Goal: Task Accomplishment & Management: Manage account settings

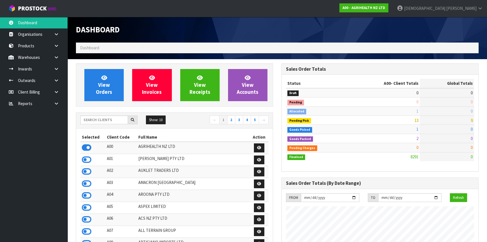
scroll to position [425, 205]
click at [385, 7] on strong "A00 - AGRIHEALTH NZ LTD" at bounding box center [364, 7] width 43 height 5
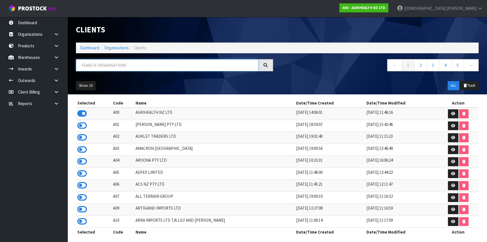
click at [168, 63] on input "text" at bounding box center [167, 65] width 183 height 12
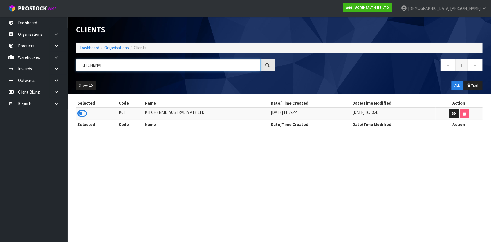
type input "KITCHENAI"
click at [87, 111] on td at bounding box center [96, 113] width 41 height 12
click at [85, 112] on icon at bounding box center [82, 113] width 10 height 8
click at [58, 81] on icon at bounding box center [56, 80] width 5 height 4
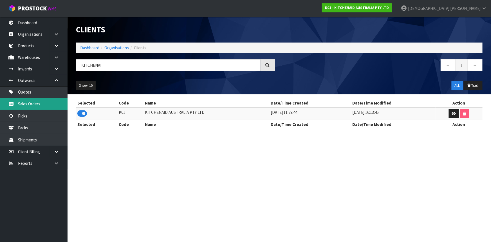
click at [44, 108] on link "Sales Orders" at bounding box center [33, 104] width 67 height 12
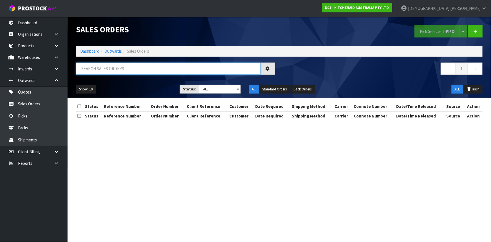
click at [199, 67] on input "text" at bounding box center [168, 68] width 184 height 12
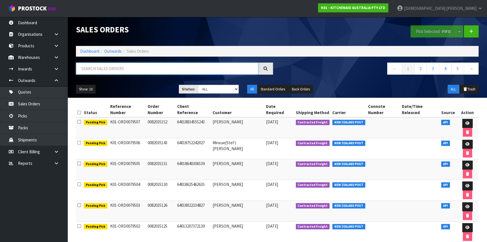
click at [126, 68] on input "text" at bounding box center [167, 68] width 183 height 12
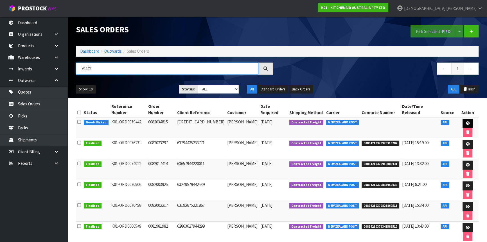
type input "79442"
click at [466, 121] on link at bounding box center [468, 123] width 10 height 9
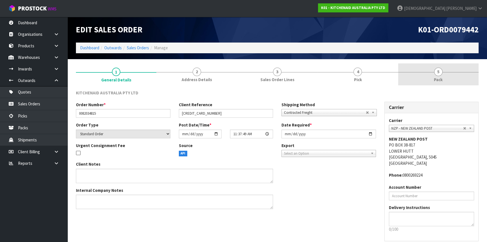
click at [450, 79] on link "5 Pack" at bounding box center [438, 74] width 80 height 22
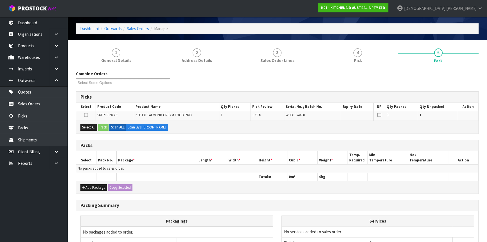
scroll to position [51, 0]
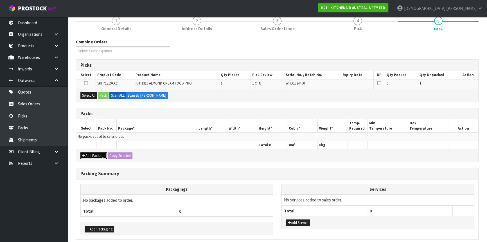
click at [101, 156] on button "Add Package" at bounding box center [93, 155] width 26 height 7
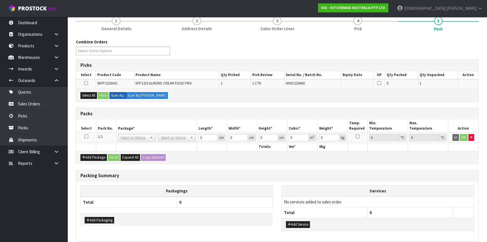
click at [84, 135] on td at bounding box center [86, 137] width 20 height 10
click at [85, 136] on icon at bounding box center [86, 136] width 4 height 0
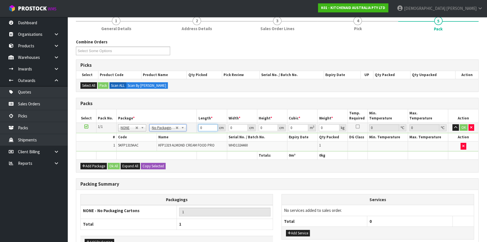
drag, startPoint x: 210, startPoint y: 126, endPoint x: 174, endPoint y: 127, distance: 36.0
click at [174, 127] on tr "1/1 NONE 007-001 007-002 007-004 007-009 007-013 007-014 007-015 007-017 007-01…" at bounding box center [277, 127] width 402 height 10
type input "50"
type input "29"
type input "2"
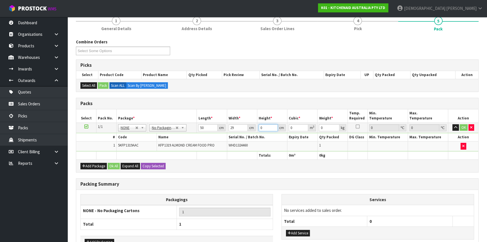
type input "0.0029"
type input "29"
type input "0.04205"
type input "29"
type input "7"
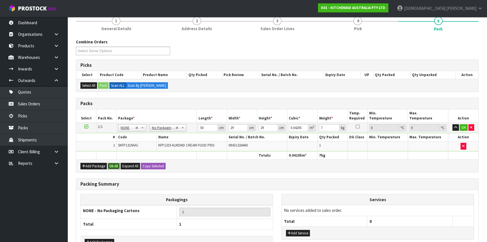
click at [117, 165] on button "Ok All" at bounding box center [114, 166] width 12 height 7
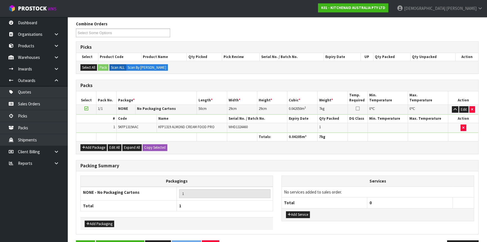
scroll to position [86, 0]
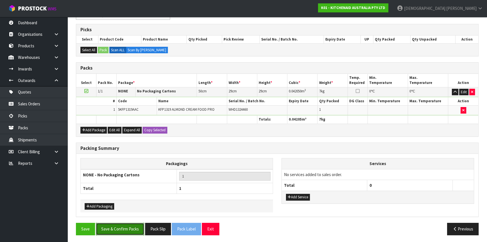
click at [122, 226] on button "Save & Confirm Packs" at bounding box center [120, 228] width 48 height 12
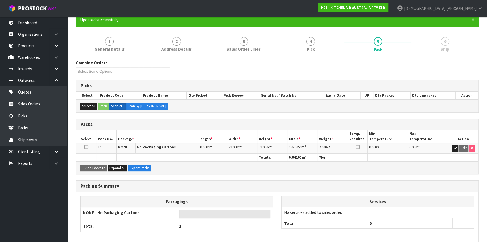
scroll to position [76, 0]
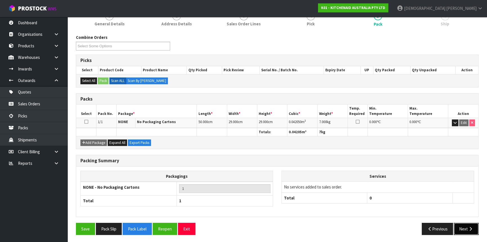
click at [459, 226] on button "Next" at bounding box center [466, 228] width 25 height 12
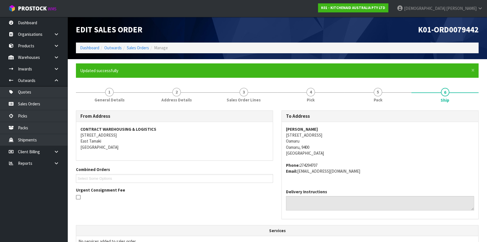
scroll to position [141, 0]
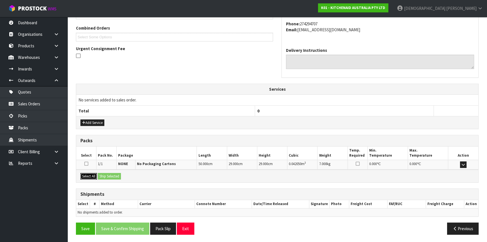
click at [84, 174] on button "Select All" at bounding box center [88, 176] width 17 height 7
click at [116, 175] on button "Ship Selected" at bounding box center [109, 176] width 23 height 7
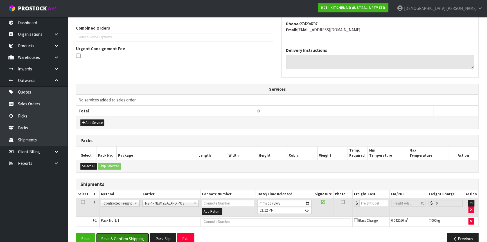
click at [134, 236] on button "Save & Confirm Shipping" at bounding box center [122, 238] width 53 height 12
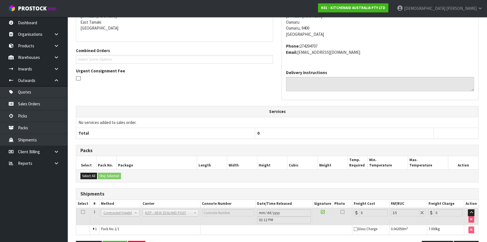
scroll to position [143, 0]
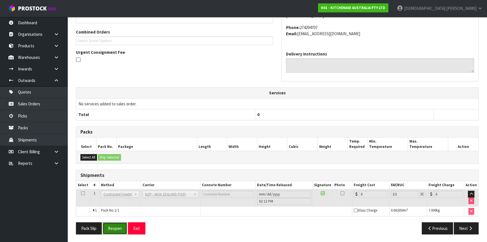
click at [121, 227] on button "Reopen" at bounding box center [115, 228] width 24 height 12
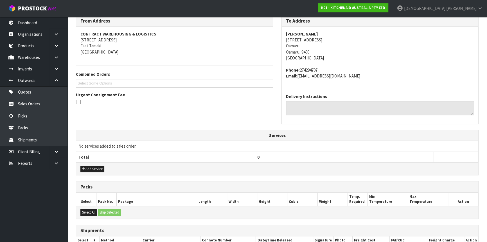
scroll to position [156, 0]
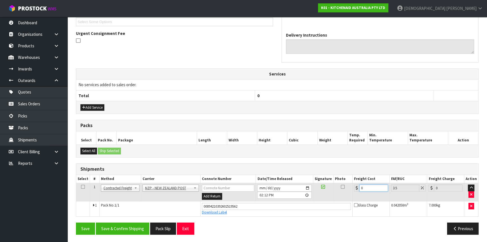
drag, startPoint x: 365, startPoint y: 186, endPoint x: 352, endPoint y: 186, distance: 13.8
click at [359, 186] on div "0" at bounding box center [371, 187] width 34 height 7
type input "1"
type input "1.03"
type input "11"
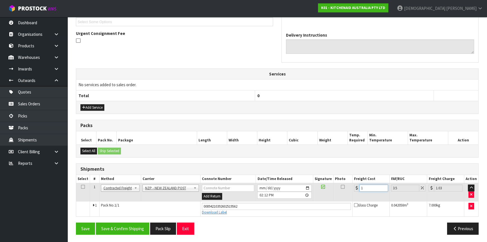
type input "11.38"
type input "11.6"
type input "12.01"
type input "11.61"
type input "12.02"
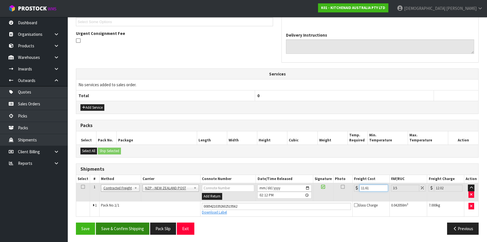
type input "11.61"
click at [127, 224] on button "Save & Confirm Shipping" at bounding box center [122, 228] width 53 height 12
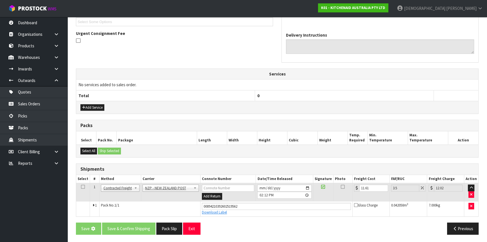
scroll to position [0, 0]
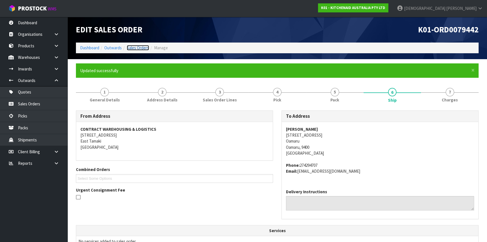
click at [137, 49] on link "Sales Orders" at bounding box center [138, 47] width 22 height 5
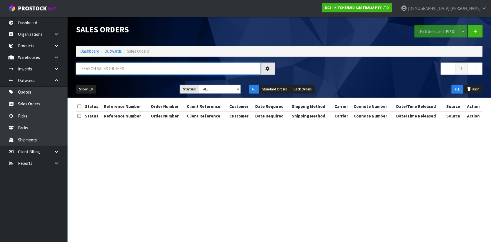
click at [166, 68] on input "text" at bounding box center [168, 68] width 184 height 12
type input "8"
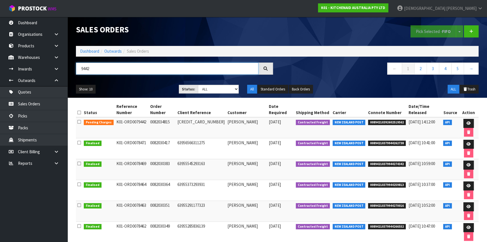
drag, startPoint x: 97, startPoint y: 66, endPoint x: 83, endPoint y: 69, distance: 14.3
click at [83, 69] on input "9442" at bounding box center [167, 68] width 183 height 12
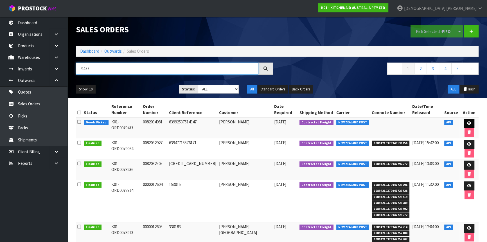
type input "9477"
click at [469, 122] on link at bounding box center [469, 123] width 10 height 9
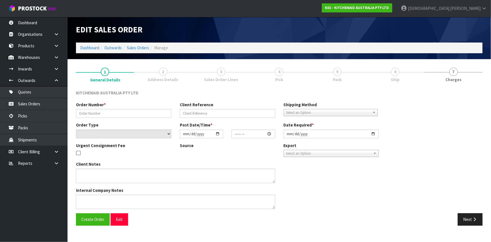
type input "0082034981"
type input "63992537514347"
select select "number:0"
type input "[DATE]"
type input "19:39:04.000"
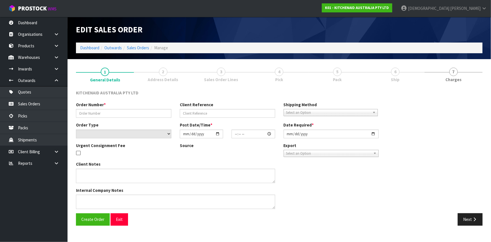
type input "[DATE]"
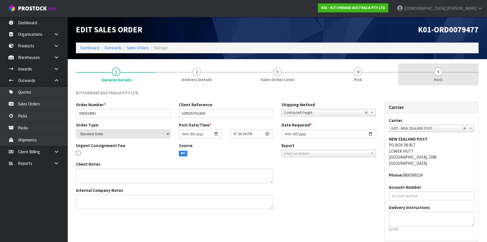
click at [439, 75] on span "5" at bounding box center [438, 71] width 8 height 8
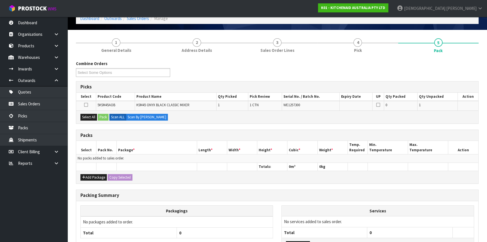
scroll to position [74, 0]
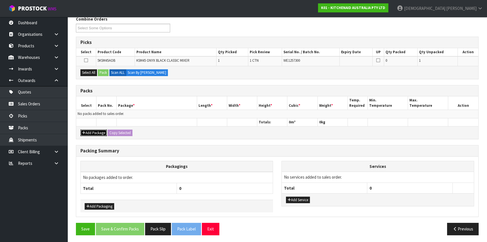
click at [92, 130] on button "Add Package" at bounding box center [93, 132] width 26 height 7
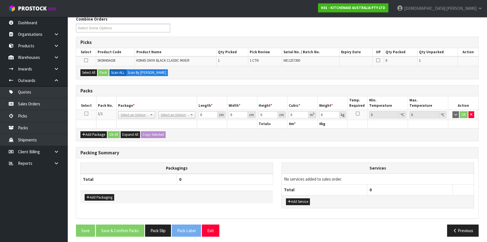
click at [87, 113] on icon at bounding box center [86, 113] width 4 height 0
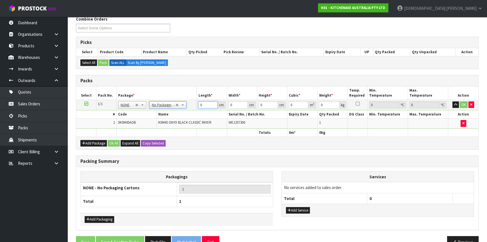
drag, startPoint x: 208, startPoint y: 104, endPoint x: 166, endPoint y: 106, distance: 41.7
click at [166, 106] on tr "1/1 NONE 007-001 007-002 007-004 007-009 007-013 007-014 007-015 007-017 007-01…" at bounding box center [277, 105] width 402 height 10
type input "43"
type input "29"
type input "4"
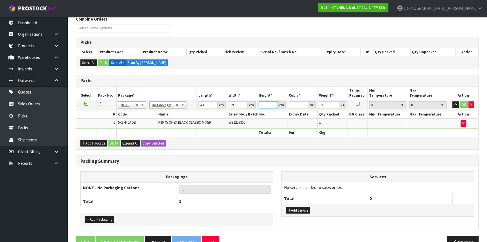
type input "0.004988"
type input "43"
type input "0.053621"
type input "43"
type input "13"
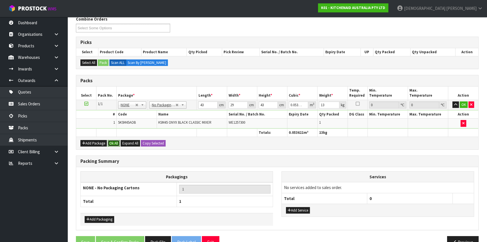
click at [113, 143] on button "Ok All" at bounding box center [114, 143] width 12 height 7
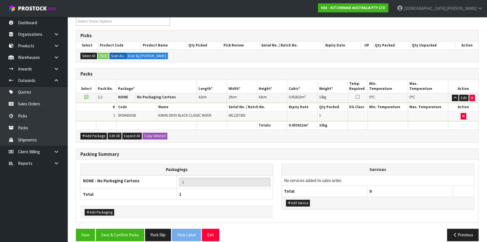
scroll to position [86, 0]
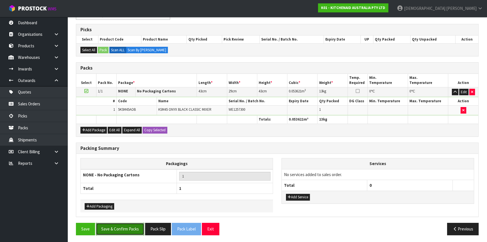
click at [132, 227] on button "Save & Confirm Packs" at bounding box center [120, 228] width 48 height 12
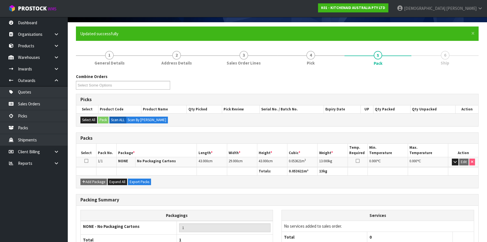
scroll to position [76, 0]
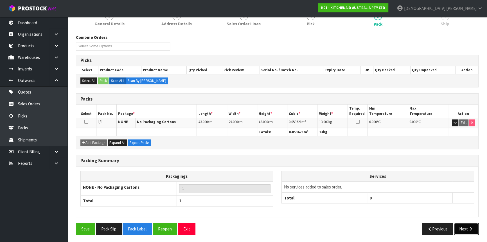
click at [460, 229] on button "Next" at bounding box center [466, 228] width 25 height 12
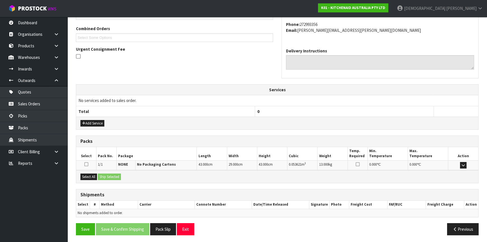
scroll to position [141, 0]
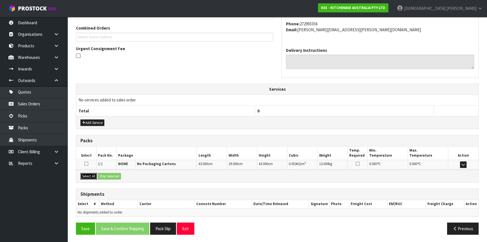
click at [81, 174] on button "Select All" at bounding box center [88, 176] width 17 height 7
click at [123, 173] on div "Select All Ship Selected" at bounding box center [277, 175] width 402 height 13
click at [118, 175] on button "Ship Selected" at bounding box center [109, 176] width 23 height 7
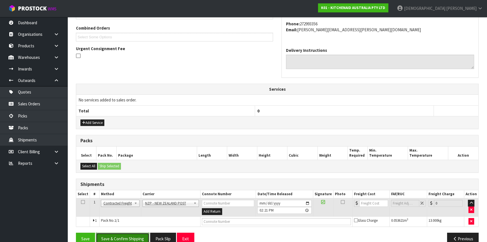
click at [133, 238] on button "Save & Confirm Shipping" at bounding box center [122, 238] width 53 height 12
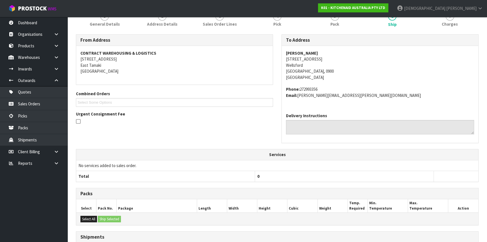
scroll to position [143, 0]
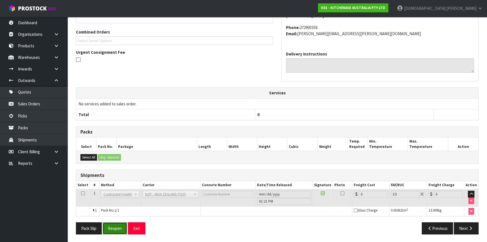
click at [116, 227] on button "Reopen" at bounding box center [115, 228] width 24 height 12
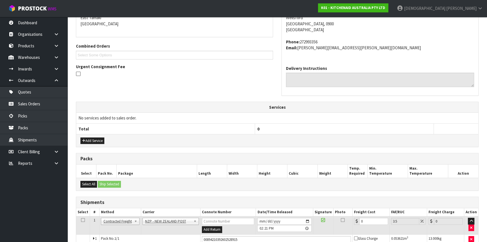
scroll to position [156, 0]
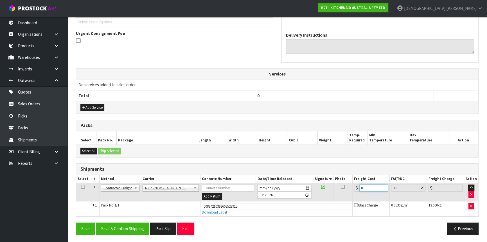
drag, startPoint x: 364, startPoint y: 187, endPoint x: 345, endPoint y: 189, distance: 18.9
click at [346, 189] on tr "1 Client Local Pickup Customer Local Pickup Company Freight Contracted Freight …" at bounding box center [277, 192] width 402 height 18
type input "4"
type input "4.14"
type input "4.3"
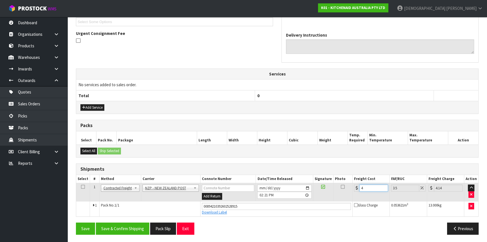
type input "4.45"
type input "4.33"
type input "4.48"
type input "4.33"
click at [120, 223] on button "Save & Confirm Shipping" at bounding box center [122, 228] width 53 height 12
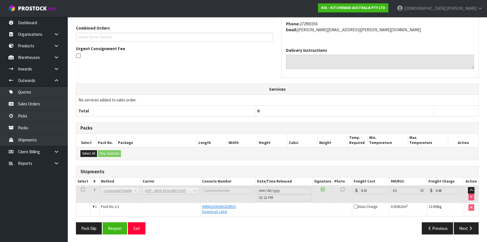
scroll to position [0, 0]
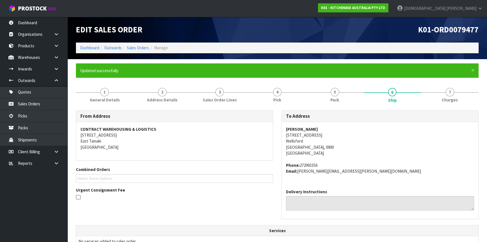
click at [140, 51] on ol "Dashboard Outwards Sales Orders Manage" at bounding box center [277, 47] width 403 height 10
click at [140, 48] on link "Sales Orders" at bounding box center [138, 47] width 22 height 5
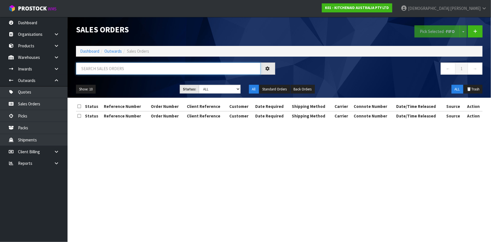
click at [169, 68] on input "text" at bounding box center [168, 68] width 184 height 12
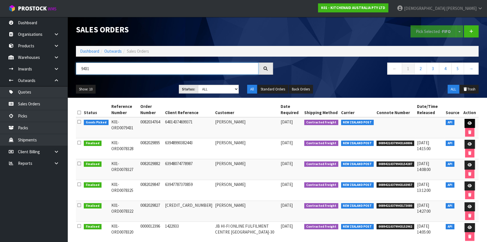
type input "9431"
click at [468, 123] on icon at bounding box center [470, 123] width 4 height 4
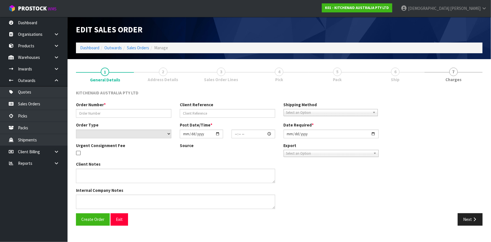
type input "0082034764"
type input "64014374699371"
select select "number:0"
type input "[DATE]"
type input "23:39:41.000"
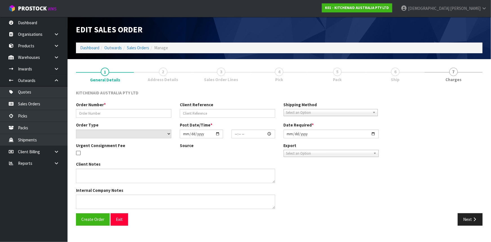
type input "[DATE]"
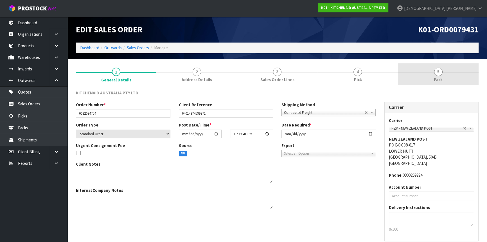
click at [443, 69] on link "5 Pack" at bounding box center [438, 74] width 80 height 22
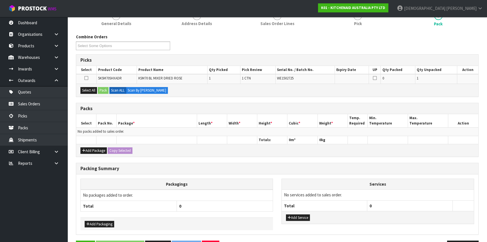
scroll to position [74, 0]
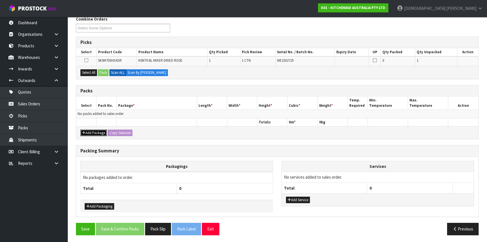
click at [92, 130] on button "Add Package" at bounding box center [93, 132] width 26 height 7
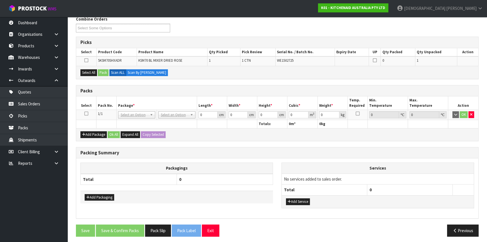
click at [86, 113] on icon at bounding box center [86, 113] width 4 height 0
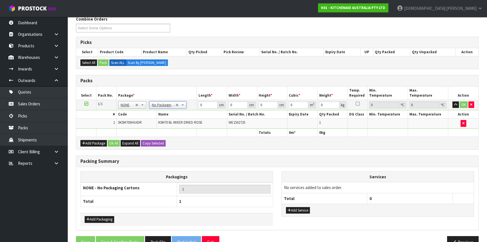
click at [201, 110] on th "Name" at bounding box center [192, 114] width 70 height 8
drag, startPoint x: 202, startPoint y: 104, endPoint x: 181, endPoint y: 104, distance: 21.4
click at [181, 104] on tr "1/1 NONE 007-001 007-002 007-004 007-009 007-013 007-014 007-015 007-017 007-01…" at bounding box center [277, 105] width 402 height 10
type input "44"
type input "35"
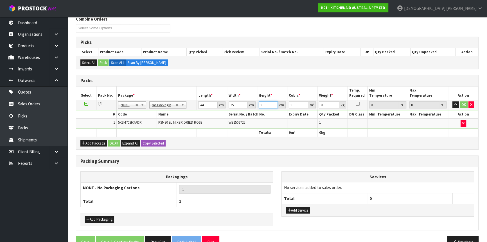
type input "5"
type input "0.0077"
type input "50"
type input "0.077"
type input "50"
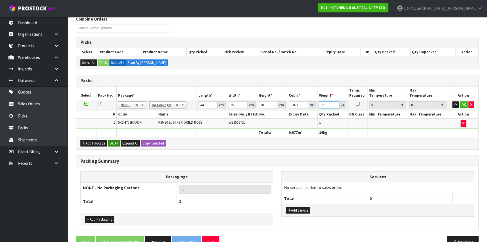
type input "16"
click at [109, 140] on button "Ok All" at bounding box center [114, 143] width 12 height 7
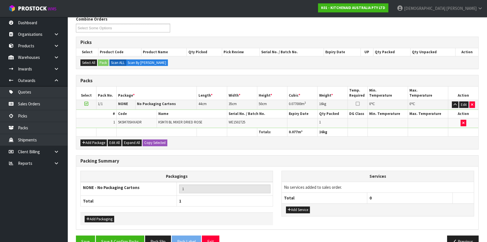
scroll to position [86, 0]
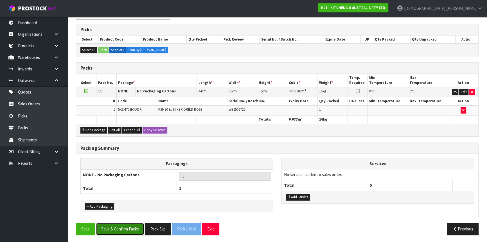
click at [126, 225] on button "Save & Confirm Packs" at bounding box center [120, 228] width 48 height 12
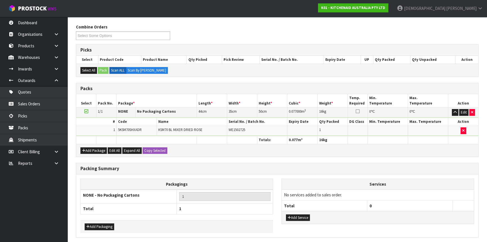
scroll to position [0, 0]
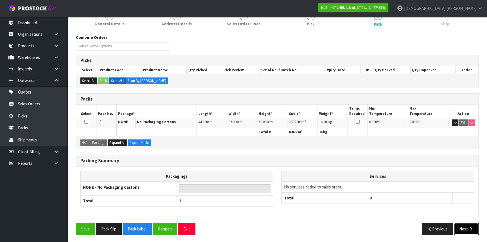
click at [460, 227] on button "Next" at bounding box center [466, 228] width 25 height 12
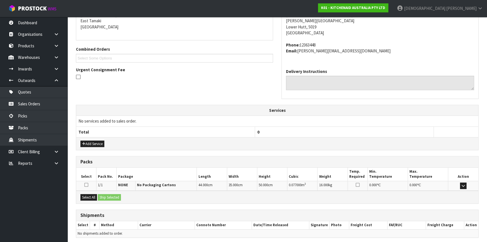
scroll to position [141, 0]
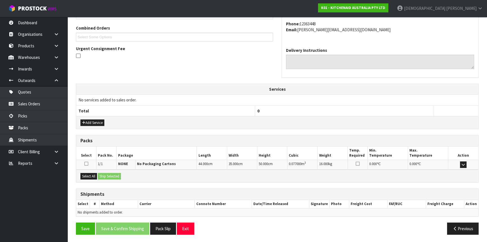
click at [85, 164] on icon at bounding box center [86, 163] width 4 height 4
click at [0, 0] on input "checkbox" at bounding box center [0, 0] width 0 height 0
click at [86, 171] on div "Select All Ship Selected" at bounding box center [277, 175] width 402 height 13
click at [88, 174] on button "Select All" at bounding box center [88, 176] width 17 height 7
click at [113, 176] on button "Ship Selected" at bounding box center [109, 176] width 23 height 7
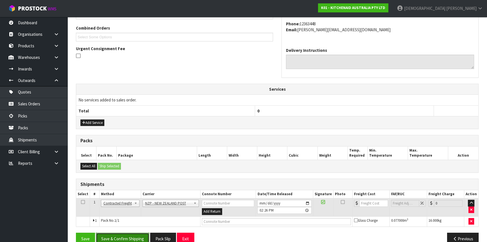
click at [130, 240] on button "Save & Confirm Shipping" at bounding box center [122, 238] width 53 height 12
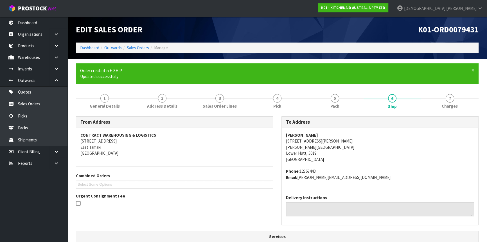
scroll to position [143, 0]
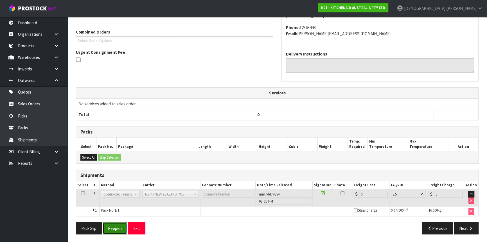
drag, startPoint x: 112, startPoint y: 227, endPoint x: 125, endPoint y: 221, distance: 14.8
click at [112, 227] on button "Reopen" at bounding box center [115, 228] width 24 height 12
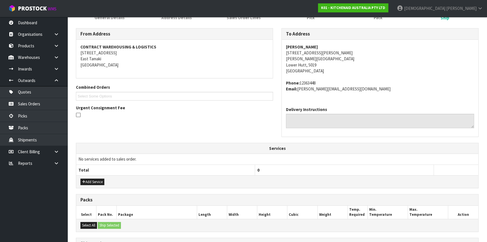
scroll to position [156, 0]
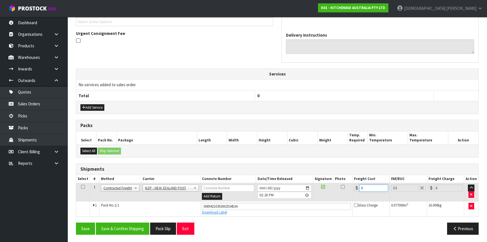
click at [343, 189] on tr "1 Client Local Pickup Customer Local Pickup Company Freight Contracted Freight …" at bounding box center [277, 192] width 402 height 18
type input "1"
type input "1.03"
type input "13"
type input "13.45"
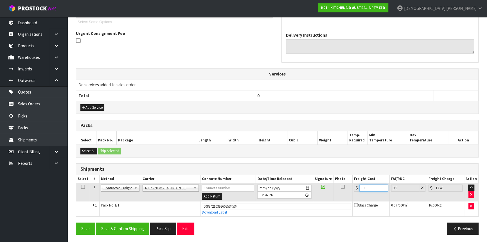
type input "13.3"
type input "13.77"
type input "13.33"
type input "13.8"
type input "13.33"
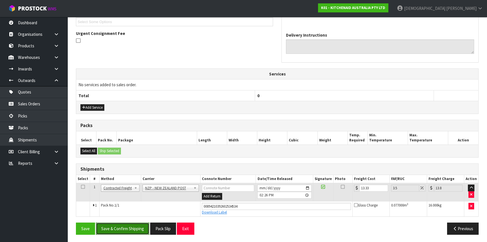
click at [127, 229] on button "Save & Confirm Shipping" at bounding box center [122, 228] width 53 height 12
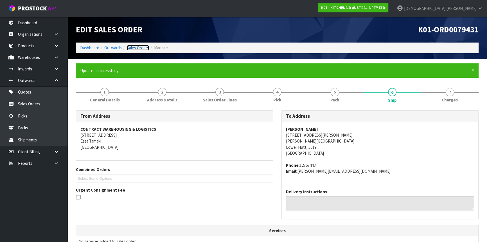
click at [137, 48] on link "Sales Orders" at bounding box center [138, 47] width 22 height 5
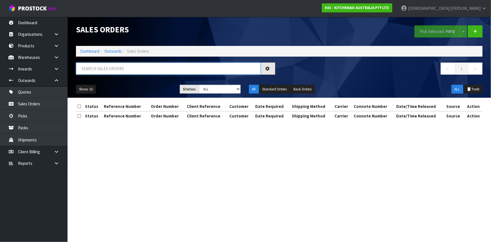
click at [146, 71] on input "text" at bounding box center [168, 68] width 184 height 12
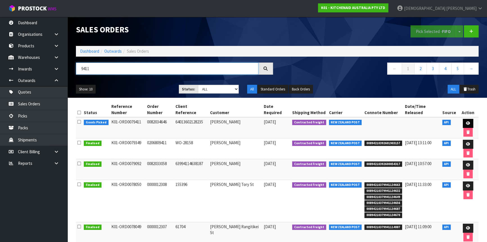
type input "9411"
click at [471, 123] on link at bounding box center [468, 123] width 10 height 9
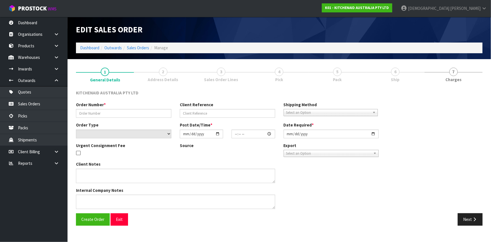
type input "0082034646"
type input "64013602128235"
select select "number:0"
type input "[DATE]"
type input "15:39:42.000"
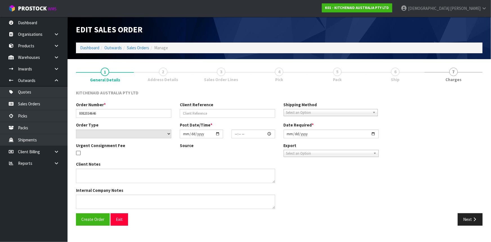
type input "[DATE]"
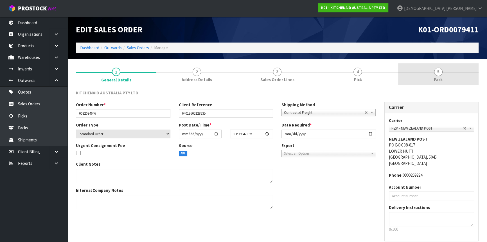
click at [429, 66] on link "5 Pack" at bounding box center [438, 74] width 80 height 22
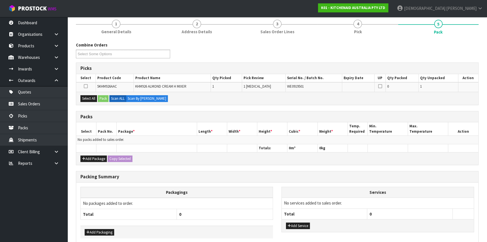
scroll to position [74, 0]
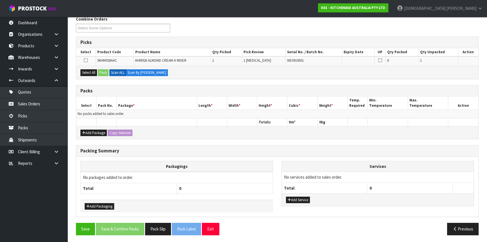
click at [91, 126] on div "Add Package Copy Selected" at bounding box center [277, 132] width 402 height 13
click at [95, 132] on button "Add Package" at bounding box center [93, 132] width 26 height 7
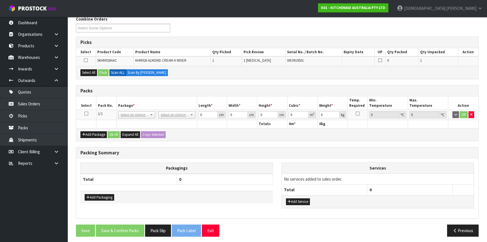
click at [87, 113] on icon at bounding box center [86, 113] width 4 height 0
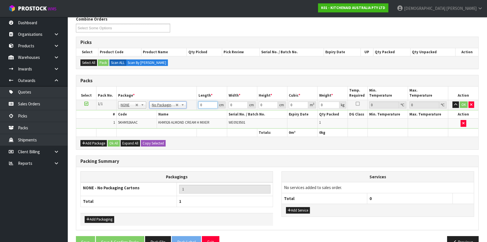
drag, startPoint x: 206, startPoint y: 103, endPoint x: 181, endPoint y: 107, distance: 25.3
click at [181, 107] on tr "1/1 NONE 007-001 007-002 007-004 007-009 007-013 007-014 007-015 007-017 007-01…" at bounding box center [277, 105] width 402 height 10
type input "29"
type input "25"
type input "1"
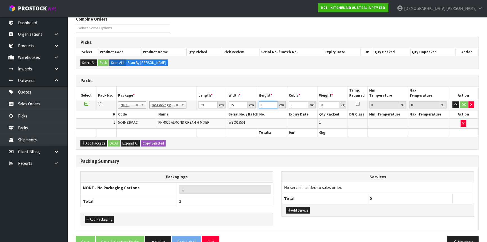
type input "0.000725"
type input "15"
type input "0.010875"
type input "15"
type input "2"
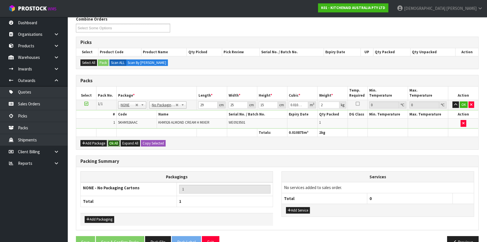
click at [117, 142] on button "Ok All" at bounding box center [114, 143] width 12 height 7
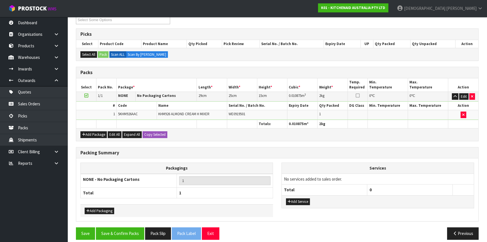
scroll to position [86, 0]
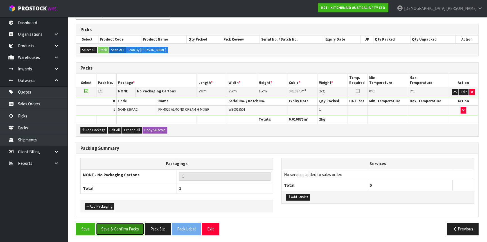
click at [130, 229] on button "Save & Confirm Packs" at bounding box center [120, 228] width 48 height 12
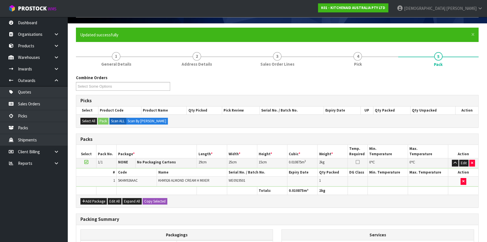
scroll to position [76, 0]
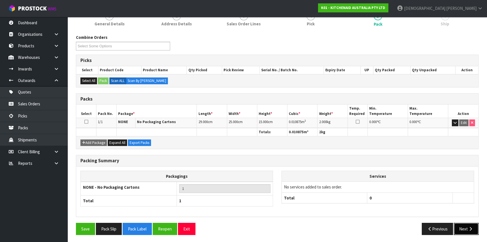
click at [472, 228] on icon "button" at bounding box center [470, 228] width 5 height 4
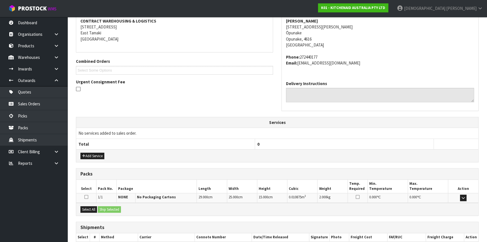
scroll to position [141, 0]
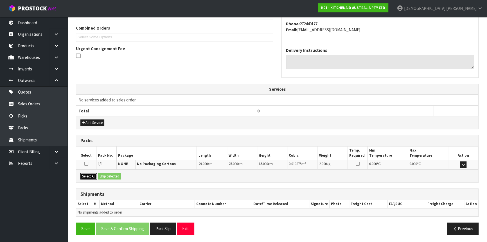
click at [84, 174] on button "Select All" at bounding box center [88, 176] width 17 height 7
click at [106, 174] on button "Ship Selected" at bounding box center [109, 176] width 23 height 7
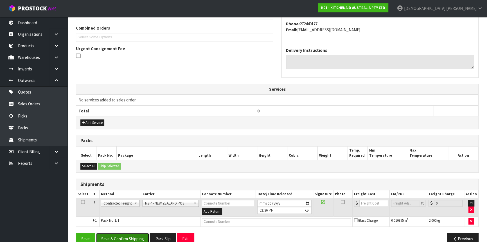
click at [130, 235] on button "Save & Confirm Shipping" at bounding box center [122, 238] width 53 height 12
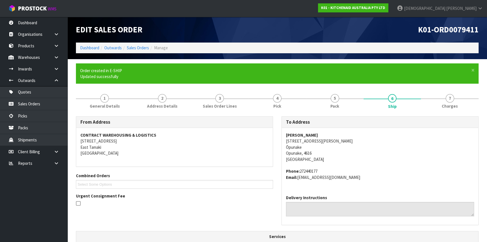
scroll to position [143, 0]
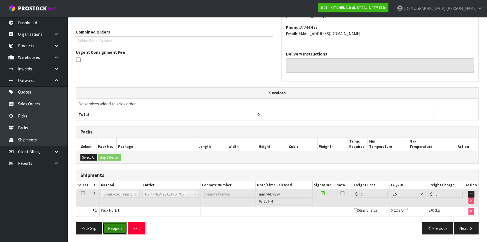
click at [115, 232] on button "Reopen" at bounding box center [115, 228] width 24 height 12
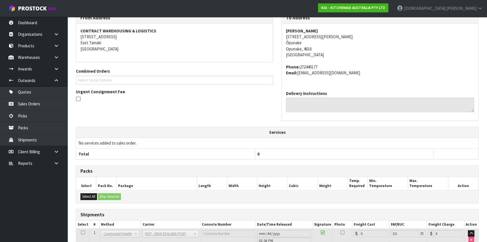
scroll to position [138, 0]
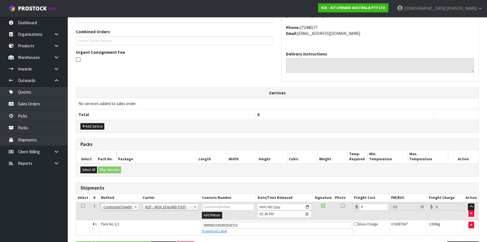
drag, startPoint x: 359, startPoint y: 213, endPoint x: 347, endPoint y: 214, distance: 12.4
click at [348, 214] on tr "1 Client Local Pickup Customer Local Pickup Company Freight Contracted Freight …" at bounding box center [277, 211] width 402 height 18
drag, startPoint x: 365, startPoint y: 205, endPoint x: 357, endPoint y: 208, distance: 8.6
click at [357, 208] on div "0" at bounding box center [371, 206] width 34 height 7
type input "8"
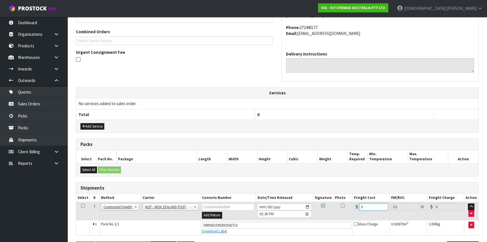
type input "8.28"
type input "8.4"
type input "8.69"
type input "8.45"
type input "8.75"
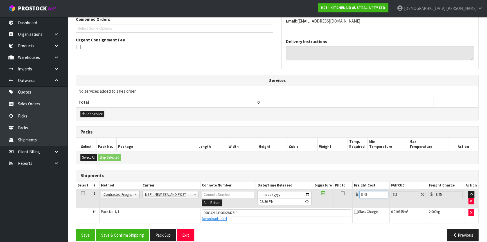
scroll to position [156, 0]
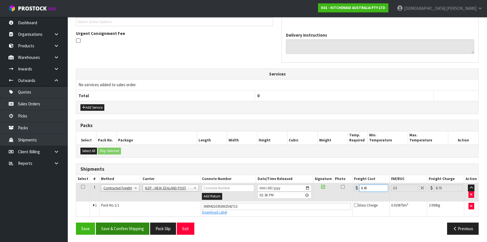
type input "8.45"
click at [130, 226] on button "Save & Confirm Shipping" at bounding box center [122, 228] width 53 height 12
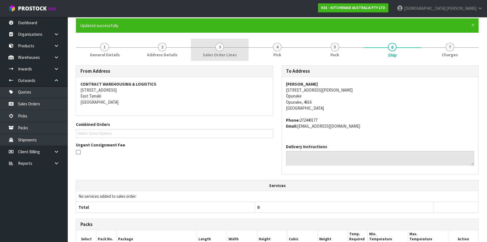
scroll to position [0, 0]
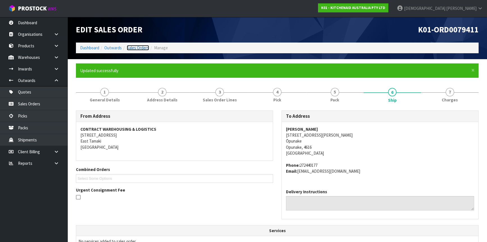
click at [139, 47] on link "Sales Orders" at bounding box center [138, 47] width 22 height 5
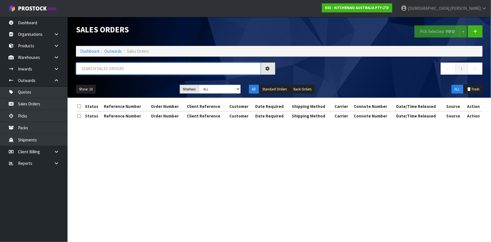
click at [123, 66] on input "text" at bounding box center [168, 68] width 184 height 12
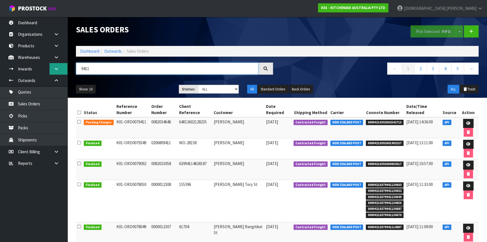
drag, startPoint x: 101, startPoint y: 69, endPoint x: 65, endPoint y: 70, distance: 36.0
click at [72, 69] on div "9411" at bounding box center [175, 70] width 206 height 16
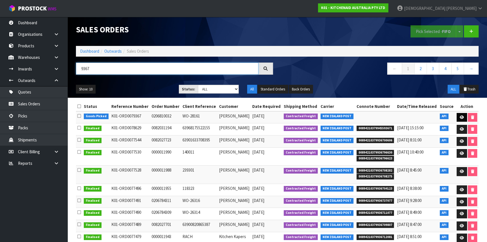
type input "9367"
click at [459, 116] on link at bounding box center [462, 117] width 10 height 9
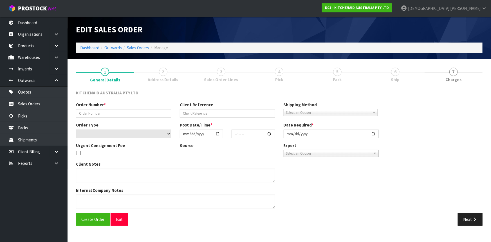
type input "0206810032"
type input "WO-28161"
select select "number:0"
type input "[DATE]"
type input "11:40:18.000"
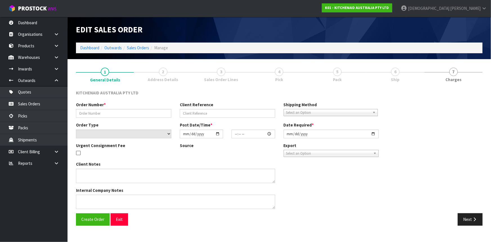
type input "[DATE]"
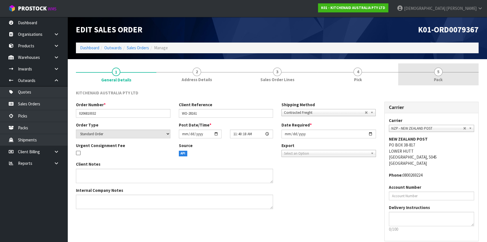
click at [437, 81] on span "Pack" at bounding box center [438, 79] width 9 height 6
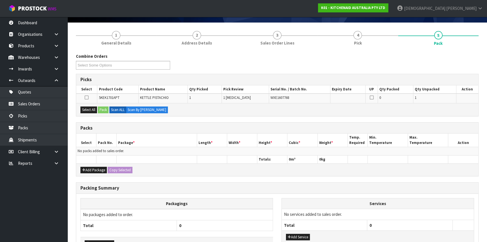
scroll to position [74, 0]
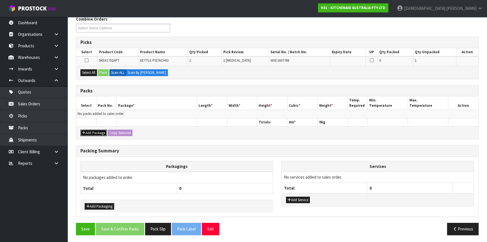
click at [97, 132] on button "Add Package" at bounding box center [93, 132] width 26 height 7
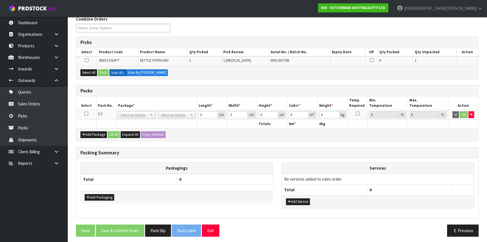
click at [87, 113] on icon at bounding box center [86, 113] width 4 height 0
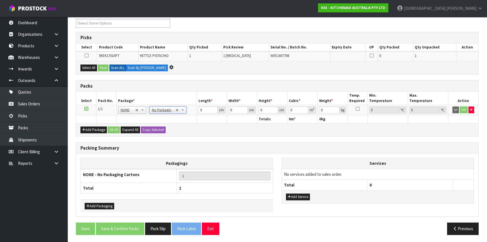
scroll to position [0, 0]
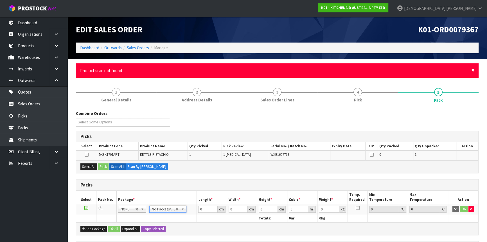
click at [474, 70] on span "×" at bounding box center [472, 70] width 3 height 8
click at [472, 71] on span "×" at bounding box center [472, 70] width 3 height 8
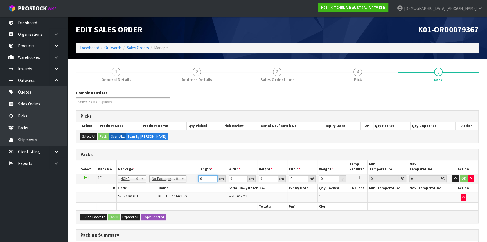
drag, startPoint x: 201, startPoint y: 178, endPoint x: 198, endPoint y: 178, distance: 3.7
click at [198, 178] on td "0 cm" at bounding box center [212, 178] width 30 height 10
type input "41"
type input "28"
type input "1"
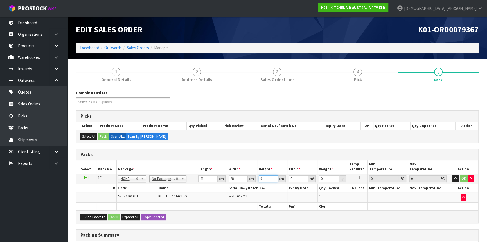
type input "0.001148"
type input "0"
type input "2"
type input "0.002296"
type input "23"
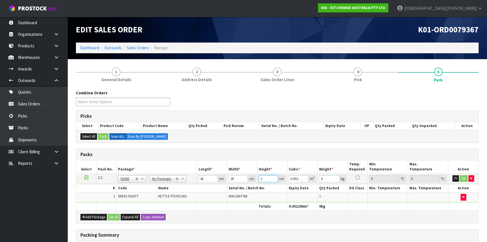
type input "0.026404"
type input "23"
type input "3"
click at [115, 214] on button "Ok All" at bounding box center [114, 216] width 12 height 7
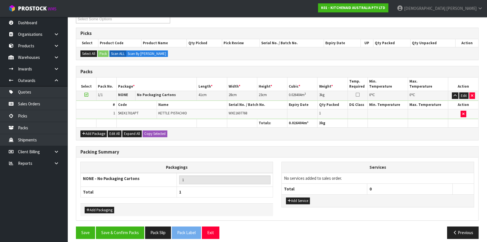
scroll to position [86, 0]
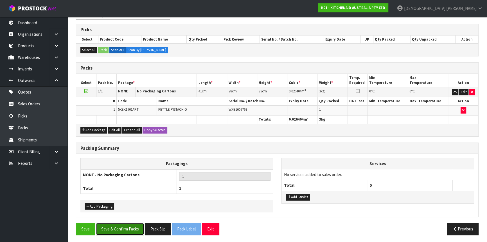
click at [127, 226] on button "Save & Confirm Packs" at bounding box center [120, 228] width 48 height 12
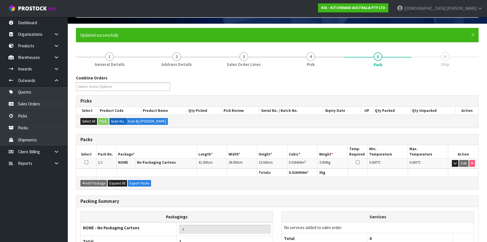
scroll to position [76, 0]
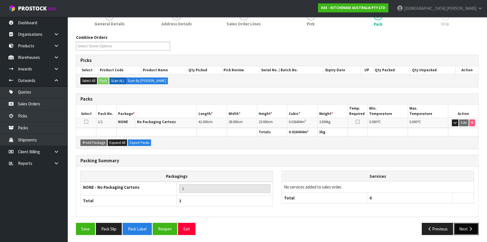
click at [462, 229] on button "Next" at bounding box center [466, 228] width 25 height 12
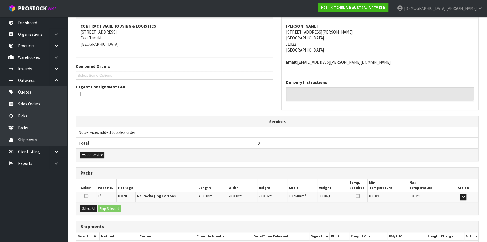
scroll to position [135, 0]
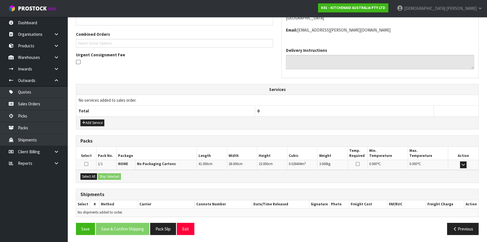
click at [87, 161] on icon at bounding box center [86, 163] width 4 height 4
click at [0, 0] on input "checkbox" at bounding box center [0, 0] width 0 height 0
click at [92, 176] on button "Select All" at bounding box center [88, 176] width 17 height 7
click at [114, 176] on button "Ship Selected" at bounding box center [109, 176] width 23 height 7
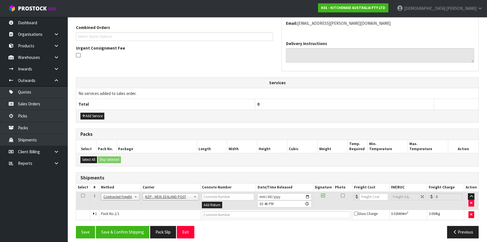
scroll to position [145, 0]
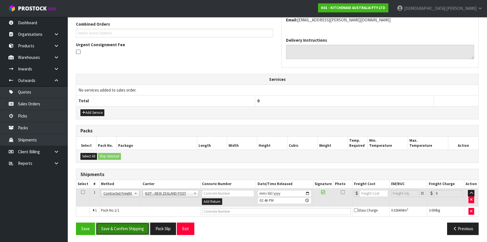
click at [130, 224] on button "Save & Confirm Shipping" at bounding box center [122, 228] width 53 height 12
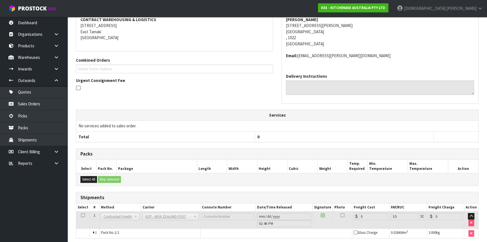
scroll to position [138, 0]
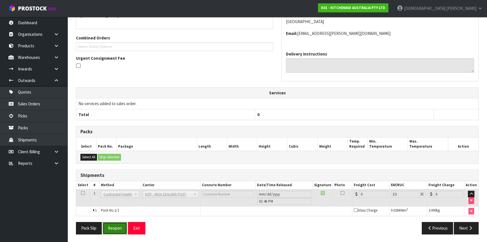
click at [109, 228] on button "Reopen" at bounding box center [115, 228] width 24 height 12
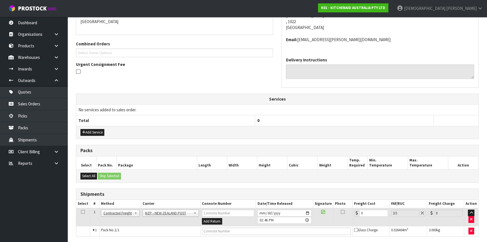
scroll to position [145, 0]
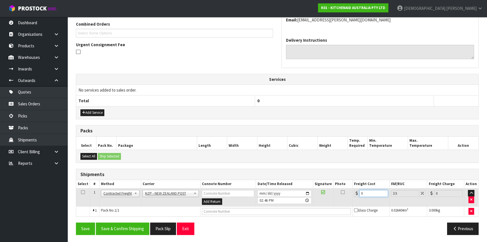
drag, startPoint x: 366, startPoint y: 194, endPoint x: 336, endPoint y: 196, distance: 29.4
click at [339, 196] on tr "1 Client Local Pickup Customer Local Pickup Company Freight Contracted Freight …" at bounding box center [277, 197] width 402 height 18
type input "4"
type input "4.14"
type input "4.3"
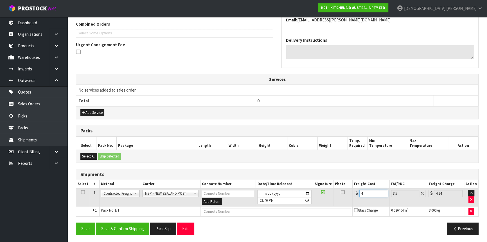
type input "4.45"
type input "4.33"
type input "4.48"
type input "4.33"
click at [129, 227] on button "Save & Confirm Shipping" at bounding box center [122, 228] width 53 height 12
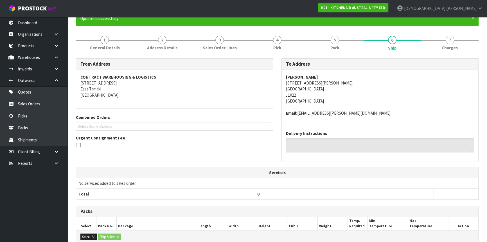
scroll to position [3, 0]
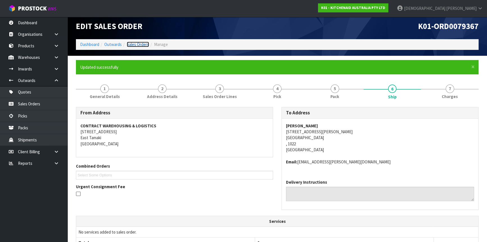
click at [140, 44] on link "Sales Orders" at bounding box center [138, 44] width 22 height 5
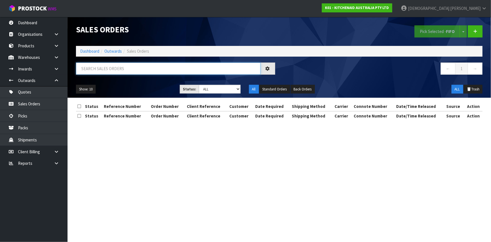
click at [142, 70] on input "text" at bounding box center [168, 68] width 184 height 12
type input "9367"
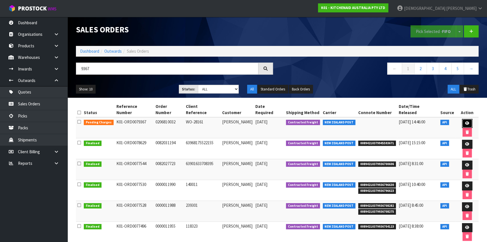
click at [465, 121] on icon at bounding box center [467, 123] width 4 height 4
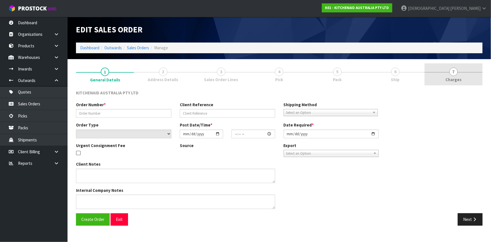
type input "0206810032"
type input "WO-28161"
select select "number:0"
type input "[DATE]"
type input "11:40:18.000"
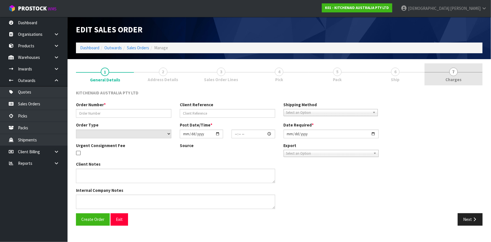
type input "[DATE]"
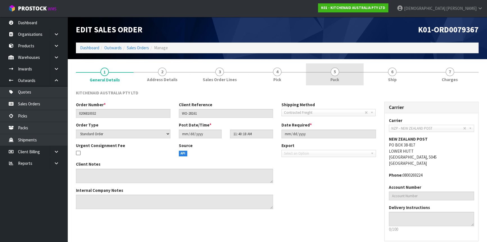
click at [335, 75] on span "5" at bounding box center [335, 71] width 8 height 8
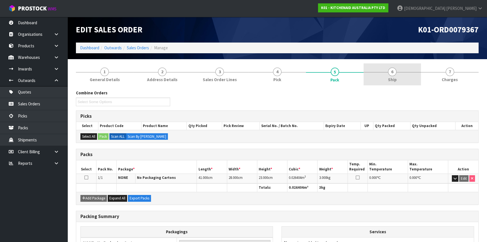
click at [395, 72] on span "6" at bounding box center [392, 71] width 8 height 8
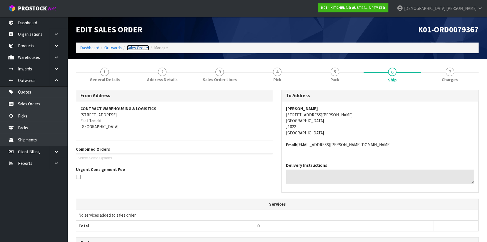
click at [138, 48] on link "Sales Orders" at bounding box center [138, 47] width 22 height 5
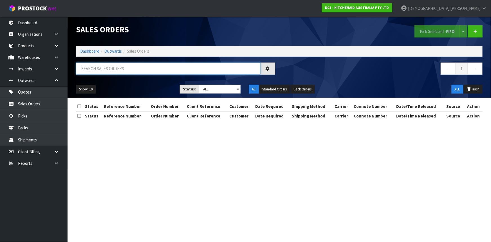
click at [172, 69] on input "text" at bounding box center [168, 68] width 184 height 12
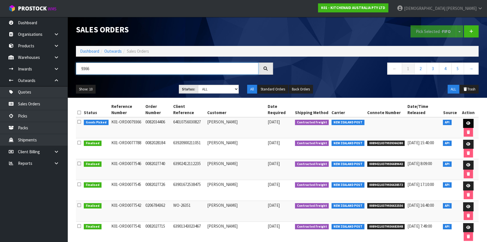
type input "9366"
click at [466, 123] on icon at bounding box center [468, 123] width 4 height 4
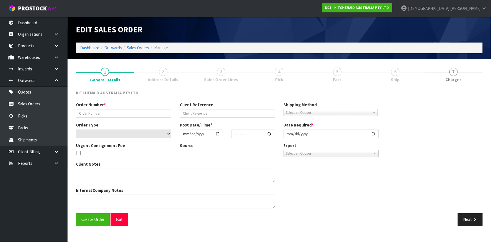
type input "0082034406"
type input "64010756030827"
select select "number:0"
type input "[DATE]"
type input "11:39:35.000"
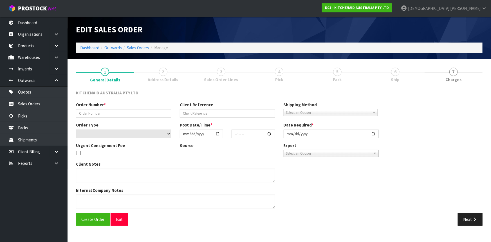
type input "[DATE]"
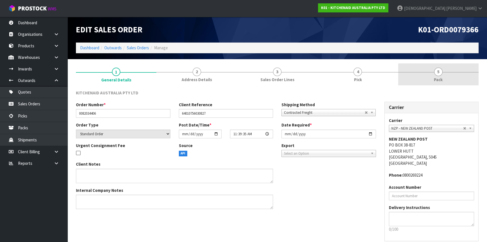
click at [437, 75] on span "5" at bounding box center [438, 71] width 8 height 8
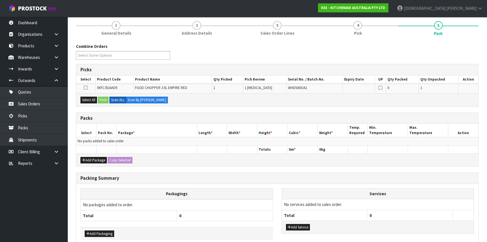
scroll to position [74, 0]
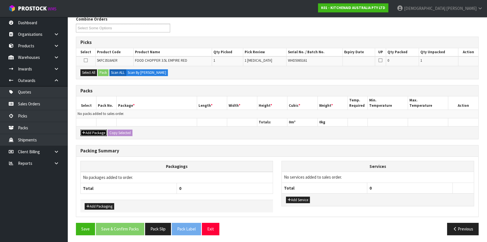
click at [103, 130] on button "Add Package" at bounding box center [93, 132] width 26 height 7
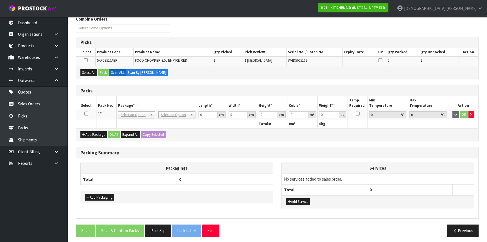
click at [84, 113] on icon at bounding box center [86, 113] width 4 height 0
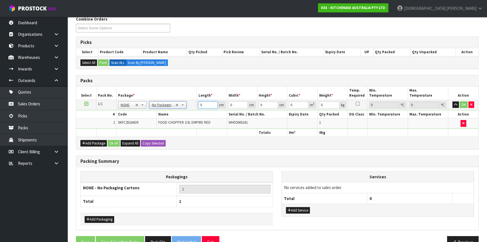
click at [201, 103] on input "0" at bounding box center [207, 104] width 19 height 7
drag, startPoint x: 201, startPoint y: 103, endPoint x: 192, endPoint y: 101, distance: 9.8
click at [192, 101] on tr "1/1 NONE 007-001 007-002 007-004 007-009 007-013 007-014 007-015 007-017 007-01…" at bounding box center [277, 105] width 402 height 10
type input "29"
type input "26"
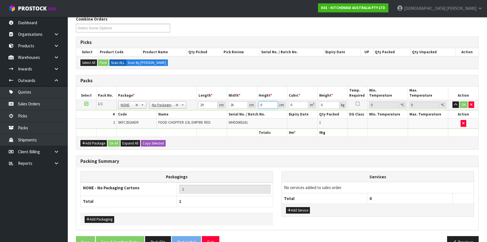
type input "2"
type input "0.001508"
type input "20"
type input "0.01508"
type input "20"
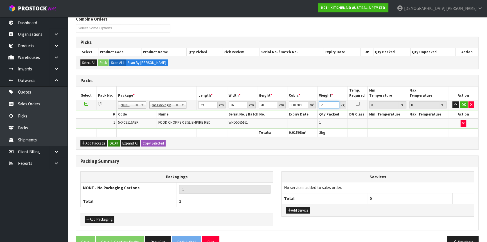
type input "2"
click at [112, 140] on button "Ok All" at bounding box center [114, 143] width 12 height 7
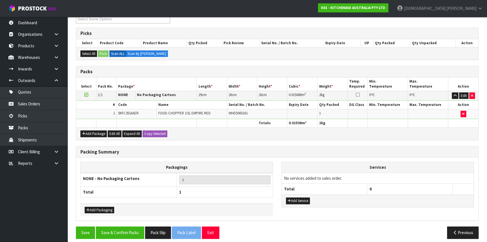
scroll to position [86, 0]
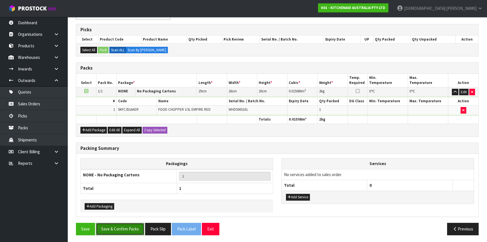
click at [114, 223] on button "Save & Confirm Packs" at bounding box center [120, 228] width 48 height 12
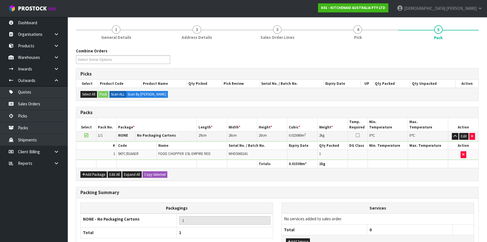
scroll to position [76, 0]
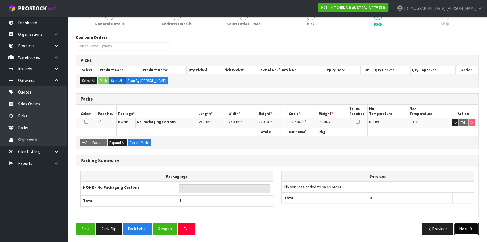
click at [461, 226] on button "Next" at bounding box center [466, 228] width 25 height 12
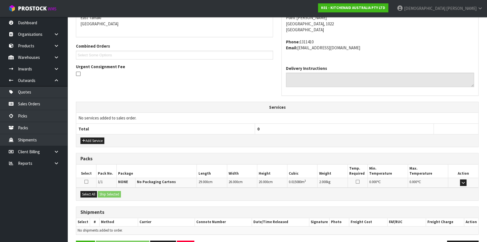
scroll to position [141, 0]
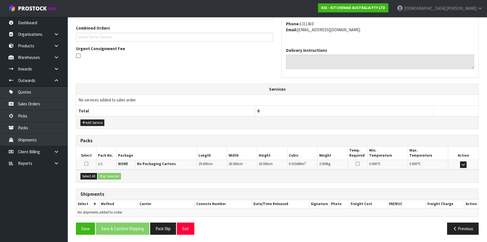
click at [87, 164] on icon at bounding box center [86, 163] width 4 height 4
click at [0, 0] on input "checkbox" at bounding box center [0, 0] width 0 height 0
click at [89, 173] on button "Select All" at bounding box center [88, 176] width 17 height 7
click at [103, 173] on button "Ship Selected" at bounding box center [109, 176] width 23 height 7
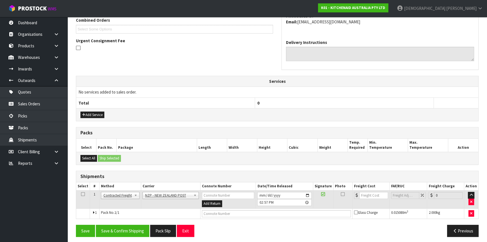
scroll to position [151, 0]
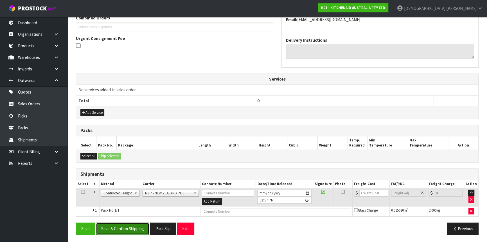
click at [132, 226] on button "Save & Confirm Shipping" at bounding box center [122, 228] width 53 height 12
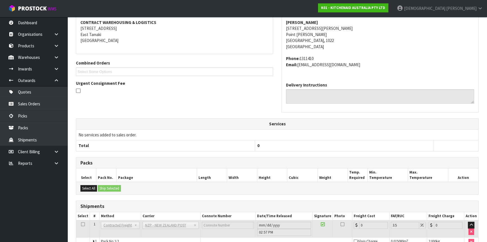
scroll to position [143, 0]
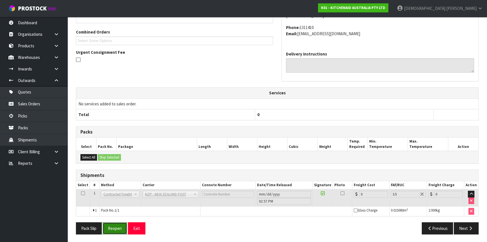
click at [112, 226] on button "Reopen" at bounding box center [115, 228] width 24 height 12
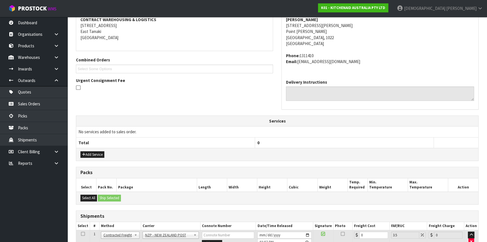
scroll to position [138, 0]
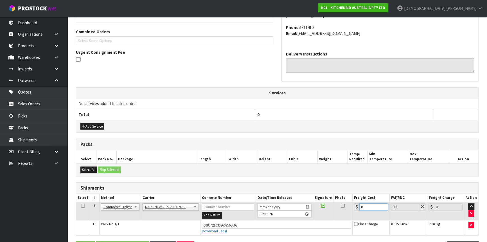
drag, startPoint x: 371, startPoint y: 206, endPoint x: 343, endPoint y: 208, distance: 27.9
click at [344, 208] on tr "1 Client Local Pickup Customer Local Pickup Company Freight Contracted Freight …" at bounding box center [277, 211] width 402 height 18
type input "4"
type input "4.14"
type input "4.3"
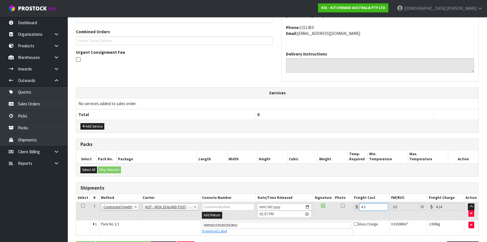
type input "4.45"
type input "4.33"
type input "4.48"
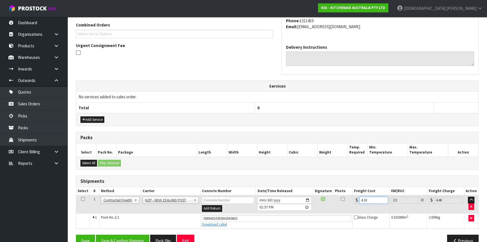
scroll to position [156, 0]
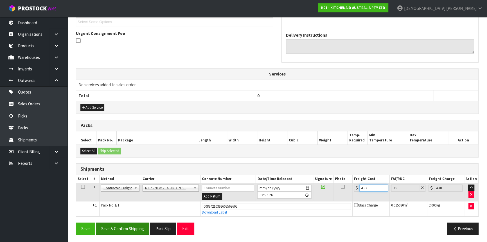
type input "4.33"
click at [117, 227] on button "Save & Confirm Shipping" at bounding box center [122, 228] width 53 height 12
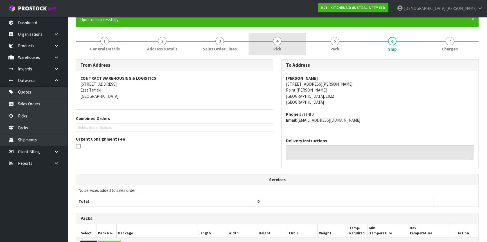
scroll to position [13, 0]
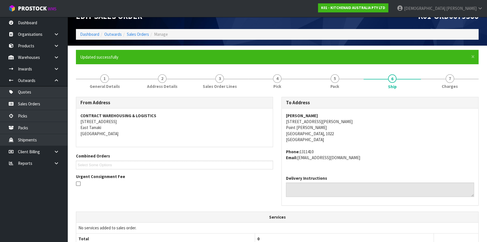
click at [131, 31] on ol "Dashboard Outwards Sales Orders Manage" at bounding box center [277, 34] width 403 height 10
click at [137, 34] on link "Sales Orders" at bounding box center [138, 33] width 22 height 5
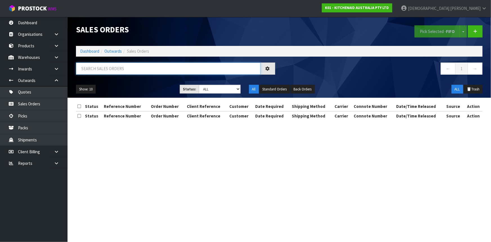
click at [183, 71] on input "text" at bounding box center [168, 68] width 184 height 12
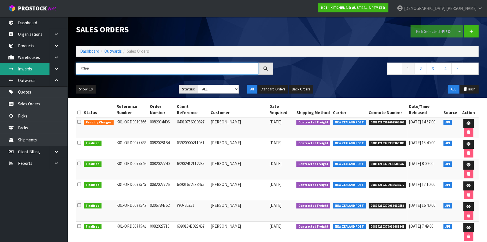
drag, startPoint x: 98, startPoint y: 66, endPoint x: 47, endPoint y: 67, distance: 51.5
click at [47, 67] on body "Toggle navigation ProStock WMS K01 - KITCHENAID AUSTRALIA PTY LTD [PERSON_NAME]…" at bounding box center [243, 121] width 487 height 242
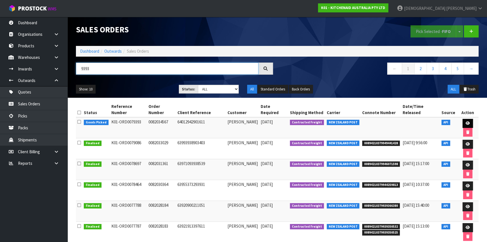
type input "9393"
click at [466, 121] on icon at bounding box center [468, 123] width 4 height 4
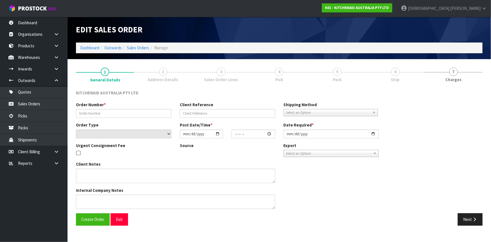
type input "0082034567"
type input "64012942901611"
select select "number:0"
type input "[DATE]"
type input "09:39:39.000"
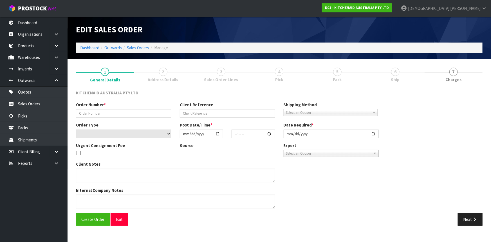
type input "[DATE]"
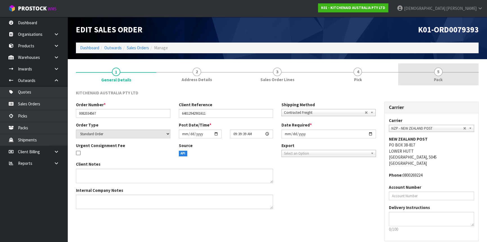
click at [445, 74] on link "5 Pack" at bounding box center [438, 74] width 80 height 22
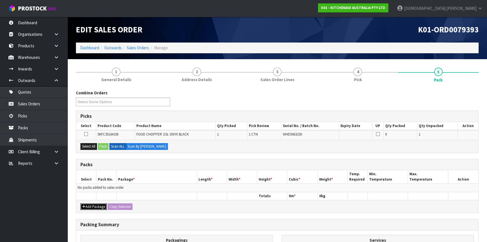
click at [94, 204] on button "Add Package" at bounding box center [93, 206] width 26 height 7
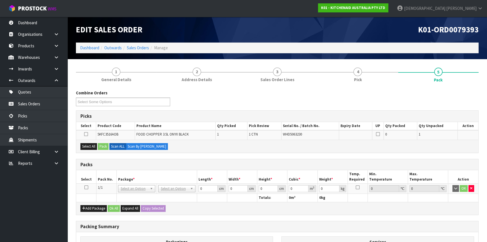
click at [86, 187] on icon at bounding box center [86, 187] width 4 height 0
click at [176, 194] on input "text" at bounding box center [176, 195] width 34 height 7
type input "CLI"
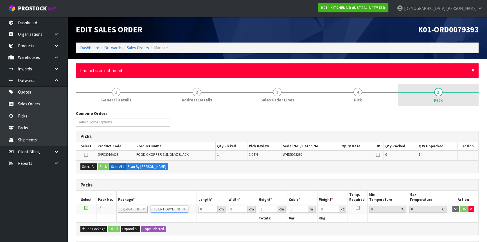
click at [471, 69] on span "×" at bounding box center [472, 70] width 3 height 8
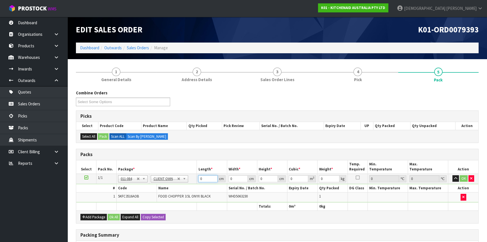
drag, startPoint x: 198, startPoint y: 176, endPoint x: 189, endPoint y: 177, distance: 9.4
click at [189, 177] on tr "1/1 NONE 007-001 007-002 007-004 007-009 007-013 007-014 007-015 007-017 007-01…" at bounding box center [277, 178] width 402 height 10
type input "36"
type input "23"
type input "1"
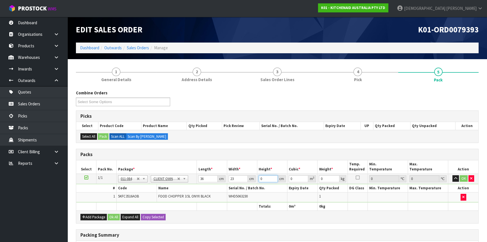
type input "0.000828"
type input "19"
type input "0.015732"
type input "19"
type input "2"
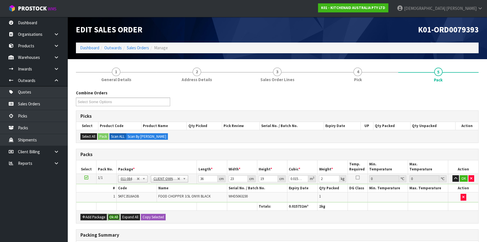
click at [116, 218] on button "Ok All" at bounding box center [114, 216] width 12 height 7
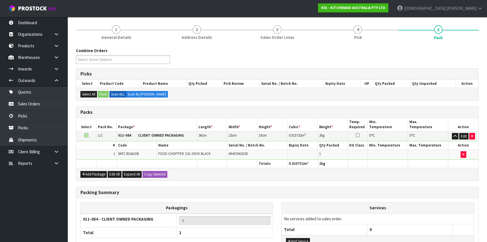
scroll to position [86, 0]
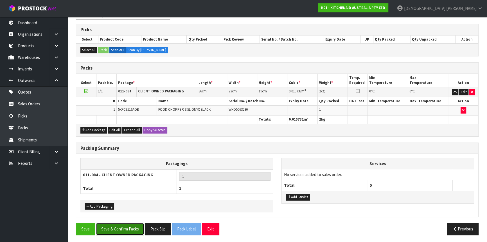
click at [132, 223] on button "Save & Confirm Packs" at bounding box center [120, 228] width 48 height 12
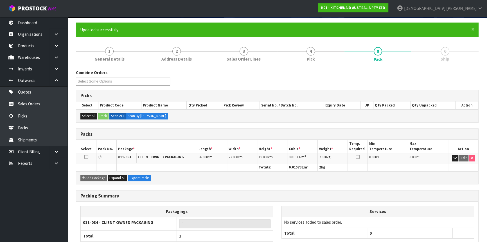
scroll to position [76, 0]
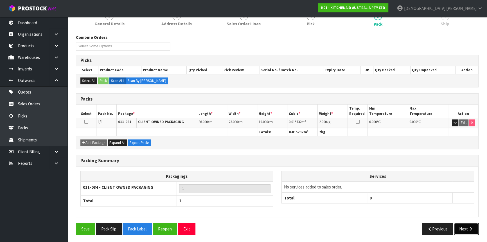
click at [462, 227] on button "Next" at bounding box center [466, 228] width 25 height 12
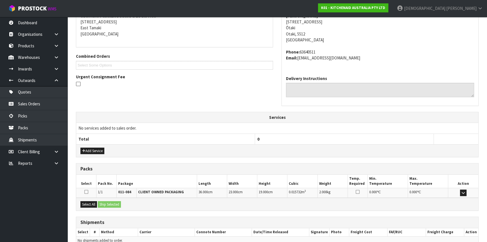
scroll to position [141, 0]
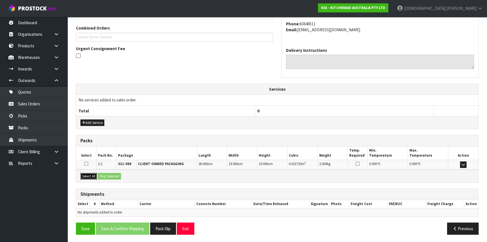
click at [88, 175] on button "Select All" at bounding box center [88, 176] width 17 height 7
click at [113, 173] on button "Ship Selected" at bounding box center [109, 176] width 23 height 7
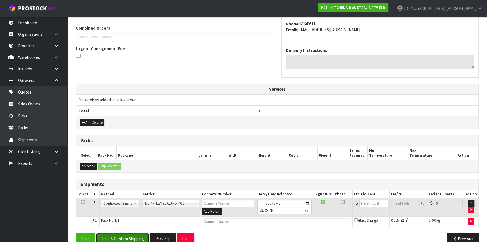
click at [129, 234] on button "Save & Confirm Shipping" at bounding box center [122, 238] width 53 height 12
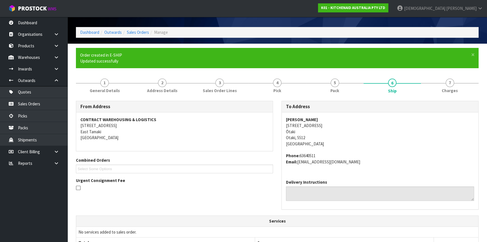
scroll to position [143, 0]
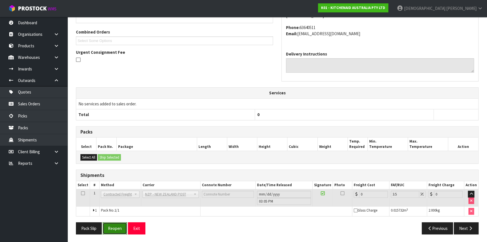
click at [118, 227] on button "Reopen" at bounding box center [115, 228] width 24 height 12
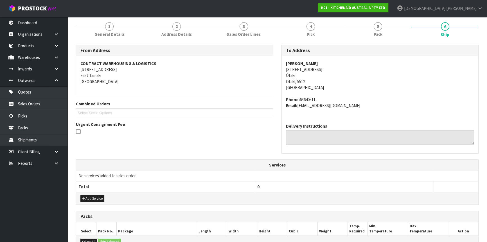
scroll to position [138, 0]
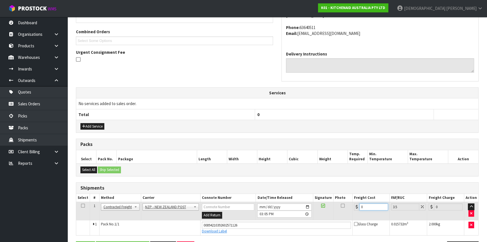
drag, startPoint x: 369, startPoint y: 203, endPoint x: 341, endPoint y: 208, distance: 28.5
click at [341, 208] on tr "1 Client Local Pickup Customer Local Pickup Company Freight Contracted Freight …" at bounding box center [277, 211] width 402 height 18
type input "8"
type input "8.28"
type input "8.4"
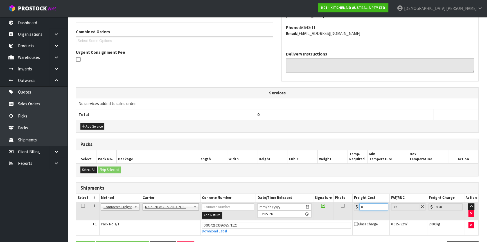
type input "8.69"
type input "8.45"
type input "8.75"
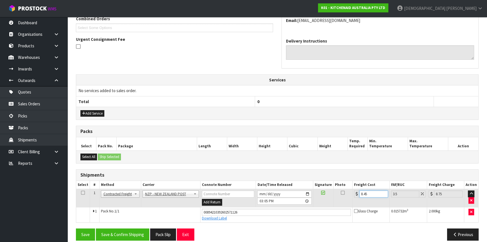
scroll to position [156, 0]
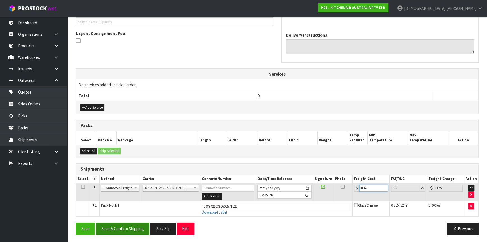
type input "8.45"
click at [124, 229] on button "Save & Confirm Shipping" at bounding box center [122, 228] width 53 height 12
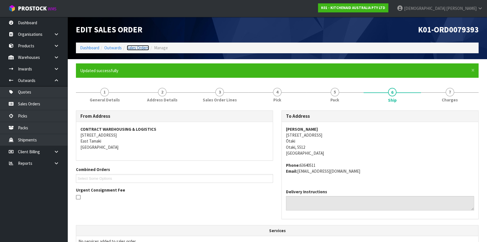
click at [140, 46] on link "Sales Orders" at bounding box center [138, 47] width 22 height 5
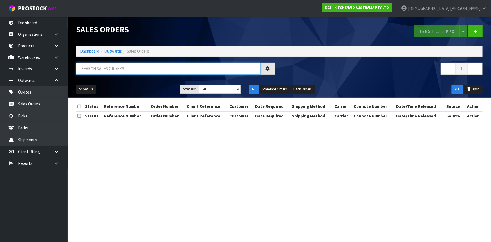
click at [150, 67] on input "text" at bounding box center [168, 68] width 184 height 12
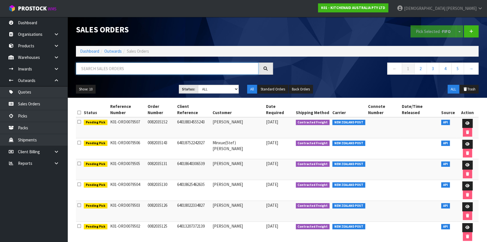
click at [103, 70] on input "text" at bounding box center [167, 68] width 183 height 12
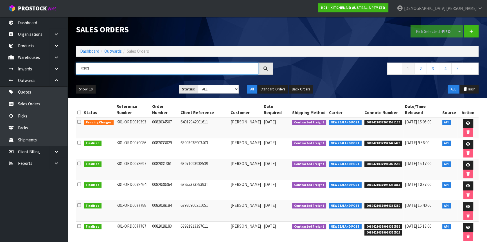
drag, startPoint x: 120, startPoint y: 64, endPoint x: 75, endPoint y: 68, distance: 45.2
click at [75, 68] on div "9393" at bounding box center [175, 70] width 206 height 16
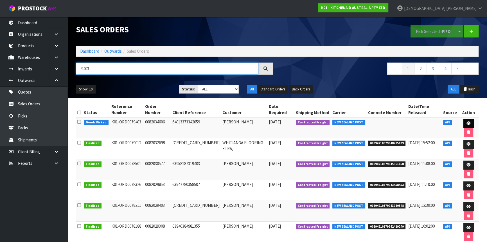
type input "9403"
click at [467, 121] on icon at bounding box center [469, 123] width 4 height 4
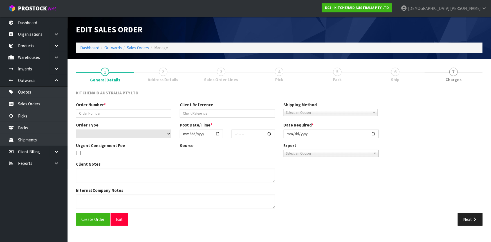
type input "0082034606"
type input "64013373342059"
select select "number:0"
type input "[DATE]"
type input "13:39:35.000"
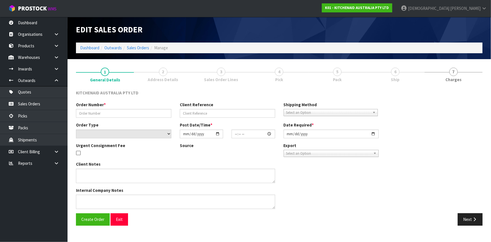
type input "[DATE]"
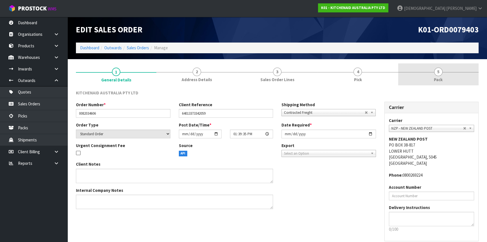
click at [442, 79] on span "Pack" at bounding box center [438, 79] width 9 height 6
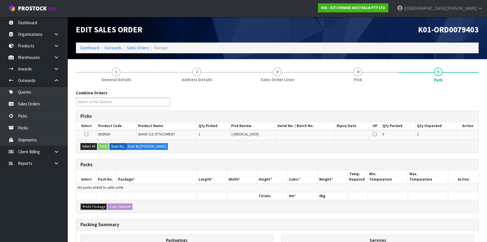
click at [96, 206] on button "Add Package" at bounding box center [93, 206] width 26 height 7
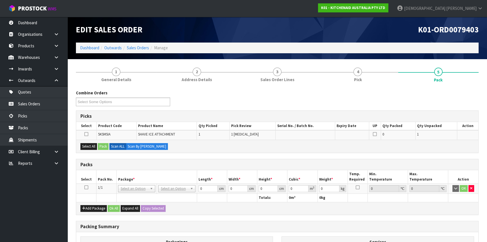
click at [87, 187] on icon at bounding box center [86, 187] width 4 height 0
click at [175, 194] on input "text" at bounding box center [176, 195] width 34 height 7
type input "CL"
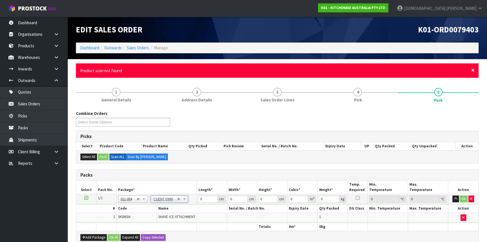
click at [471, 73] on span "×" at bounding box center [472, 70] width 3 height 8
click at [472, 69] on span "×" at bounding box center [472, 70] width 3 height 8
click at [474, 70] on span "×" at bounding box center [472, 70] width 3 height 8
click at [473, 70] on span "×" at bounding box center [472, 70] width 3 height 8
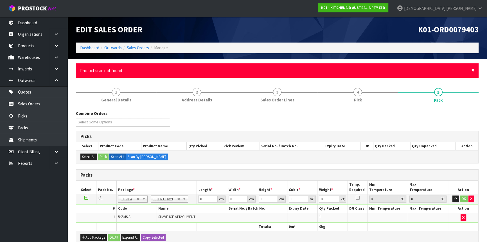
click at [473, 70] on span "×" at bounding box center [472, 70] width 3 height 8
click at [475, 69] on div "× Close Product scan not found" at bounding box center [277, 70] width 403 height 14
click at [474, 69] on span "×" at bounding box center [472, 70] width 3 height 8
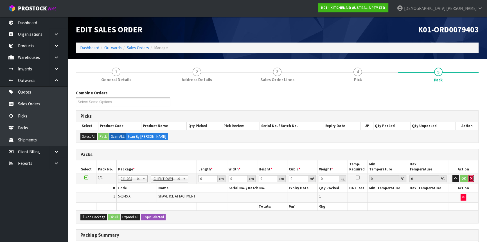
click at [469, 177] on button "button" at bounding box center [472, 178] width 6 height 7
click at [464, 198] on icon "button" at bounding box center [463, 197] width 2 height 4
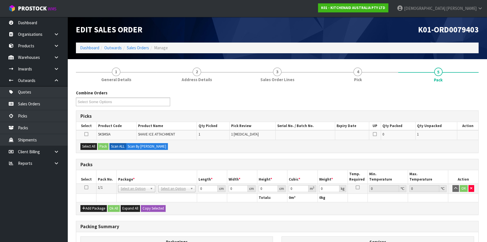
click at [85, 187] on icon at bounding box center [86, 187] width 4 height 0
click at [472, 188] on button "button" at bounding box center [472, 188] width 6 height 7
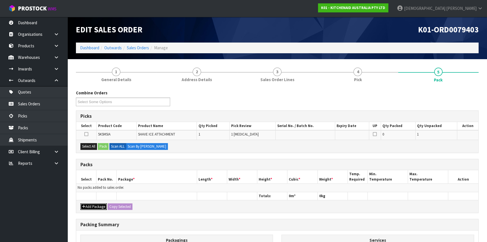
click at [87, 204] on button "Add Package" at bounding box center [93, 206] width 26 height 7
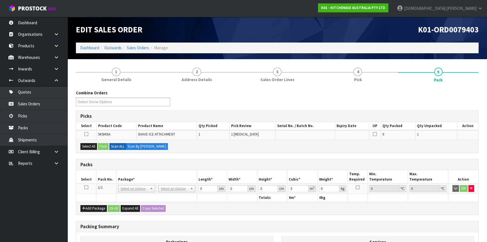
click at [85, 187] on icon at bounding box center [86, 187] width 4 height 0
click at [177, 194] on input "text" at bounding box center [176, 195] width 34 height 7
type input "CL"
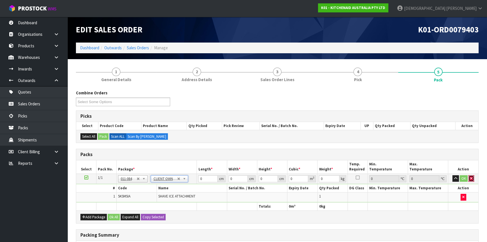
click at [469, 178] on button "button" at bounding box center [472, 178] width 6 height 7
click at [171, 186] on input "text" at bounding box center [176, 185] width 34 height 7
type input "CLI"
type input "2"
drag, startPoint x: 210, startPoint y: 176, endPoint x: 190, endPoint y: 176, distance: 20.0
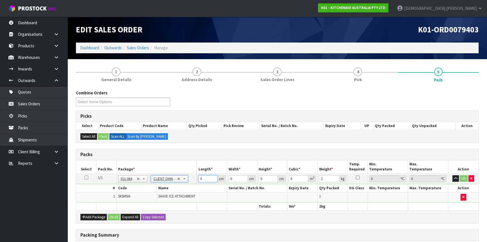
click at [190, 176] on tr "1/1 NONE 007-001 007-002 007-004 007-009 007-013 007-014 007-015 007-017 007-01…" at bounding box center [277, 178] width 402 height 10
type input "45"
type input "40"
type input "1"
type input "0.0018"
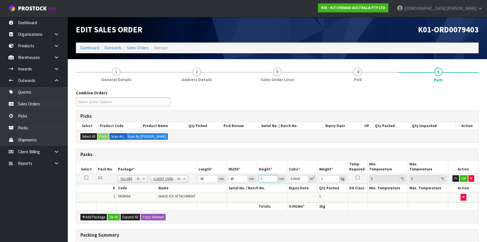
type input "17"
type input "0.0306"
type input "17"
type input "3"
click at [113, 214] on button "Ok All" at bounding box center [114, 216] width 12 height 7
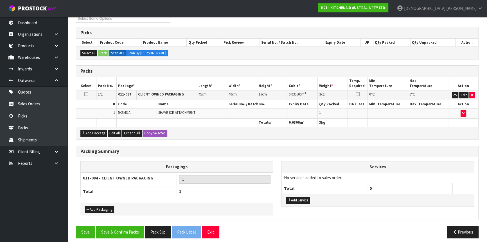
scroll to position [86, 0]
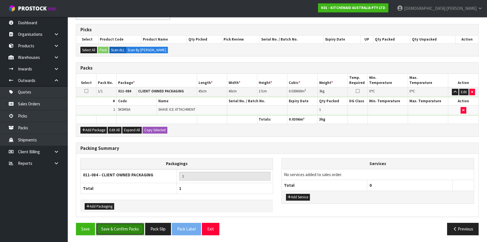
click at [130, 223] on button "Save & Confirm Packs" at bounding box center [120, 228] width 48 height 12
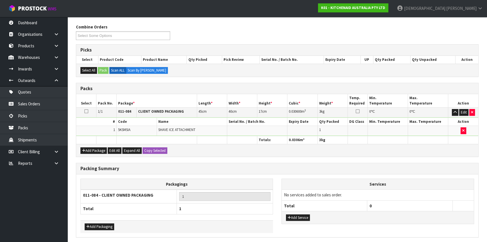
scroll to position [0, 0]
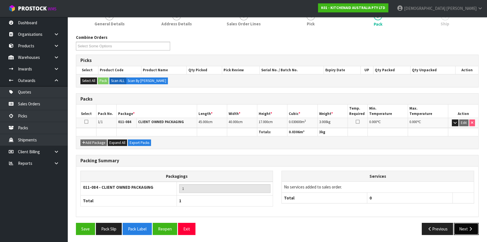
click at [461, 226] on button "Next" at bounding box center [466, 228] width 25 height 12
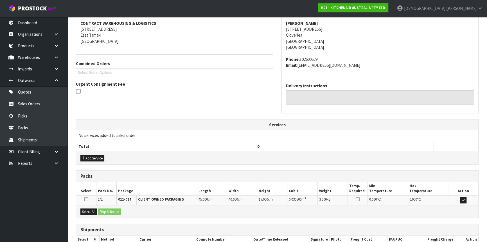
scroll to position [141, 0]
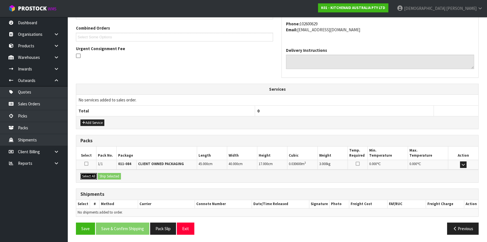
click at [90, 176] on button "Select All" at bounding box center [88, 176] width 17 height 7
click at [106, 173] on button "Ship Selected" at bounding box center [109, 176] width 23 height 7
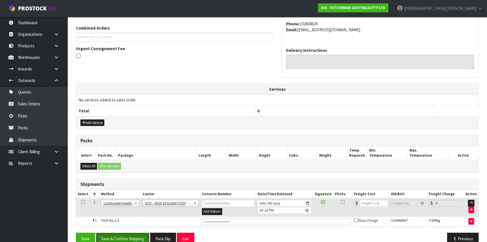
click at [136, 235] on button "Save & Confirm Shipping" at bounding box center [122, 238] width 53 height 12
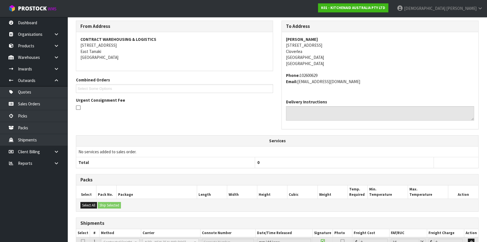
scroll to position [143, 0]
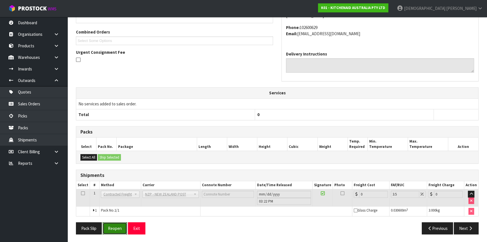
drag, startPoint x: 117, startPoint y: 226, endPoint x: 169, endPoint y: 204, distance: 56.4
click at [117, 226] on button "Reopen" at bounding box center [115, 228] width 24 height 12
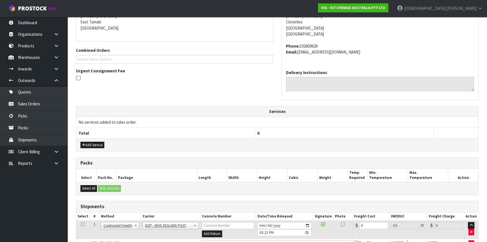
scroll to position [156, 0]
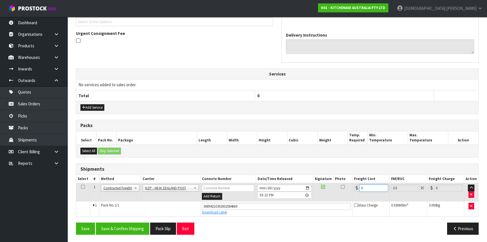
drag, startPoint x: 364, startPoint y: 186, endPoint x: 340, endPoint y: 191, distance: 24.2
click at [347, 191] on tr "1 Client Local Pickup Customer Local Pickup Company Freight Contracted Freight …" at bounding box center [277, 192] width 402 height 18
type input "8"
type input "8.28"
type input "8.4"
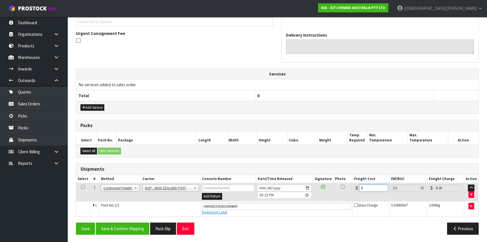
type input "8.69"
type input "8.45"
type input "8.75"
type input "8.45"
click at [109, 228] on button "Save & Confirm Shipping" at bounding box center [122, 228] width 53 height 12
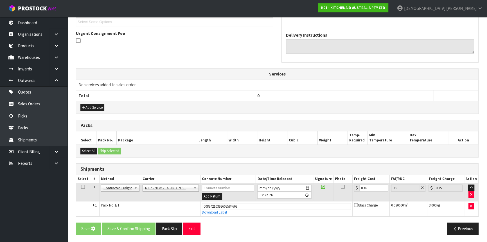
scroll to position [0, 0]
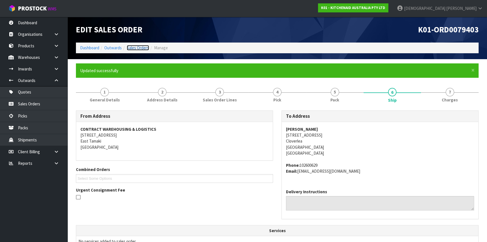
click at [137, 45] on link "Sales Orders" at bounding box center [138, 47] width 22 height 5
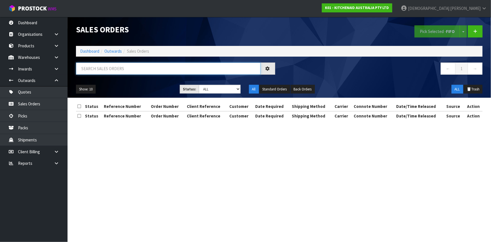
click at [154, 67] on input "text" at bounding box center [168, 68] width 184 height 12
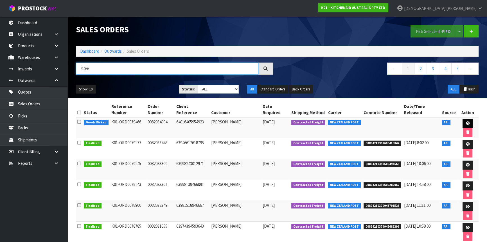
type input "9466"
click at [470, 121] on link at bounding box center [468, 123] width 10 height 9
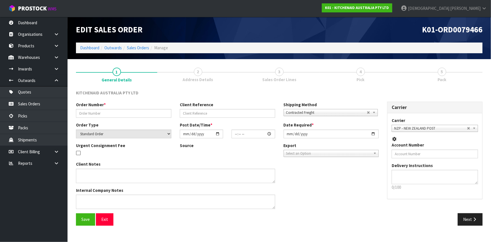
type input "0082034904"
type input "64016405954923"
select select "number:0"
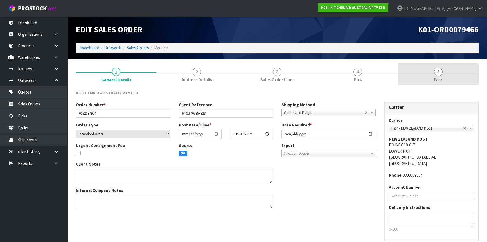
click at [443, 75] on link "5 Pack" at bounding box center [438, 74] width 80 height 22
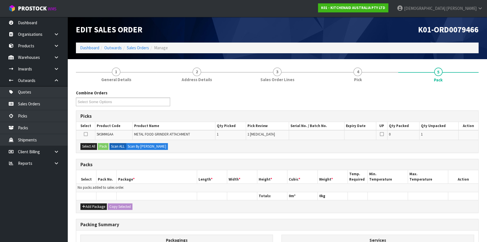
scroll to position [74, 0]
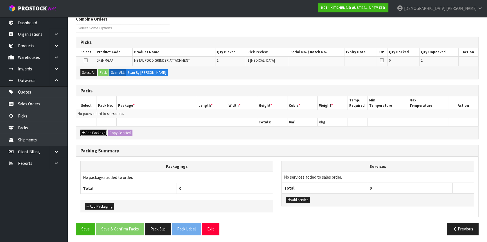
click at [93, 134] on button "Add Package" at bounding box center [93, 132] width 26 height 7
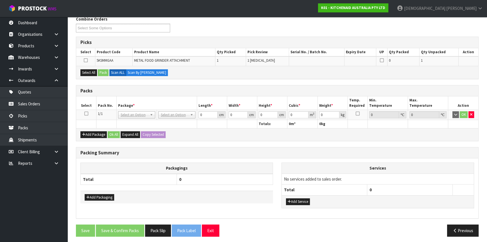
click at [86, 114] on icon at bounding box center [86, 113] width 4 height 0
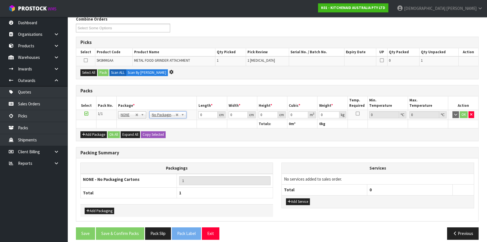
scroll to position [0, 0]
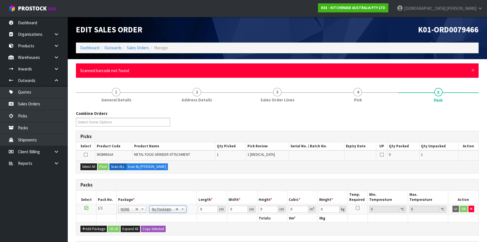
click at [475, 69] on div "× Close Scanned barcode not found" at bounding box center [277, 70] width 403 height 14
drag, startPoint x: 475, startPoint y: 69, endPoint x: 473, endPoint y: 71, distance: 3.4
click at [473, 71] on div "× Close Scanned barcode not found" at bounding box center [277, 70] width 403 height 14
click at [472, 72] on span "×" at bounding box center [472, 70] width 3 height 8
click at [474, 68] on span "×" at bounding box center [472, 70] width 3 height 8
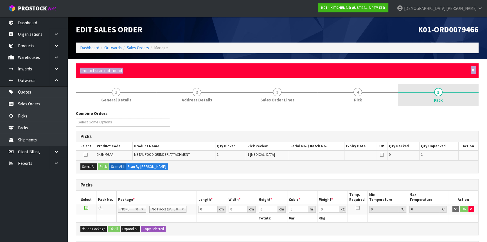
click at [472, 70] on span "×" at bounding box center [472, 70] width 3 height 8
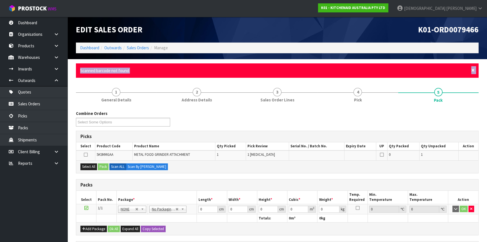
click at [474, 68] on span "×" at bounding box center [472, 70] width 3 height 8
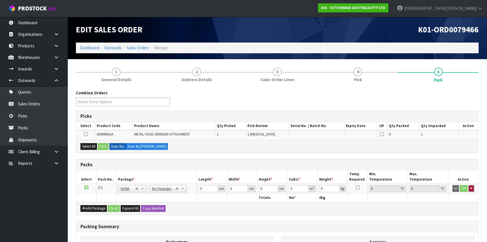
click at [474, 188] on button "button" at bounding box center [472, 188] width 6 height 7
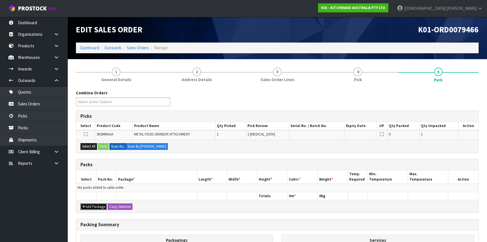
click at [97, 206] on button "Add Package" at bounding box center [93, 206] width 26 height 7
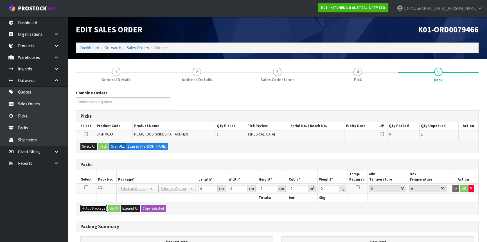
click at [80, 205] on button "Add Package" at bounding box center [93, 208] width 26 height 7
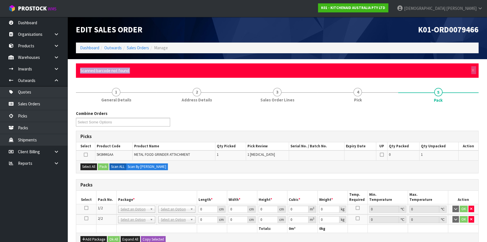
click at [476, 71] on div "× Close Scanned barcode not found" at bounding box center [277, 70] width 403 height 14
click at [473, 69] on span "×" at bounding box center [472, 70] width 3 height 8
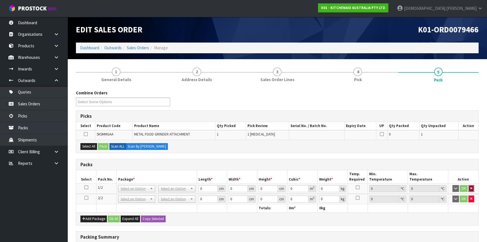
click at [472, 188] on icon "button" at bounding box center [471, 188] width 2 height 4
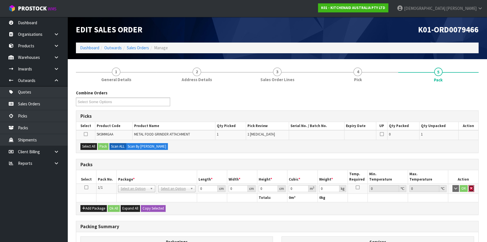
click at [472, 186] on button "button" at bounding box center [472, 188] width 6 height 7
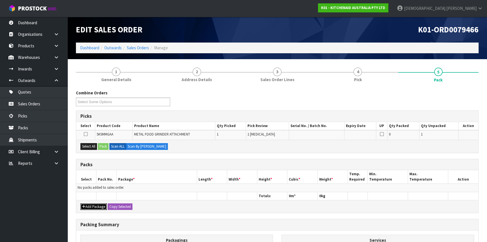
click at [93, 208] on button "Add Package" at bounding box center [93, 206] width 26 height 7
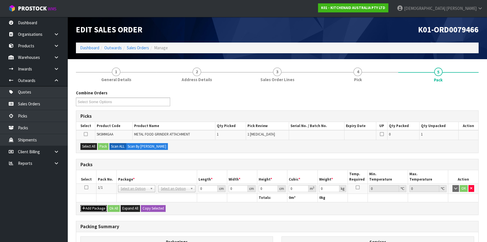
click at [80, 205] on button "Add Package" at bounding box center [93, 208] width 26 height 7
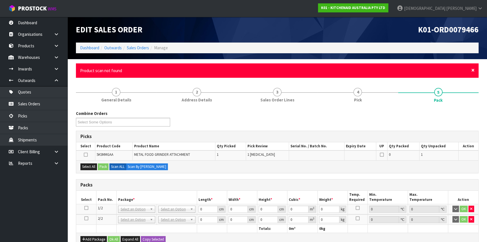
click at [474, 70] on span "×" at bounding box center [472, 70] width 3 height 8
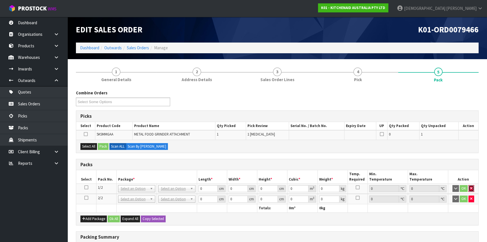
click at [470, 188] on icon "button" at bounding box center [471, 188] width 2 height 4
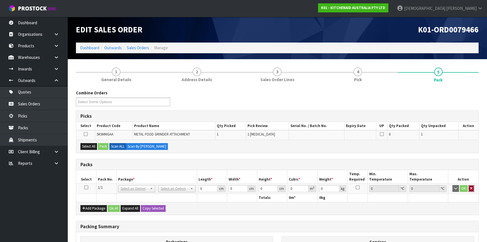
click at [473, 187] on button "button" at bounding box center [472, 188] width 6 height 7
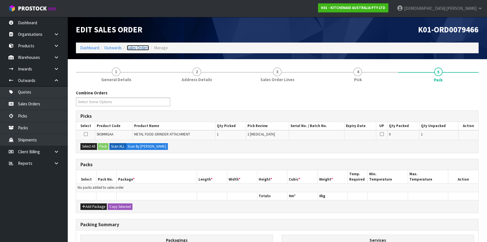
click at [142, 49] on link "Sales Orders" at bounding box center [138, 47] width 22 height 5
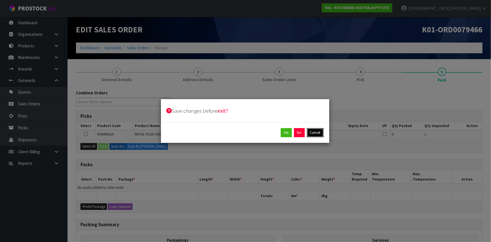
click at [309, 133] on button "Cancel" at bounding box center [315, 132] width 17 height 9
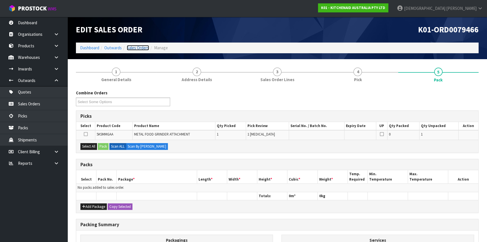
click at [142, 48] on link "Sales Orders" at bounding box center [138, 47] width 22 height 5
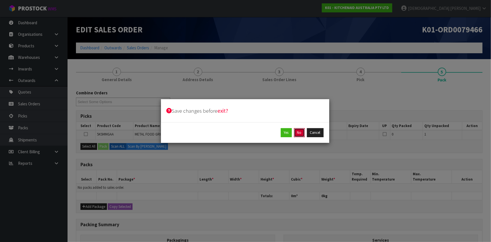
click at [300, 134] on button "No" at bounding box center [299, 132] width 11 height 9
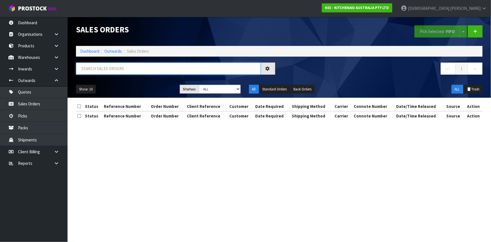
click at [114, 67] on input "text" at bounding box center [168, 68] width 184 height 12
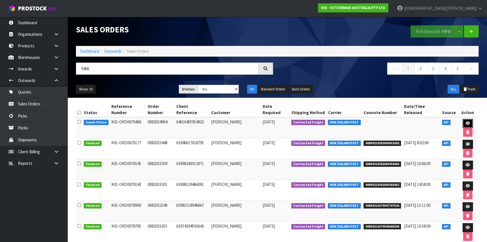
click at [470, 123] on link at bounding box center [468, 123] width 10 height 9
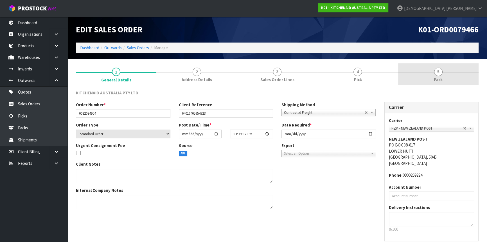
click at [431, 76] on link "5 Pack" at bounding box center [438, 74] width 80 height 22
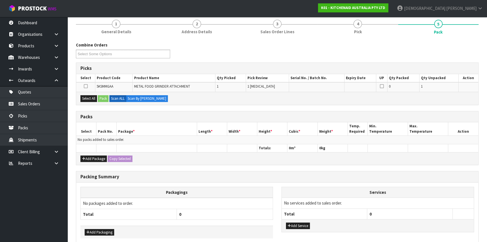
scroll to position [74, 0]
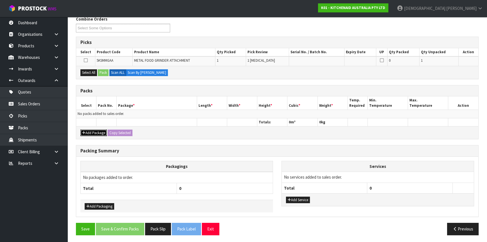
click at [94, 130] on button "Add Package" at bounding box center [93, 132] width 26 height 7
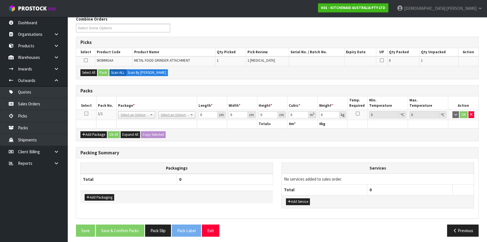
click at [84, 110] on td at bounding box center [86, 115] width 20 height 10
click at [86, 113] on icon at bounding box center [86, 113] width 4 height 0
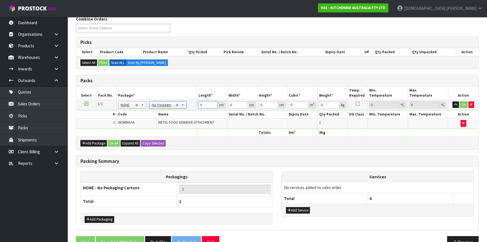
click at [198, 102] on input "0" at bounding box center [207, 104] width 19 height 7
drag, startPoint x: 204, startPoint y: 104, endPoint x: 195, endPoint y: 107, distance: 9.9
click at [195, 107] on tr "1/1 NONE 007-001 007-002 007-004 007-009 007-013 007-014 007-015 007-017 007-01…" at bounding box center [277, 105] width 402 height 10
click at [115, 143] on button "Ok All" at bounding box center [114, 143] width 12 height 7
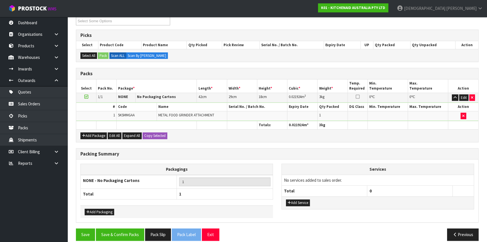
scroll to position [86, 0]
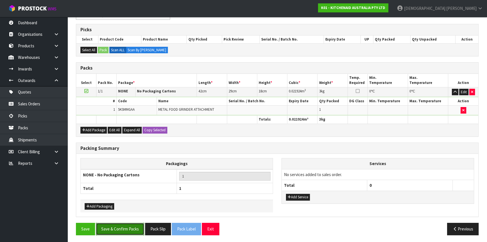
click at [127, 226] on button "Save & Confirm Packs" at bounding box center [120, 228] width 48 height 12
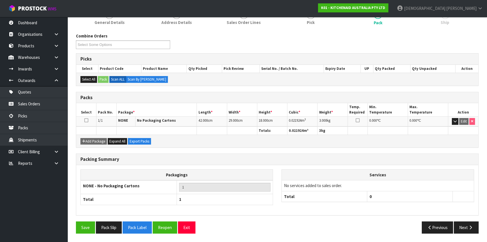
scroll to position [76, 0]
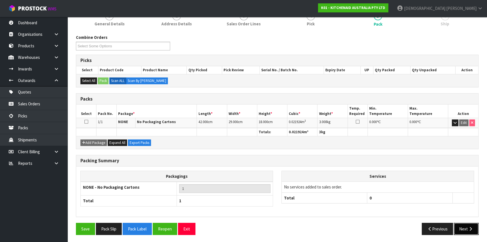
click at [459, 225] on button "Next" at bounding box center [466, 228] width 25 height 12
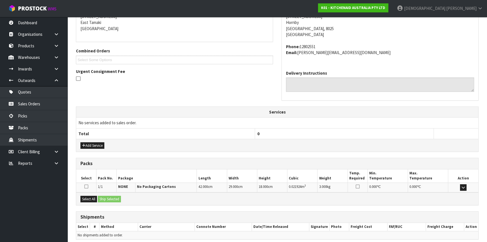
scroll to position [141, 0]
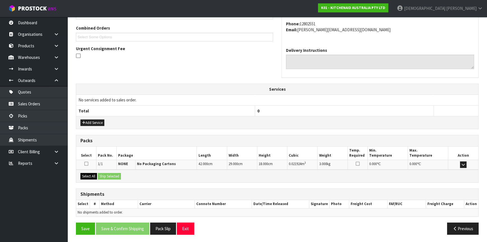
click at [86, 177] on div "Select All Ship Selected" at bounding box center [277, 175] width 402 height 13
click at [87, 176] on button "Select All" at bounding box center [88, 176] width 17 height 7
click at [112, 175] on button "Ship Selected" at bounding box center [109, 176] width 23 height 7
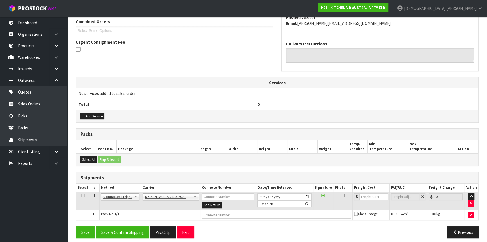
scroll to position [151, 0]
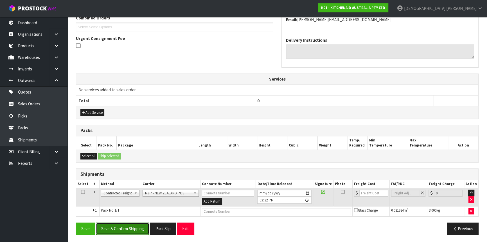
click at [129, 226] on button "Save & Confirm Shipping" at bounding box center [122, 228] width 53 height 12
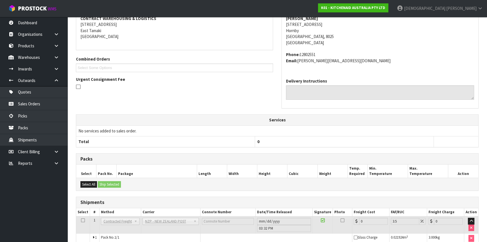
scroll to position [143, 0]
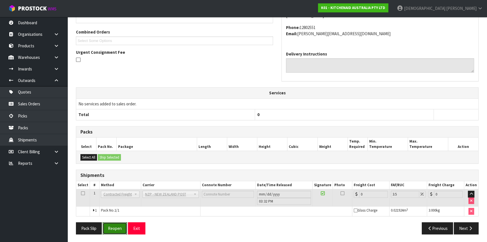
drag, startPoint x: 113, startPoint y: 224, endPoint x: 124, endPoint y: 220, distance: 11.9
click at [113, 224] on button "Reopen" at bounding box center [115, 228] width 24 height 12
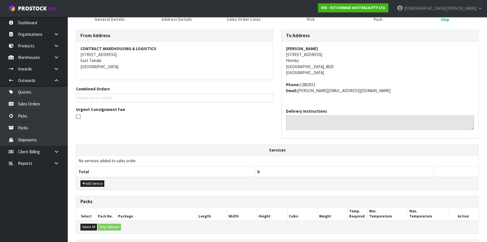
scroll to position [156, 0]
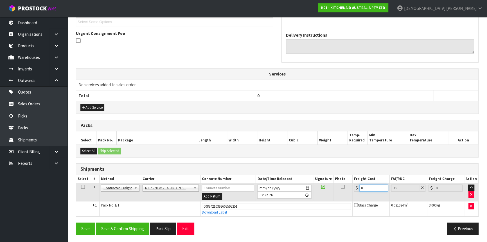
click at [346, 186] on tr "1 Client Local Pickup Customer Local Pickup Company Freight Contracted Freight …" at bounding box center [277, 192] width 402 height 18
click at [127, 226] on button "Save & Confirm Shipping" at bounding box center [122, 228] width 53 height 12
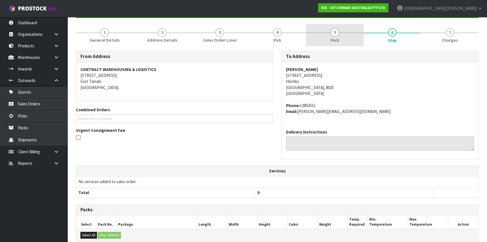
scroll to position [13, 0]
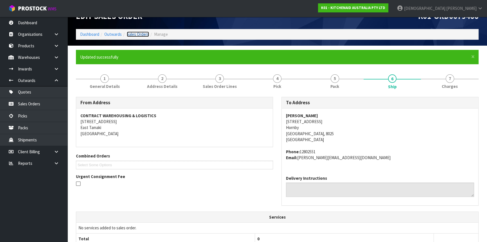
click at [146, 34] on link "Sales Orders" at bounding box center [138, 33] width 22 height 5
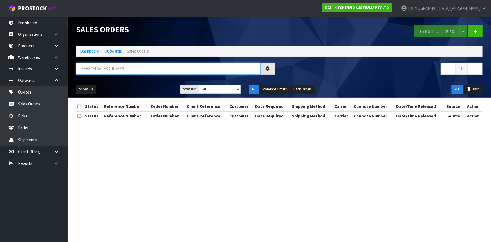
click at [124, 66] on input "text" at bounding box center [168, 68] width 184 height 12
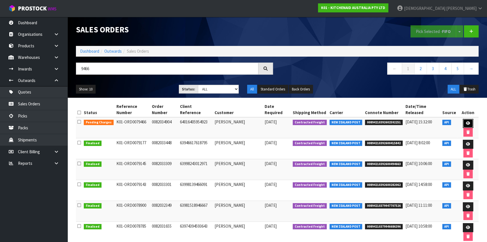
click at [466, 121] on icon at bounding box center [468, 123] width 4 height 4
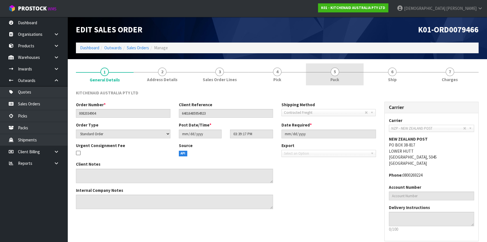
click at [335, 82] on span "Pack" at bounding box center [334, 79] width 9 height 6
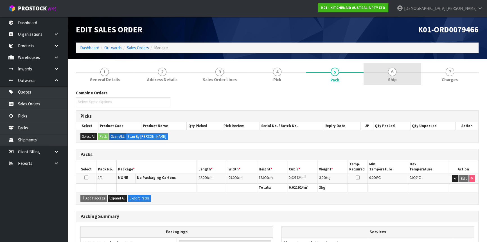
click at [389, 74] on span "6" at bounding box center [392, 71] width 8 height 8
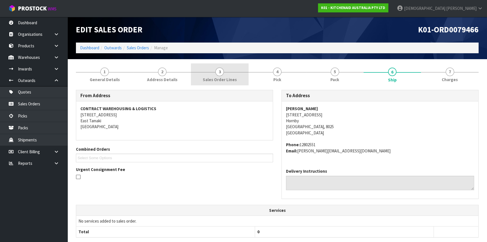
click at [218, 74] on span "3" at bounding box center [219, 71] width 8 height 8
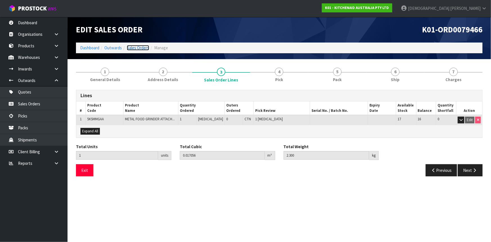
click at [127, 46] on link "Sales Orders" at bounding box center [138, 47] width 22 height 5
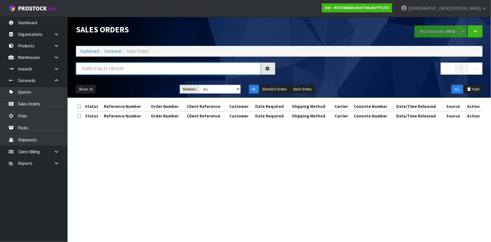
click at [137, 71] on input "text" at bounding box center [168, 68] width 184 height 12
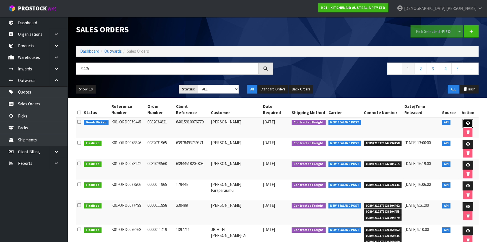
click at [469, 123] on icon at bounding box center [468, 123] width 4 height 4
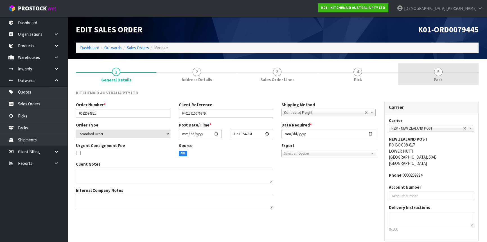
click at [438, 77] on span "Pack" at bounding box center [438, 79] width 9 height 6
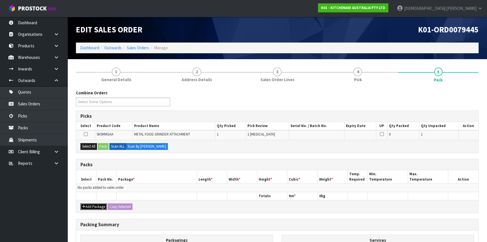
drag, startPoint x: 93, startPoint y: 204, endPoint x: 94, endPoint y: 199, distance: 5.4
click at [94, 204] on button "Add Package" at bounding box center [93, 206] width 26 height 7
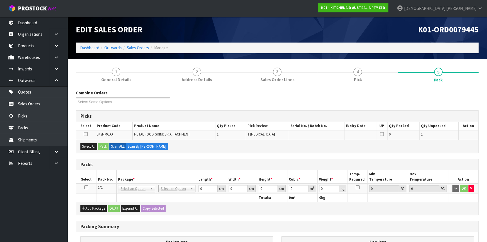
click at [88, 187] on td at bounding box center [86, 188] width 20 height 10
click at [84, 187] on icon at bounding box center [86, 187] width 4 height 0
click at [171, 196] on input "text" at bounding box center [176, 195] width 34 height 7
click at [200, 189] on input "0" at bounding box center [207, 188] width 19 height 7
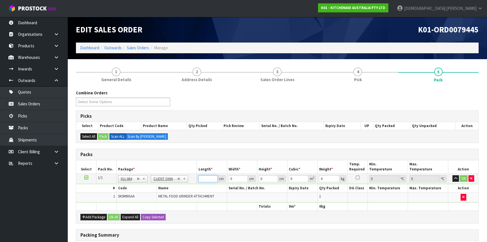
scroll to position [0, 24]
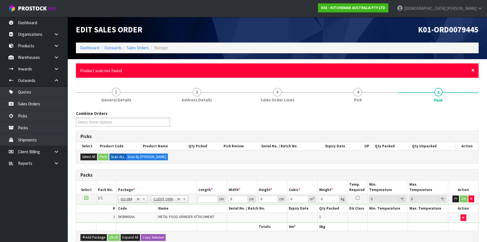
click at [474, 70] on span "×" at bounding box center [472, 70] width 3 height 8
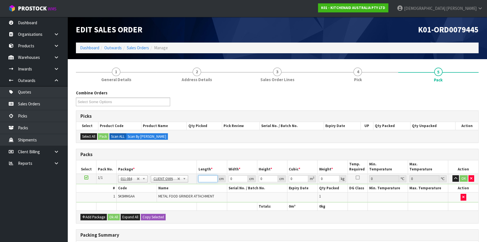
click at [210, 177] on input "number" at bounding box center [207, 178] width 19 height 7
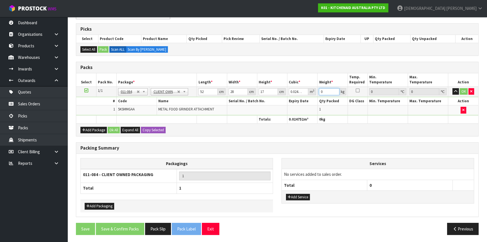
click at [330, 92] on input "0" at bounding box center [329, 91] width 20 height 7
drag, startPoint x: 323, startPoint y: 92, endPoint x: 318, endPoint y: 93, distance: 5.7
click at [318, 93] on td "0 kg" at bounding box center [333, 91] width 30 height 10
click at [199, 91] on input "52" at bounding box center [207, 91] width 19 height 7
drag, startPoint x: 203, startPoint y: 91, endPoint x: 197, endPoint y: 91, distance: 5.9
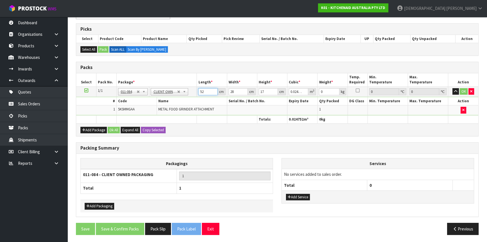
click at [197, 91] on td "52 cm" at bounding box center [212, 91] width 30 height 10
drag, startPoint x: 211, startPoint y: 91, endPoint x: 195, endPoint y: 91, distance: 16.0
click at [195, 91] on tr "1/1 NONE 007-001 007-002 007-004 007-009 007-013 007-014 007-015 007-017 007-01…" at bounding box center [277, 91] width 402 height 10
click at [214, 89] on input "51.999" at bounding box center [207, 91] width 19 height 7
click at [214, 89] on input "52" at bounding box center [207, 91] width 19 height 7
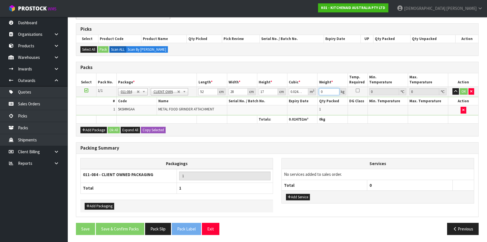
drag, startPoint x: 318, startPoint y: 91, endPoint x: 314, endPoint y: 91, distance: 4.2
click at [314, 91] on tr "1/1 NONE 007-001 007-002 007-004 007-009 007-013 007-014 007-015 007-017 007-01…" at bounding box center [277, 91] width 402 height 10
click at [337, 90] on input "0.001" at bounding box center [329, 91] width 20 height 7
click at [337, 90] on input "0.002" at bounding box center [329, 91] width 20 height 7
click at [337, 90] on input "0.003" at bounding box center [329, 91] width 20 height 7
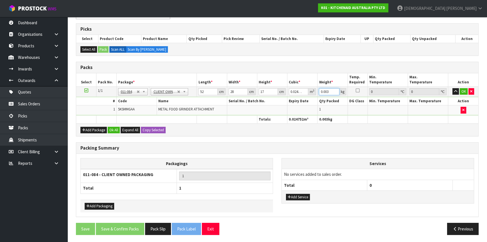
drag, startPoint x: 328, startPoint y: 90, endPoint x: 312, endPoint y: 91, distance: 16.0
click at [312, 91] on tr "1/1 NONE 007-001 007-002 007-004 007-009 007-013 007-014 007-015 007-017 007-01…" at bounding box center [277, 91] width 402 height 10
drag, startPoint x: 204, startPoint y: 91, endPoint x: 197, endPoint y: 93, distance: 6.3
click at [197, 93] on td "52 cm" at bounding box center [212, 91] width 30 height 10
click at [117, 129] on button "Ok All" at bounding box center [114, 130] width 12 height 7
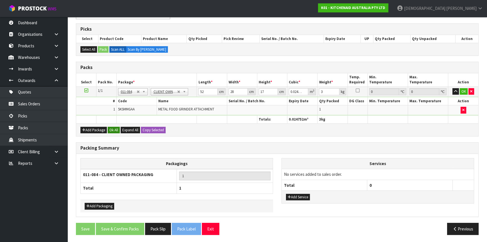
scroll to position [86, 0]
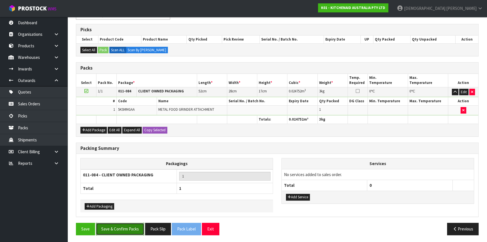
click at [129, 225] on button "Save & Confirm Packs" at bounding box center [120, 228] width 48 height 12
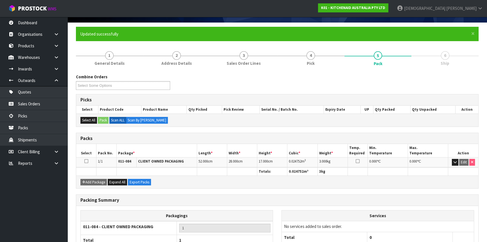
scroll to position [76, 0]
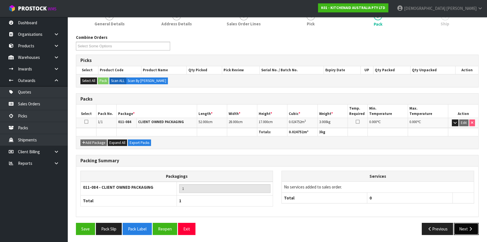
click at [468, 227] on icon "button" at bounding box center [470, 228] width 5 height 4
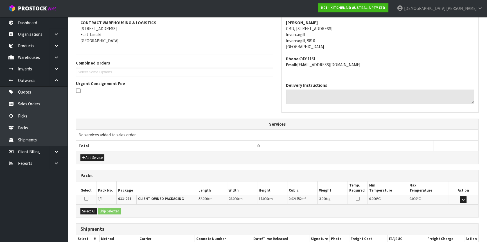
scroll to position [141, 0]
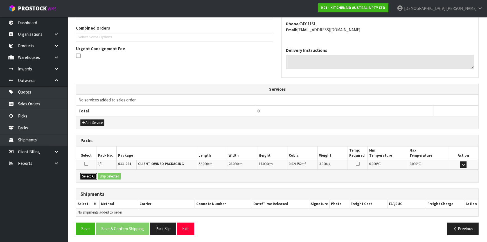
click at [90, 175] on button "Select All" at bounding box center [88, 176] width 17 height 7
click at [114, 173] on button "Ship Selected" at bounding box center [109, 176] width 23 height 7
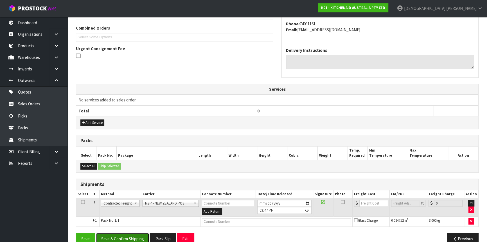
click at [123, 233] on button "Save & Confirm Shipping" at bounding box center [122, 238] width 53 height 12
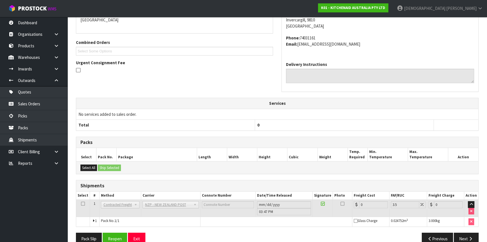
scroll to position [143, 0]
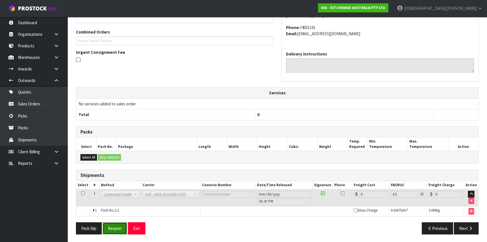
click at [116, 224] on button "Reopen" at bounding box center [115, 228] width 24 height 12
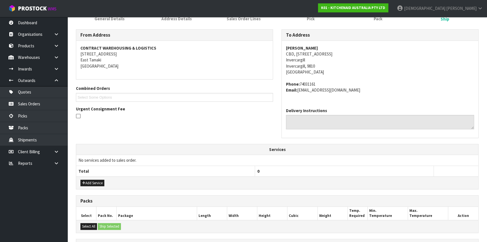
scroll to position [156, 0]
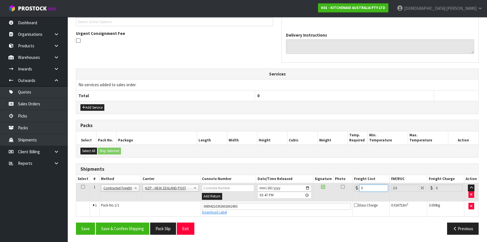
drag, startPoint x: 364, startPoint y: 186, endPoint x: 357, endPoint y: 188, distance: 7.4
click at [357, 188] on div "0" at bounding box center [371, 187] width 34 height 7
click at [132, 228] on button "Save & Confirm Shipping" at bounding box center [122, 228] width 53 height 12
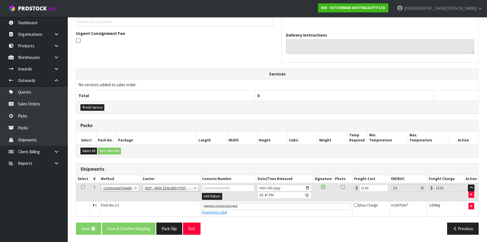
scroll to position [0, 0]
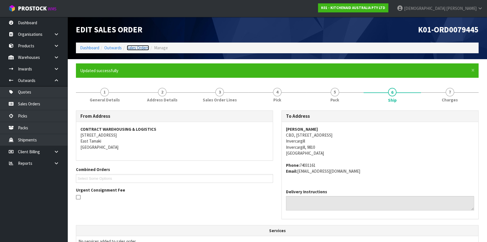
click at [136, 48] on link "Sales Orders" at bounding box center [138, 47] width 22 height 5
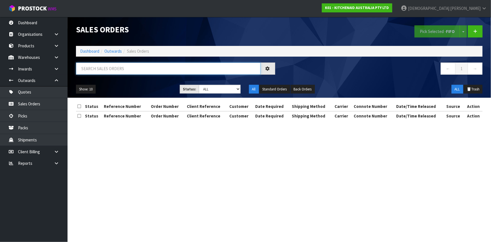
click at [125, 63] on input "text" at bounding box center [168, 68] width 184 height 12
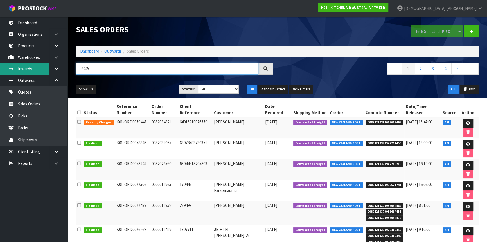
drag, startPoint x: 84, startPoint y: 70, endPoint x: 0, endPoint y: 71, distance: 84.1
click at [12, 71] on body "Toggle navigation ProStock WMS K01 - KITCHENAID AUSTRALIA PTY LTD [PERSON_NAME]…" at bounding box center [243, 121] width 487 height 242
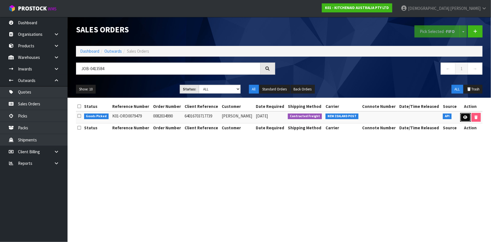
click at [465, 116] on icon at bounding box center [465, 117] width 4 height 4
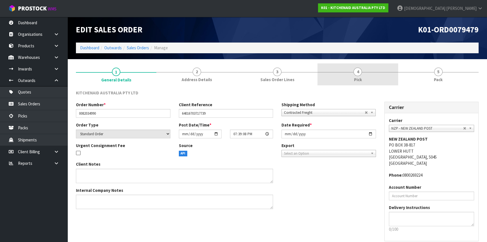
click at [371, 76] on link "4 Pick" at bounding box center [358, 74] width 80 height 22
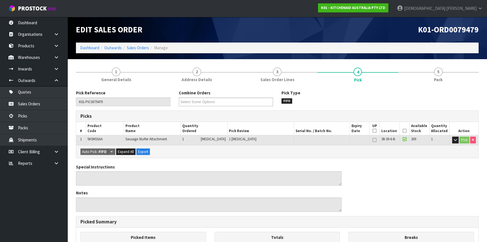
click at [403, 130] on icon at bounding box center [405, 130] width 4 height 0
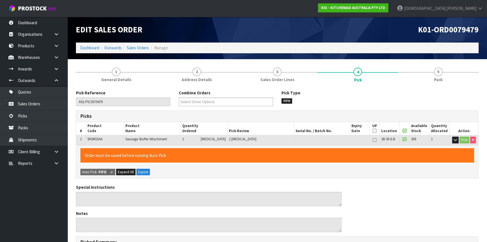
scroll to position [148, 0]
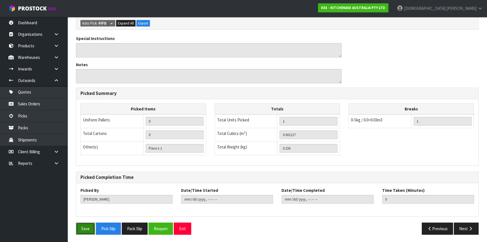
click at [80, 228] on button "Save" at bounding box center [85, 228] width 19 height 12
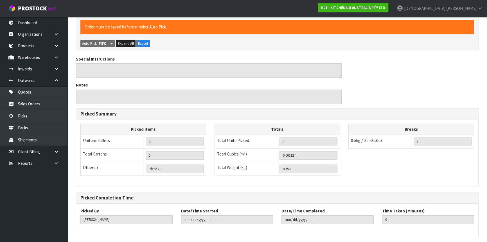
scroll to position [0, 0]
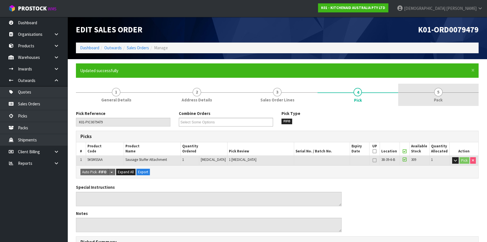
click at [438, 98] on span "Pack" at bounding box center [438, 100] width 9 height 6
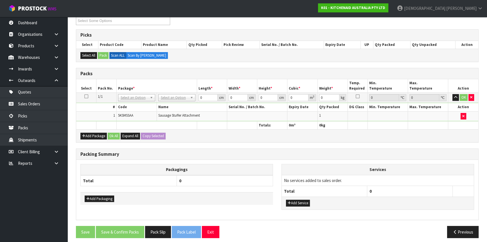
scroll to position [102, 0]
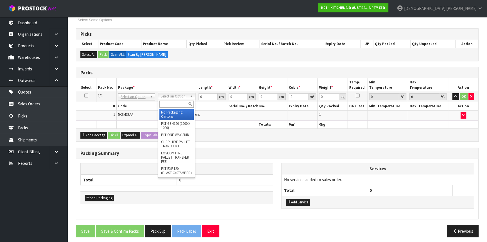
click at [170, 105] on input "text" at bounding box center [176, 103] width 34 height 7
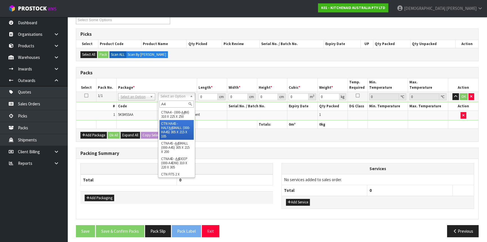
scroll to position [76, 0]
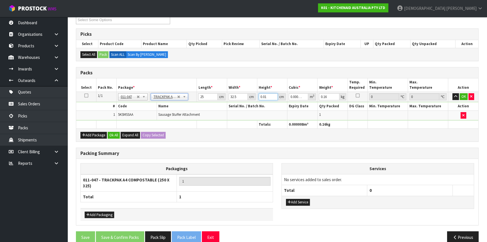
drag, startPoint x: 269, startPoint y: 95, endPoint x: 253, endPoint y: 99, distance: 15.6
click at [255, 99] on tr "1/1 NONE 007-001 007-002 007-004 007-009 007-013 007-014 007-015 007-017 007-01…" at bounding box center [277, 97] width 402 height 10
click at [119, 134] on button "Ok All" at bounding box center [114, 135] width 12 height 7
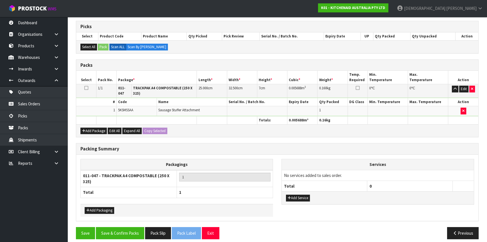
scroll to position [114, 0]
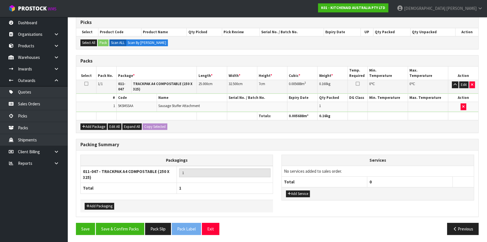
click at [126, 220] on div "Packing Summary Packagings 011-047 - TRACKPAK A4 COMPOSTABLE (250 X 325) 1 Tota…" at bounding box center [277, 181] width 411 height 84
click at [123, 224] on button "Save & Confirm Packs" at bounding box center [120, 228] width 48 height 12
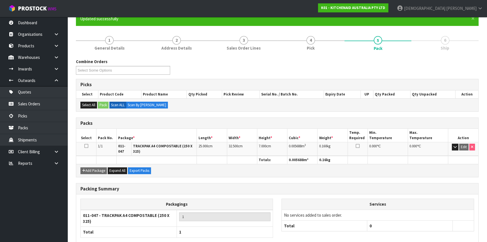
scroll to position [83, 0]
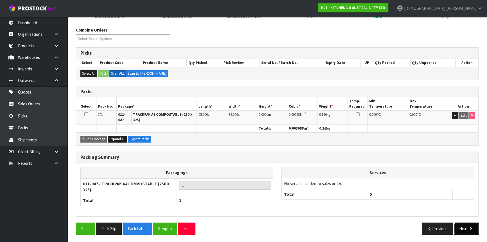
click at [469, 226] on icon "button" at bounding box center [470, 228] width 5 height 4
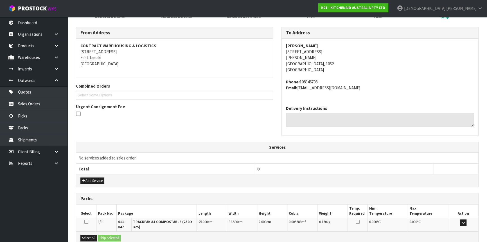
scroll to position [145, 0]
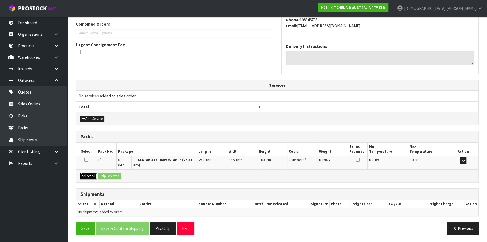
click at [91, 172] on button "Select All" at bounding box center [88, 175] width 17 height 7
click at [104, 173] on button "Ship Selected" at bounding box center [109, 175] width 23 height 7
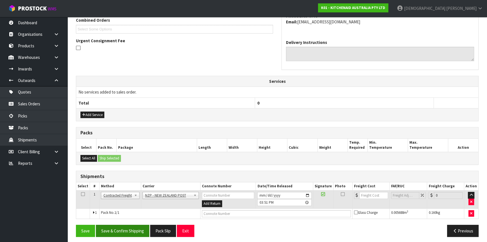
scroll to position [151, 0]
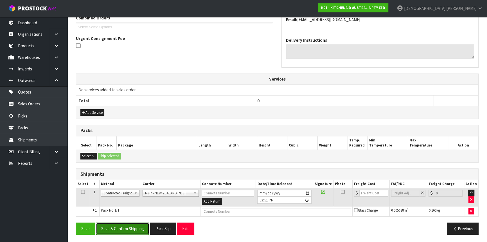
click at [136, 225] on button "Save & Confirm Shipping" at bounding box center [122, 228] width 53 height 12
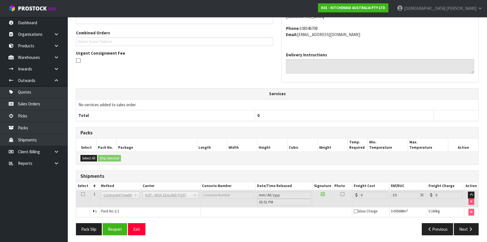
scroll to position [143, 0]
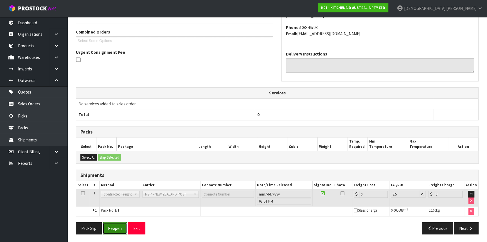
click at [114, 225] on button "Reopen" at bounding box center [115, 228] width 24 height 12
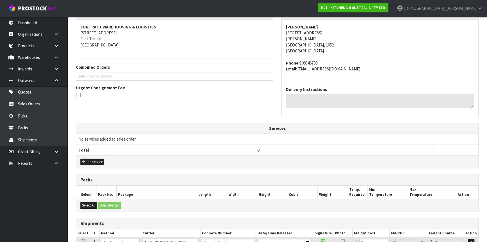
scroll to position [156, 0]
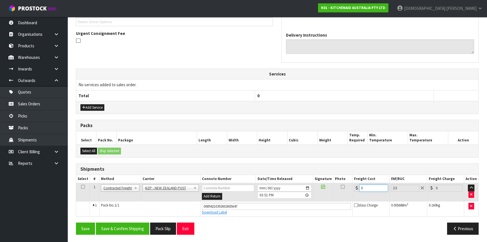
drag, startPoint x: 369, startPoint y: 186, endPoint x: 349, endPoint y: 193, distance: 21.2
click at [349, 193] on tr "1 Client Local Pickup Customer Local Pickup Company Freight Contracted Freight …" at bounding box center [277, 192] width 402 height 18
click at [137, 224] on button "Save & Confirm Shipping" at bounding box center [122, 228] width 53 height 12
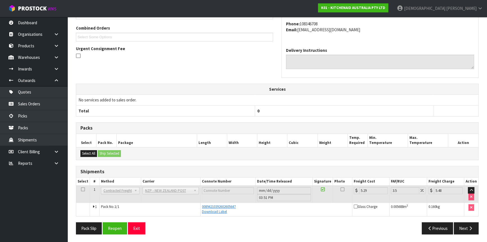
scroll to position [0, 0]
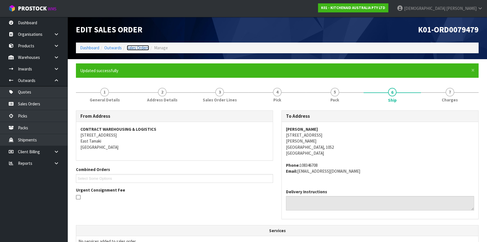
click at [141, 47] on link "Sales Orders" at bounding box center [138, 47] width 22 height 5
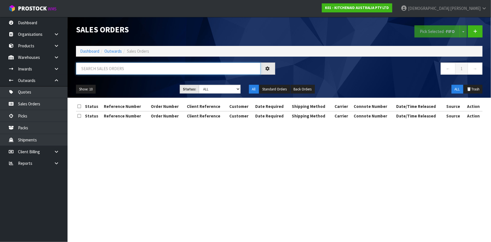
click at [138, 70] on input "text" at bounding box center [168, 68] width 184 height 12
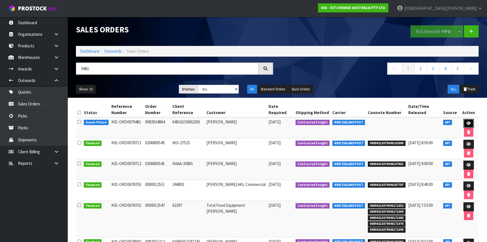
click at [472, 124] on link at bounding box center [468, 123] width 10 height 9
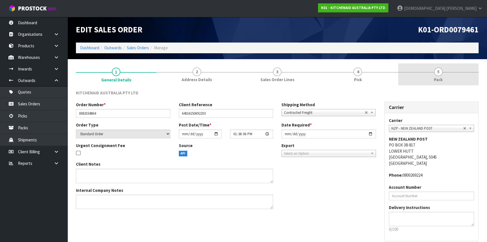
click at [422, 76] on link "5 Pack" at bounding box center [438, 74] width 80 height 22
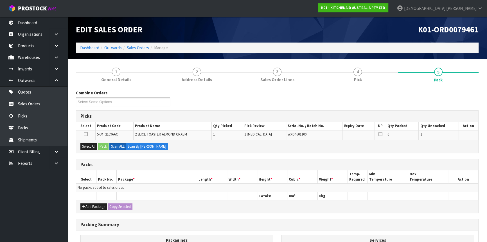
click at [93, 209] on div "Add Package Copy Selected" at bounding box center [277, 206] width 402 height 13
click at [94, 203] on button "Add Package" at bounding box center [93, 206] width 26 height 7
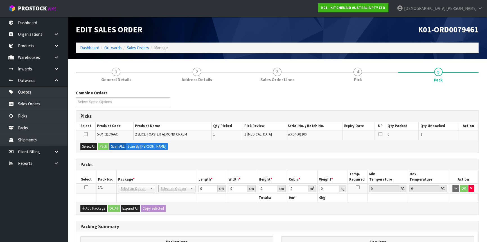
click at [85, 187] on icon at bounding box center [86, 187] width 4 height 0
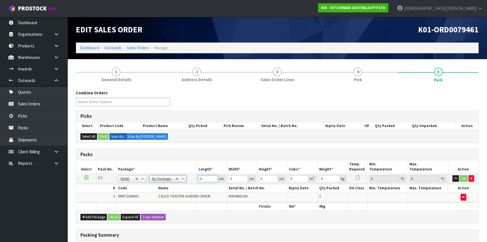
drag, startPoint x: 199, startPoint y: 177, endPoint x: 190, endPoint y: 180, distance: 10.0
click at [191, 180] on tr "1/1 NONE 007-001 007-002 007-004 007-009 007-013 007-014 007-015 007-017 007-01…" at bounding box center [277, 178] width 402 height 10
click at [112, 214] on button "Ok All" at bounding box center [114, 216] width 12 height 7
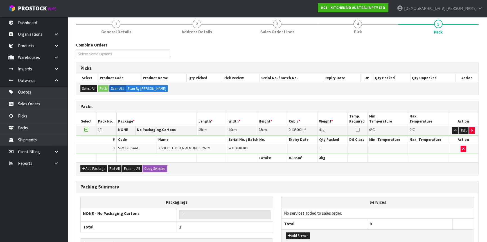
scroll to position [86, 0]
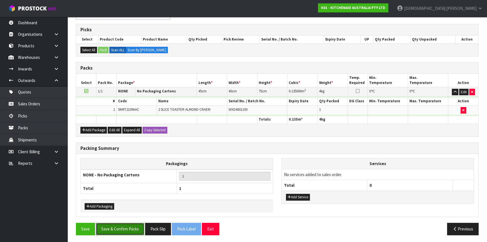
click at [135, 228] on button "Save & Confirm Packs" at bounding box center [120, 228] width 48 height 12
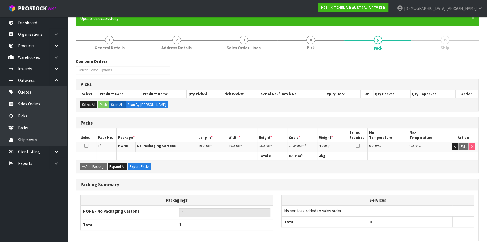
scroll to position [76, 0]
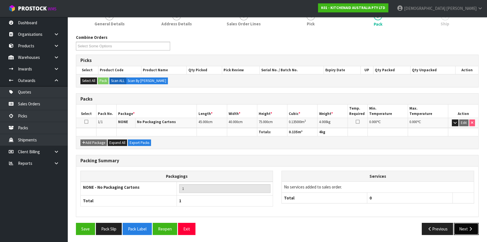
click at [460, 225] on button "Next" at bounding box center [466, 228] width 25 height 12
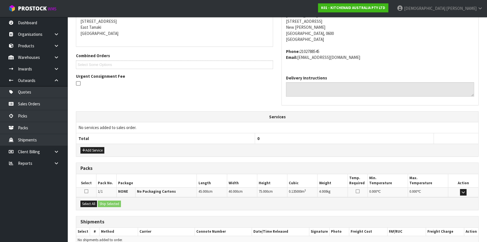
scroll to position [141, 0]
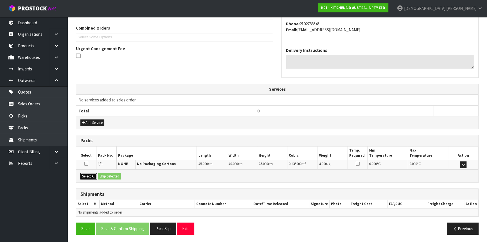
click at [87, 174] on button "Select All" at bounding box center [88, 176] width 17 height 7
click at [114, 174] on button "Ship Selected" at bounding box center [109, 176] width 23 height 7
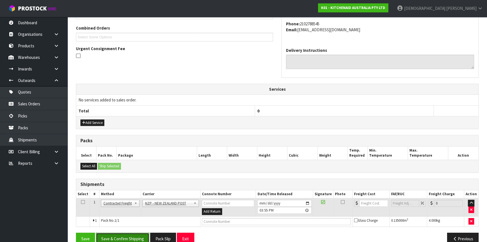
click at [132, 233] on button "Save & Confirm Shipping" at bounding box center [122, 238] width 53 height 12
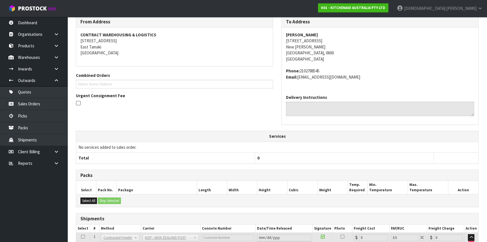
scroll to position [143, 0]
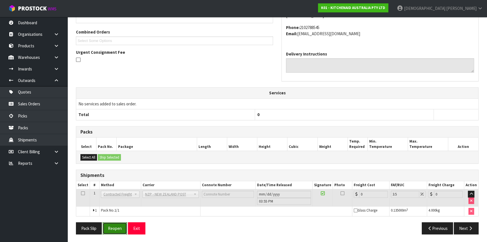
click at [115, 226] on button "Reopen" at bounding box center [115, 228] width 24 height 12
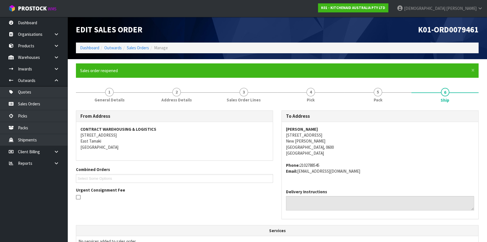
scroll to position [156, 0]
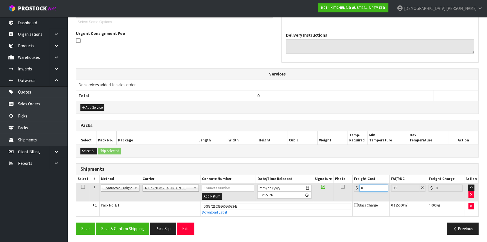
drag, startPoint x: 370, startPoint y: 187, endPoint x: 325, endPoint y: 194, distance: 45.8
click at [325, 194] on tr "1 Client Local Pickup Customer Local Pickup Company Freight Contracted Freight …" at bounding box center [277, 192] width 402 height 18
click at [118, 223] on button "Save & Confirm Shipping" at bounding box center [122, 228] width 53 height 12
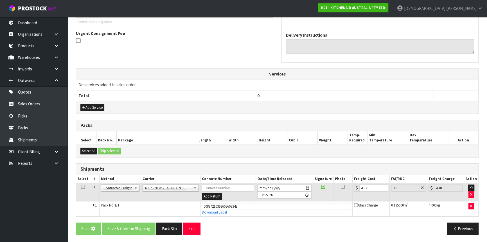
scroll to position [0, 0]
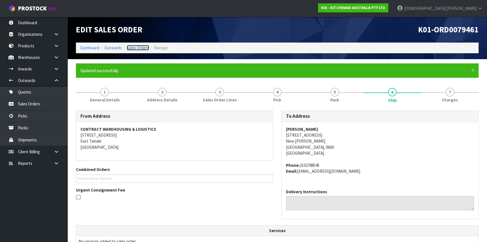
click at [141, 48] on link "Sales Orders" at bounding box center [138, 47] width 22 height 5
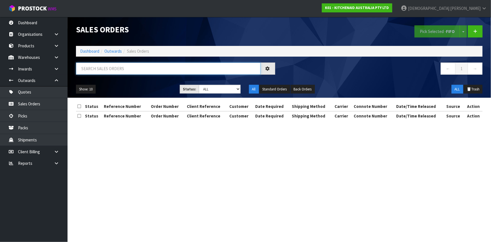
click at [123, 67] on input "text" at bounding box center [168, 68] width 184 height 12
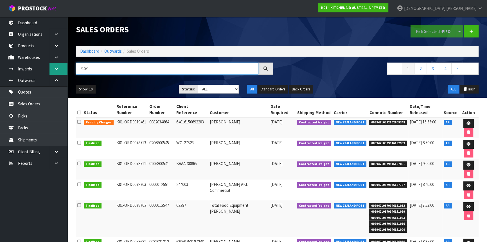
drag, startPoint x: 120, startPoint y: 66, endPoint x: 65, endPoint y: 68, distance: 54.9
click at [66, 68] on body "Toggle navigation ProStock WMS K01 - KITCHENAID AUSTRALIA PTY LTD [PERSON_NAME]…" at bounding box center [243, 121] width 487 height 242
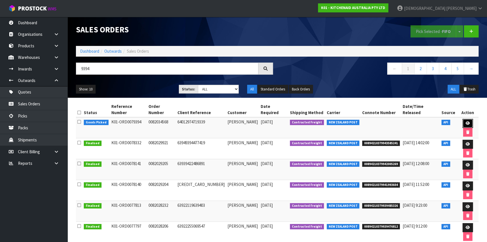
click at [465, 119] on link at bounding box center [468, 123] width 10 height 9
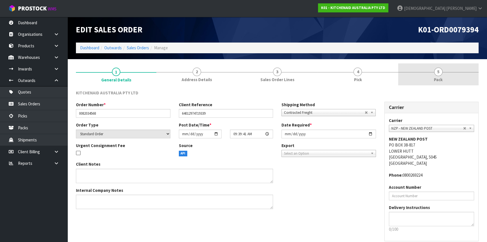
click at [439, 76] on link "5 Pack" at bounding box center [438, 74] width 80 height 22
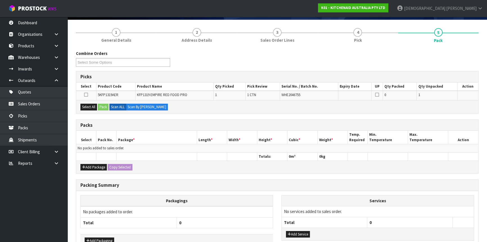
scroll to position [74, 0]
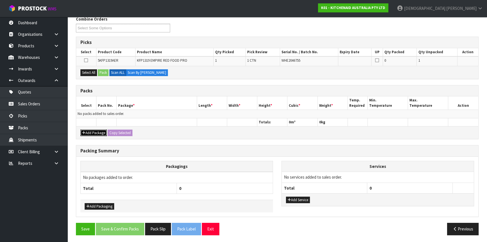
click at [88, 130] on button "Add Package" at bounding box center [93, 132] width 26 height 7
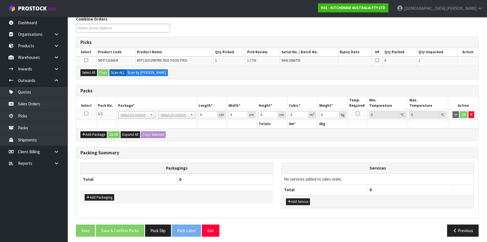
click at [86, 114] on icon at bounding box center [86, 113] width 4 height 0
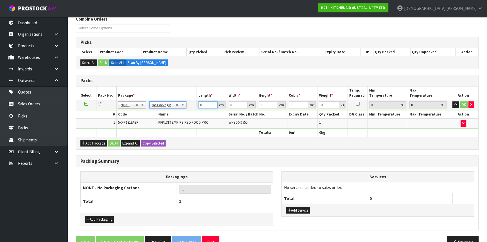
drag, startPoint x: 206, startPoint y: 106, endPoint x: 188, endPoint y: 107, distance: 17.5
click at [190, 107] on tr "1/1 NONE 007-001 007-002 007-004 007-009 007-013 007-014 007-015 007-017 007-01…" at bounding box center [277, 105] width 402 height 10
click at [113, 143] on button "Ok All" at bounding box center [114, 143] width 12 height 7
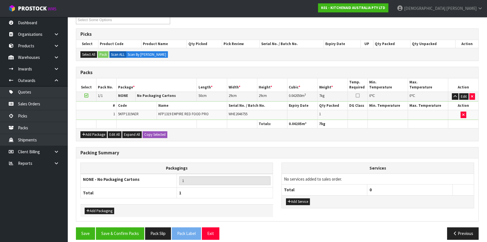
scroll to position [86, 0]
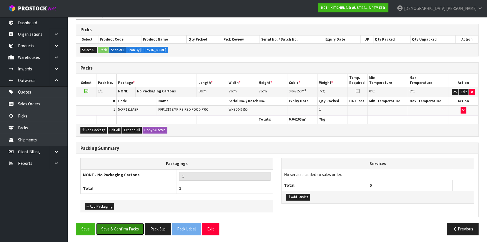
click at [133, 222] on button "Save & Confirm Packs" at bounding box center [120, 228] width 48 height 12
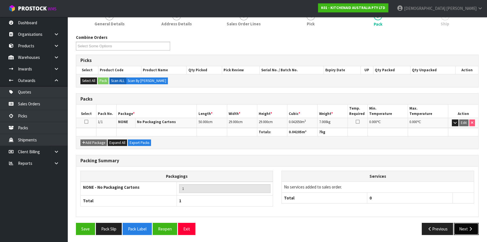
click at [464, 226] on button "Next" at bounding box center [466, 228] width 25 height 12
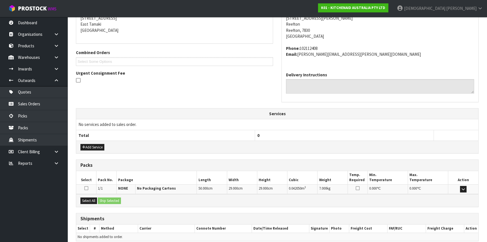
scroll to position [141, 0]
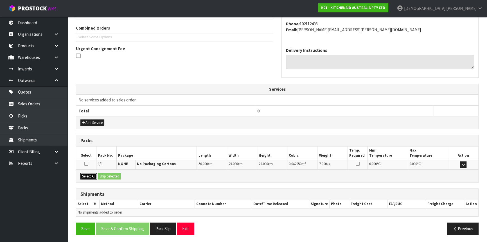
click at [91, 175] on button "Select All" at bounding box center [88, 176] width 17 height 7
click at [109, 175] on button "Ship Selected" at bounding box center [109, 176] width 23 height 7
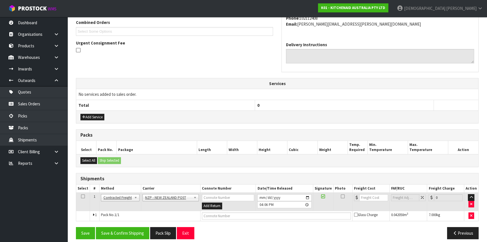
scroll to position [151, 0]
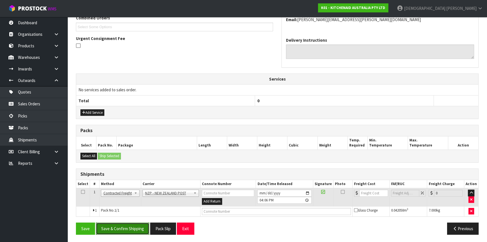
click at [129, 225] on button "Save & Confirm Shipping" at bounding box center [122, 228] width 53 height 12
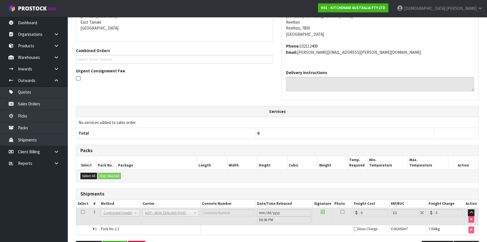
scroll to position [143, 0]
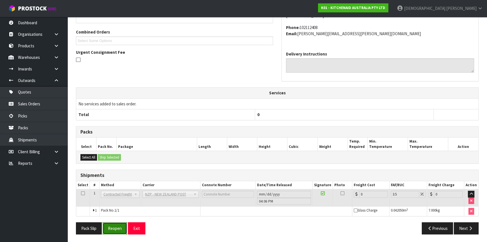
click at [118, 228] on button "Reopen" at bounding box center [115, 228] width 24 height 12
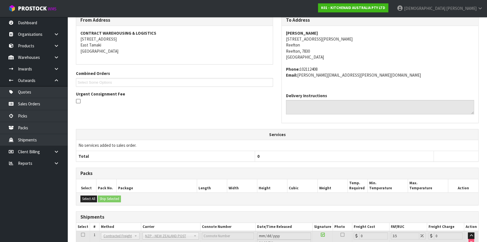
scroll to position [138, 0]
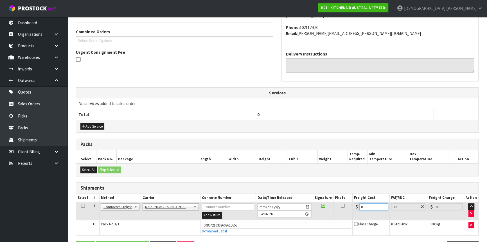
drag, startPoint x: 358, startPoint y: 208, endPoint x: 346, endPoint y: 207, distance: 12.4
click at [346, 207] on tr "1 Client Local Pickup Customer Local Pickup Company Freight Contracted Freight …" at bounding box center [277, 211] width 402 height 18
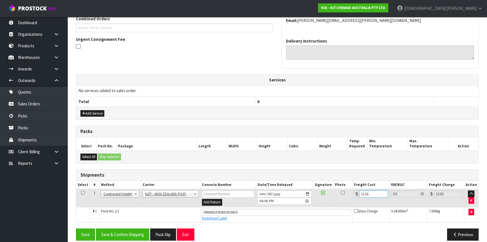
scroll to position [156, 0]
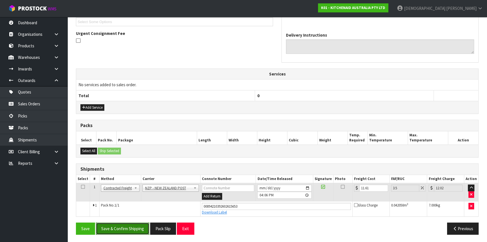
click at [125, 230] on button "Save & Confirm Shipping" at bounding box center [122, 228] width 53 height 12
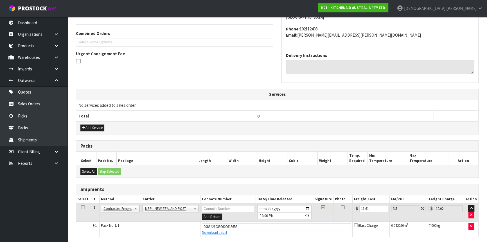
scroll to position [0, 0]
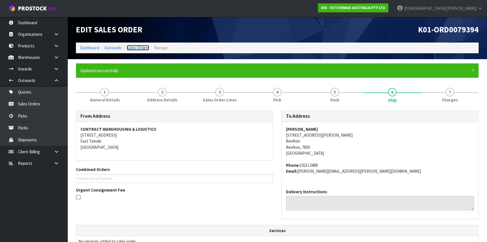
click at [139, 46] on link "Sales Orders" at bounding box center [138, 47] width 22 height 5
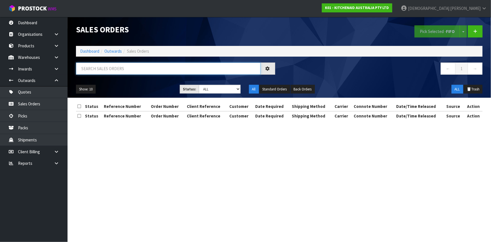
click at [140, 69] on input "text" at bounding box center [168, 68] width 184 height 12
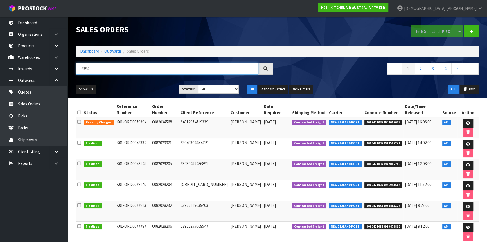
drag, startPoint x: 92, startPoint y: 68, endPoint x: 73, endPoint y: 71, distance: 19.1
click at [73, 71] on div "9394" at bounding box center [175, 70] width 206 height 16
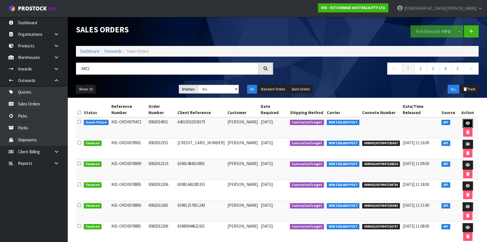
click at [463, 119] on link at bounding box center [468, 123] width 10 height 9
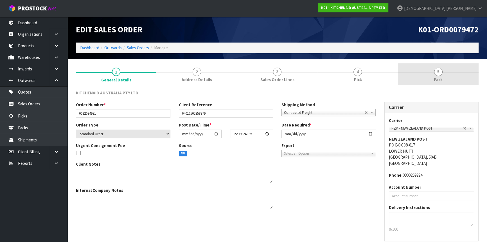
click at [439, 76] on link "5 Pack" at bounding box center [438, 74] width 80 height 22
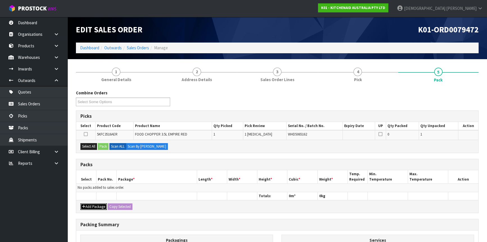
click at [98, 204] on button "Add Package" at bounding box center [93, 206] width 26 height 7
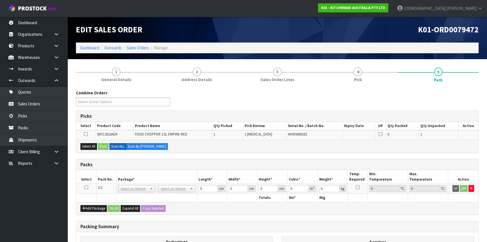
click at [87, 187] on icon at bounding box center [86, 187] width 4 height 0
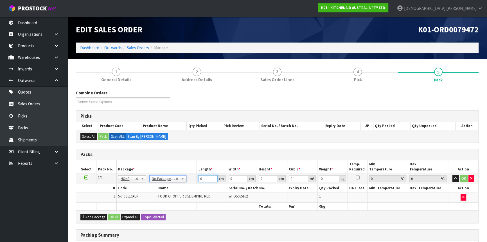
drag, startPoint x: 202, startPoint y: 177, endPoint x: 193, endPoint y: 177, distance: 8.2
click at [193, 177] on tr "1/1 NONE 007-001 007-002 007-004 007-009 007-013 007-014 007-015 007-017 007-01…" at bounding box center [277, 178] width 402 height 10
click at [118, 216] on button "Ok All" at bounding box center [114, 216] width 12 height 7
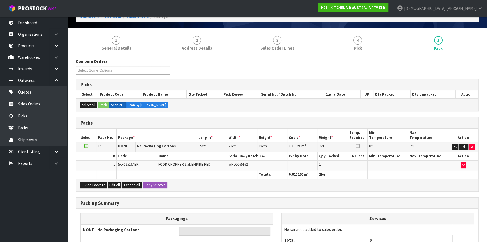
scroll to position [86, 0]
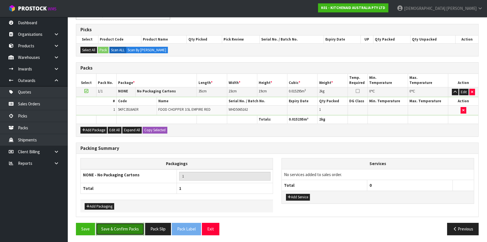
click at [121, 226] on button "Save & Confirm Packs" at bounding box center [120, 228] width 48 height 12
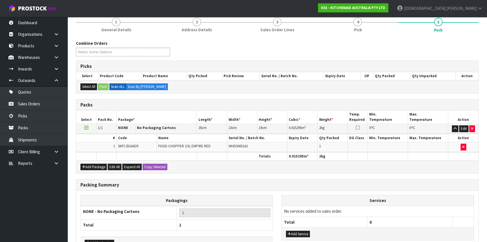
scroll to position [76, 0]
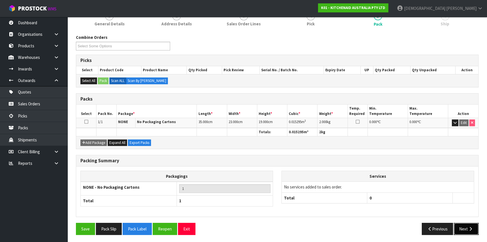
click at [467, 228] on button "Next" at bounding box center [466, 228] width 25 height 12
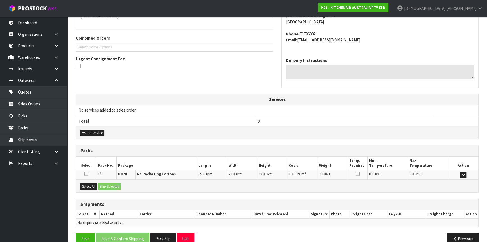
scroll to position [141, 0]
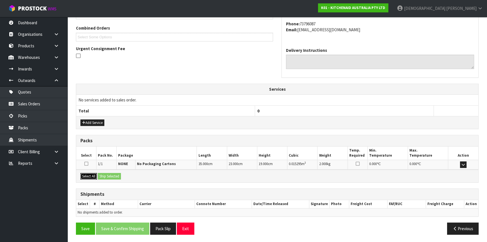
click at [96, 174] on button "Select All" at bounding box center [88, 176] width 17 height 7
click at [108, 174] on button "Ship Selected" at bounding box center [109, 176] width 23 height 7
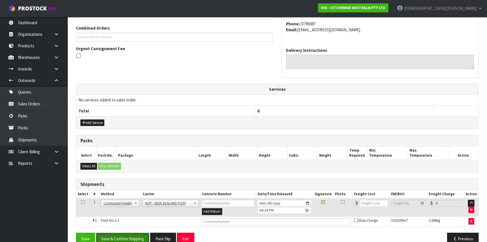
click at [128, 234] on button "Save & Confirm Shipping" at bounding box center [122, 238] width 53 height 12
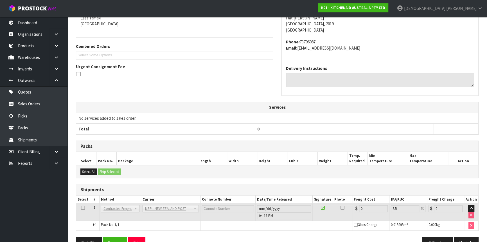
scroll to position [143, 0]
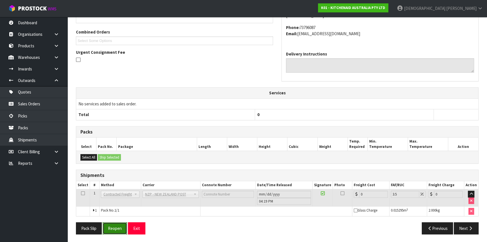
drag, startPoint x: 117, startPoint y: 228, endPoint x: 121, endPoint y: 227, distance: 4.0
click at [117, 228] on button "Reopen" at bounding box center [115, 228] width 24 height 12
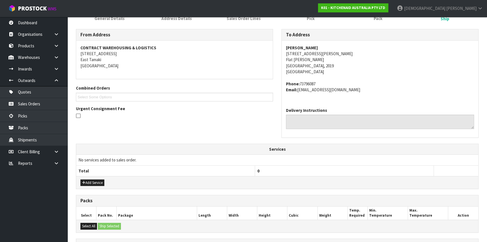
scroll to position [156, 0]
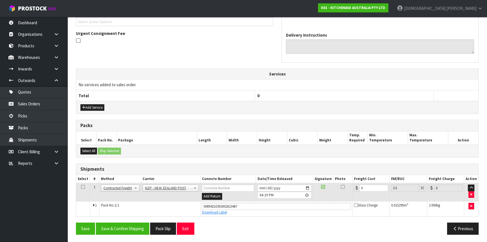
drag, startPoint x: 364, startPoint y: 192, endPoint x: 337, endPoint y: 190, distance: 27.1
click at [341, 192] on tr "1 Client Local Pickup Customer Local Pickup Company Freight Contracted Freight …" at bounding box center [277, 192] width 402 height 18
drag, startPoint x: 364, startPoint y: 184, endPoint x: 361, endPoint y: 187, distance: 3.6
click at [361, 187] on input "0" at bounding box center [373, 187] width 29 height 7
click at [130, 226] on button "Save & Confirm Shipping" at bounding box center [122, 228] width 53 height 12
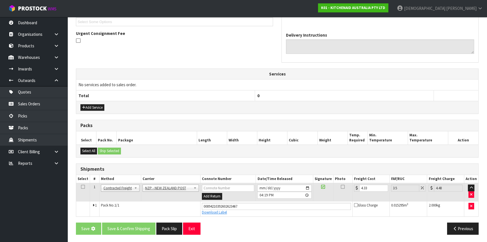
scroll to position [0, 0]
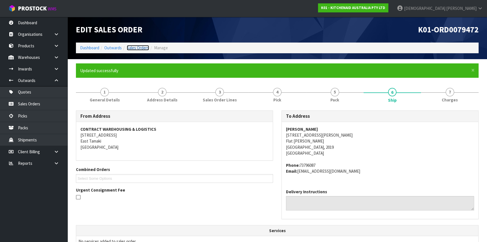
click at [135, 46] on link "Sales Orders" at bounding box center [138, 47] width 22 height 5
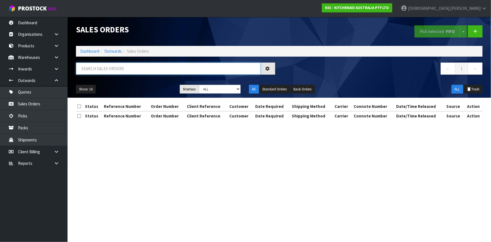
click at [144, 67] on input "text" at bounding box center [168, 68] width 184 height 12
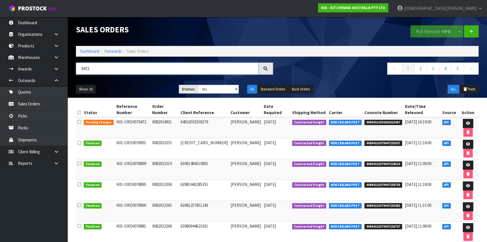
drag, startPoint x: 94, startPoint y: 71, endPoint x: 86, endPoint y: 70, distance: 8.5
click at [86, 70] on input "9472" at bounding box center [167, 68] width 183 height 12
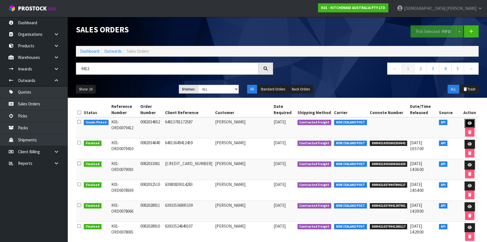
click at [468, 123] on icon at bounding box center [470, 123] width 4 height 4
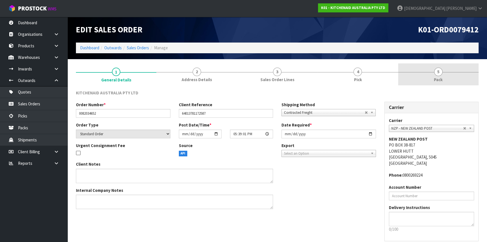
click at [442, 72] on span "5" at bounding box center [438, 71] width 8 height 8
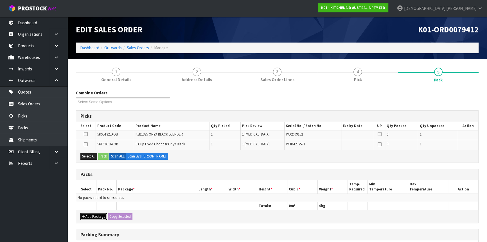
click at [93, 216] on button "Add Package" at bounding box center [93, 216] width 26 height 7
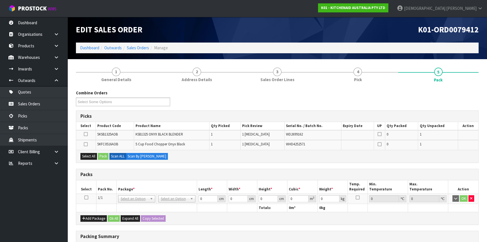
click at [88, 197] on icon at bounding box center [86, 197] width 4 height 0
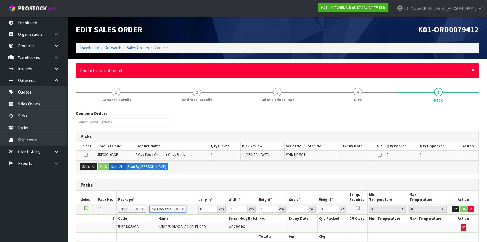
click at [473, 71] on span "×" at bounding box center [472, 70] width 3 height 8
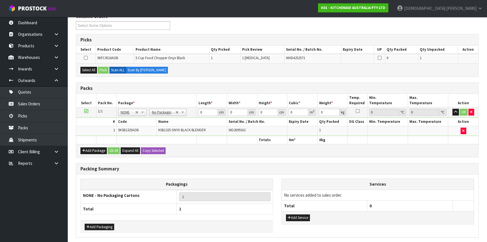
scroll to position [76, 0]
click at [87, 57] on icon at bounding box center [86, 57] width 4 height 0
click at [0, 0] on input "checkbox" at bounding box center [0, 0] width 0 height 0
click at [87, 57] on icon at bounding box center [86, 57] width 4 height 0
click at [0, 0] on input "checkbox" at bounding box center [0, 0] width 0 height 0
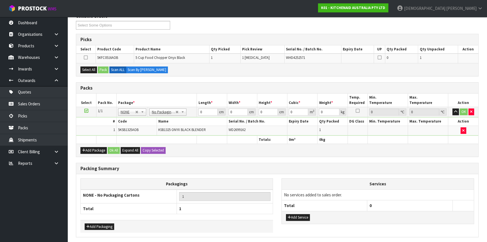
click at [87, 57] on icon at bounding box center [86, 57] width 4 height 0
click at [0, 0] on input "checkbox" at bounding box center [0, 0] width 0 height 0
click at [87, 57] on icon at bounding box center [86, 57] width 4 height 0
click at [0, 0] on input "checkbox" at bounding box center [0, 0] width 0 height 0
click at [87, 57] on icon at bounding box center [86, 57] width 4 height 0
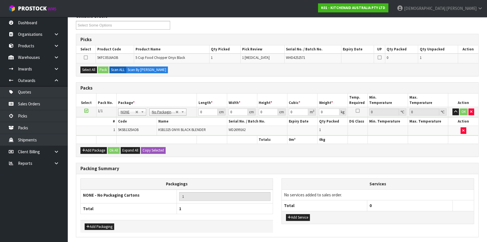
click at [0, 0] on input "checkbox" at bounding box center [0, 0] width 0 height 0
click at [87, 58] on icon at bounding box center [86, 57] width 4 height 0
click at [0, 0] on input "checkbox" at bounding box center [0, 0] width 0 height 0
click at [87, 58] on icon at bounding box center [86, 57] width 4 height 0
click at [0, 0] on input "checkbox" at bounding box center [0, 0] width 0 height 0
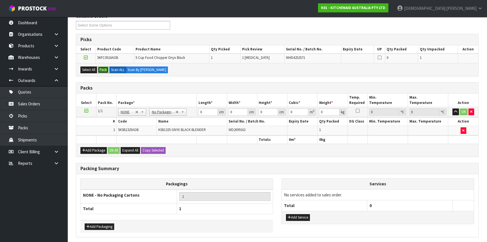
click at [103, 69] on button "Pack" at bounding box center [103, 69] width 11 height 7
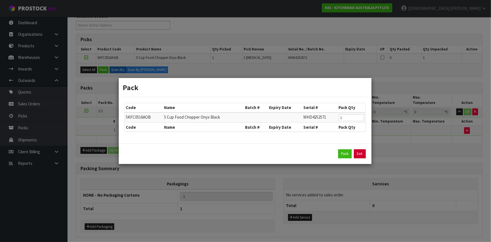
click at [358, 154] on link "Exit" at bounding box center [360, 153] width 12 height 9
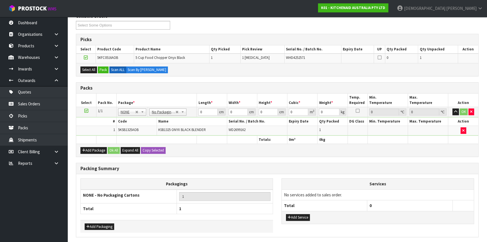
click at [86, 57] on icon at bounding box center [86, 57] width 4 height 0
click at [0, 0] on input "checkbox" at bounding box center [0, 0] width 0 height 0
click at [98, 149] on button "Add Package" at bounding box center [93, 150] width 26 height 7
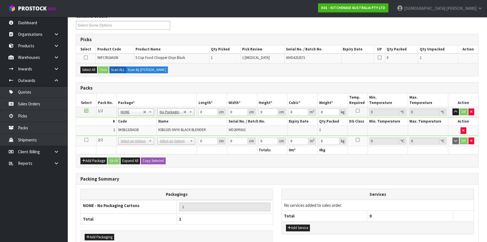
click at [86, 139] on icon at bounding box center [86, 139] width 4 height 0
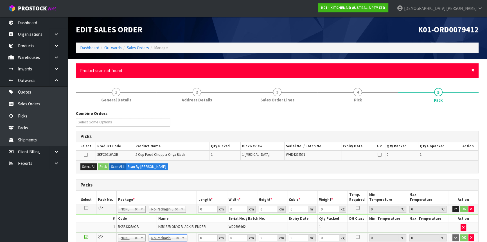
click at [473, 71] on span "×" at bounding box center [472, 70] width 3 height 8
click at [475, 70] on div "× Close Product scan not found" at bounding box center [277, 70] width 403 height 14
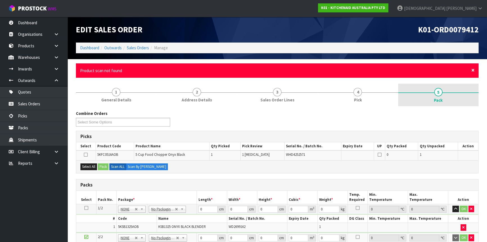
click at [473, 71] on span "×" at bounding box center [472, 70] width 3 height 8
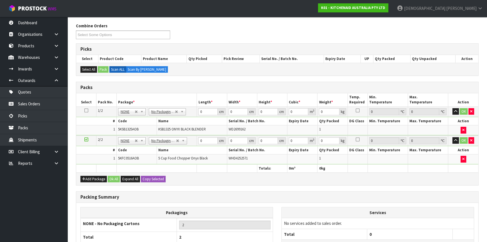
scroll to position [76, 0]
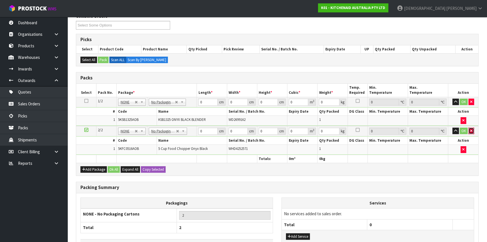
click at [473, 130] on button "button" at bounding box center [472, 130] width 6 height 7
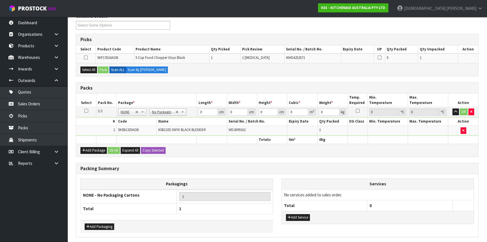
click at [87, 111] on icon at bounding box center [86, 111] width 4 height 0
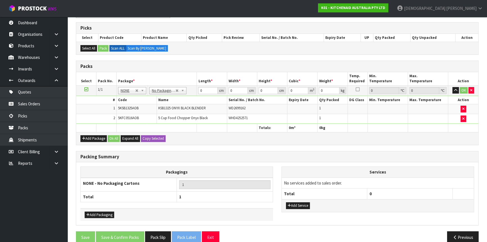
scroll to position [0, 0]
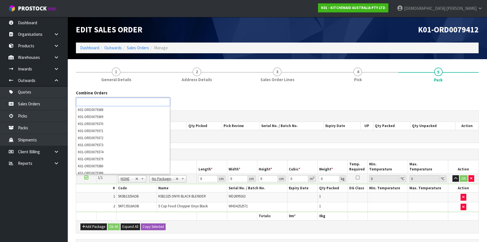
click at [199, 94] on div "Combine Orders K01-ORD0079368 K01-ORD0079369 K01-ORD0079370 K01-ORD0079371 K01-…" at bounding box center [277, 100] width 411 height 20
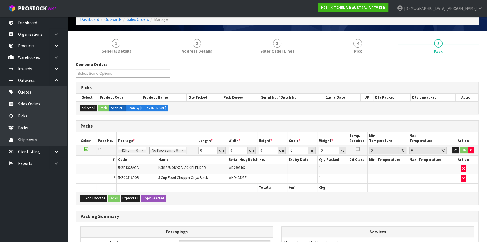
scroll to position [76, 0]
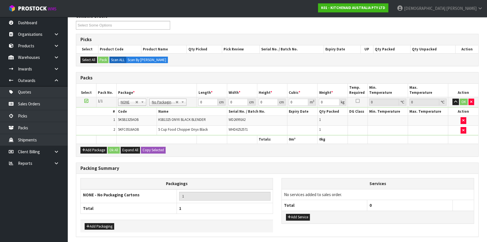
click at [172, 76] on h3 "Packs" at bounding box center [277, 77] width 394 height 5
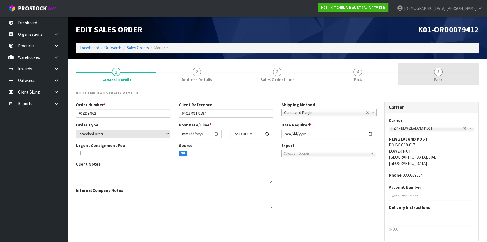
click at [439, 74] on span "5" at bounding box center [438, 71] width 8 height 8
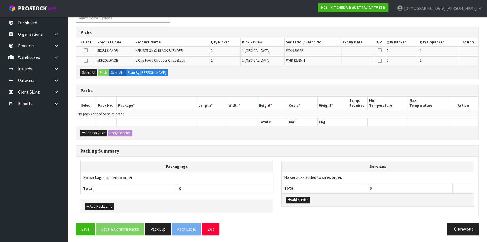
scroll to position [84, 0]
click at [97, 130] on button "Add Package" at bounding box center [93, 132] width 26 height 7
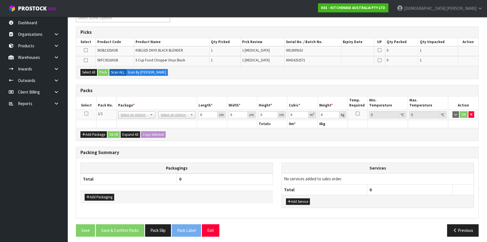
click at [88, 112] on td at bounding box center [86, 114] width 20 height 10
click at [86, 113] on icon at bounding box center [86, 113] width 4 height 0
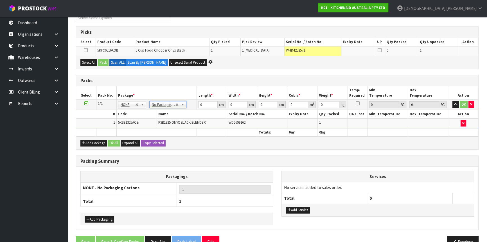
scroll to position [0, 0]
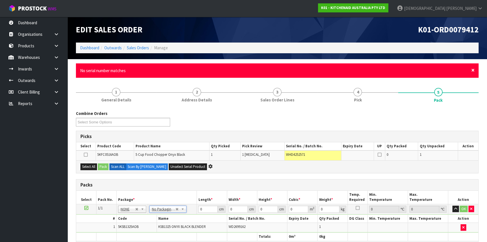
click at [471, 70] on span "×" at bounding box center [472, 70] width 3 height 8
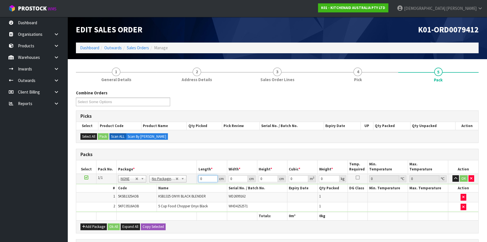
drag, startPoint x: 202, startPoint y: 179, endPoint x: 191, endPoint y: 179, distance: 10.7
click at [191, 179] on tr "1/1 NONE 007-001 007-002 007-004 007-009 007-013 007-014 007-015 007-017 007-01…" at bounding box center [277, 178] width 402 height 10
type input "54"
type input "30"
type input "4"
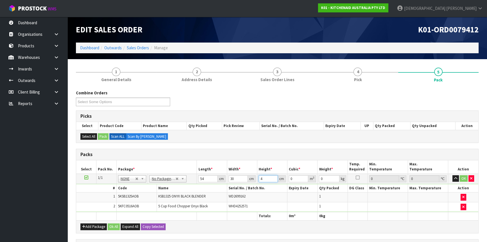
type input "0.00648"
type input "47"
type input "0.07614"
type input "47"
type input "7"
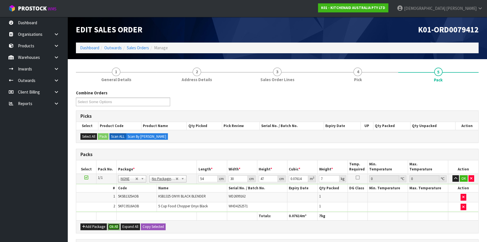
click at [108, 226] on button "Ok All" at bounding box center [114, 226] width 12 height 7
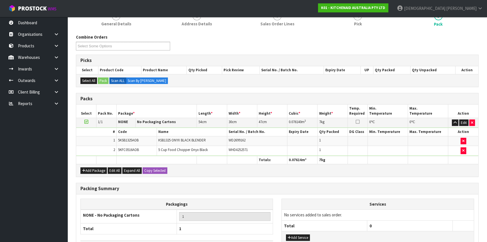
scroll to position [96, 0]
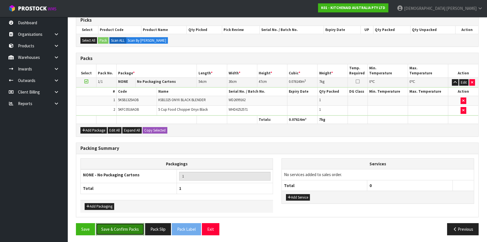
click at [131, 229] on button "Save & Confirm Packs" at bounding box center [120, 229] width 48 height 12
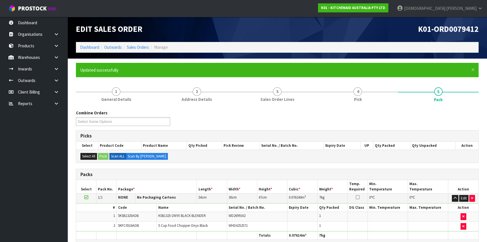
scroll to position [76, 0]
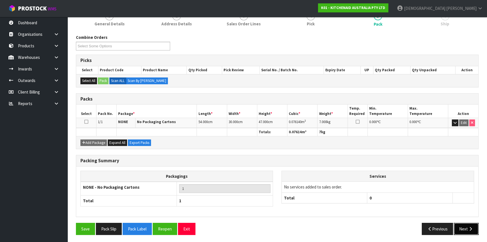
click at [463, 228] on button "Next" at bounding box center [466, 228] width 25 height 12
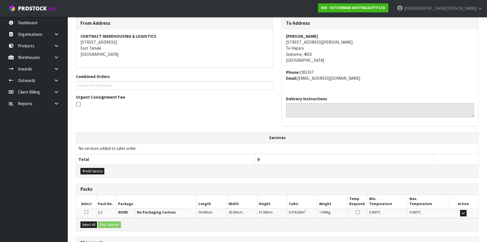
scroll to position [141, 0]
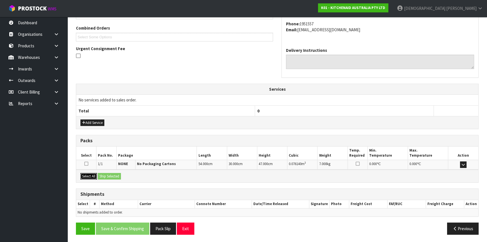
click at [91, 177] on button "Select All" at bounding box center [88, 176] width 17 height 7
click at [110, 177] on button "Ship Selected" at bounding box center [109, 176] width 23 height 7
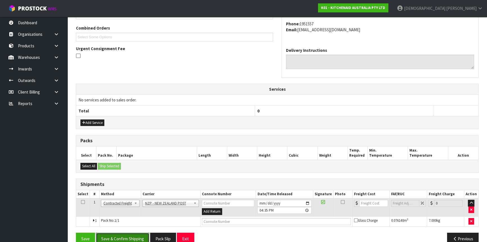
click at [126, 238] on button "Save & Confirm Shipping" at bounding box center [122, 238] width 53 height 12
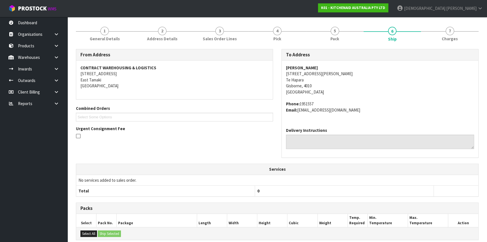
scroll to position [143, 0]
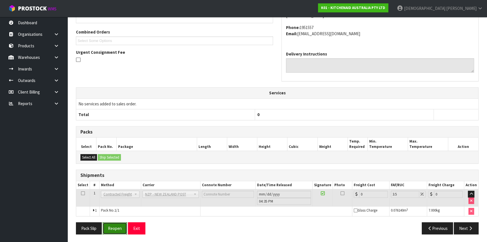
click at [114, 227] on button "Reopen" at bounding box center [115, 228] width 24 height 12
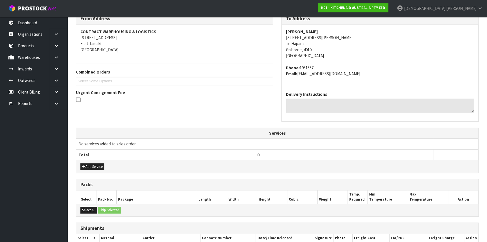
scroll to position [151, 0]
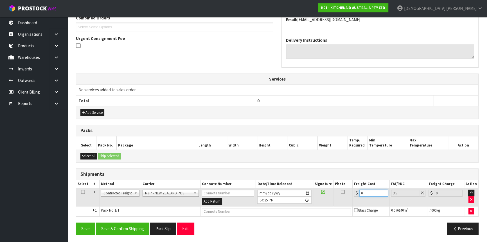
click at [357, 193] on div "0" at bounding box center [371, 192] width 34 height 7
type input "1"
type input "1.03"
type input "13"
type input "13.45"
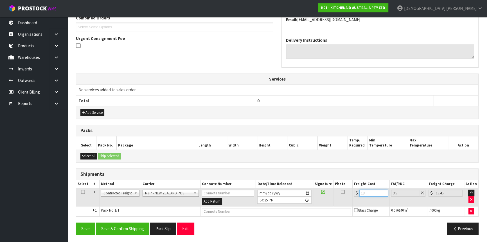
type input "13.3"
type input "13.77"
type input "13.33"
type input "13.8"
type input "13.33"
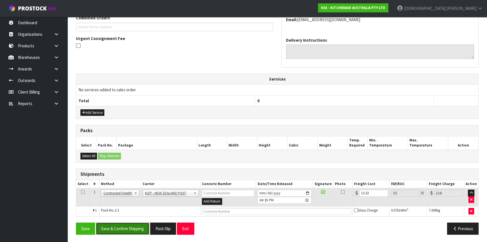
click at [119, 228] on button "Save & Confirm Shipping" at bounding box center [122, 228] width 53 height 12
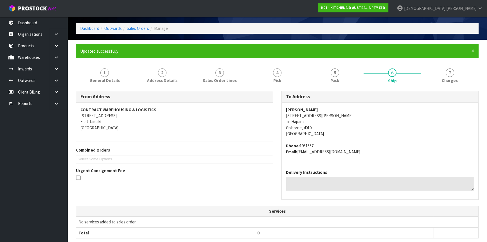
scroll to position [10, 0]
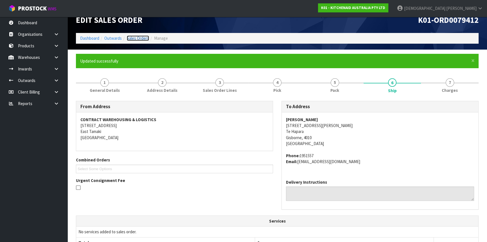
click at [137, 35] on link "Sales Orders" at bounding box center [138, 37] width 22 height 5
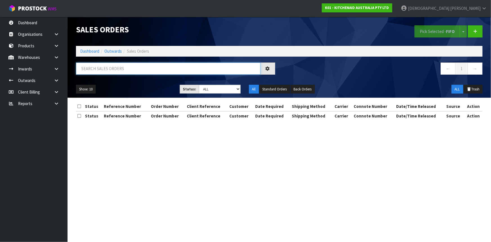
click at [106, 70] on input "text" at bounding box center [168, 68] width 184 height 12
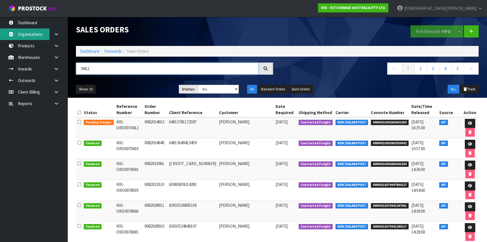
drag, startPoint x: 107, startPoint y: 70, endPoint x: 37, endPoint y: 39, distance: 77.1
click at [37, 39] on body "Toggle navigation ProStock WMS K01 - KITCHENAID AUSTRALIA PTY LTD [PERSON_NAME]…" at bounding box center [243, 121] width 487 height 242
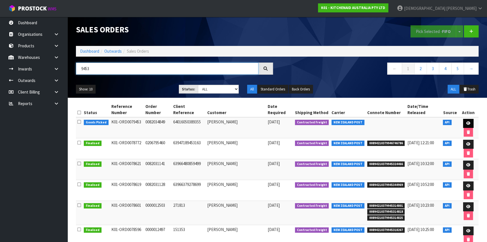
type input "9453"
click at [463, 119] on link at bounding box center [468, 123] width 10 height 9
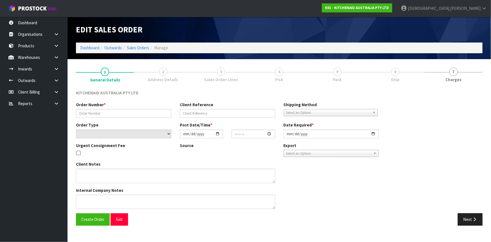
type input "0082034849"
type input "64016050389355"
select select "number:0"
type input "[DATE]"
type input "13:37:51.000"
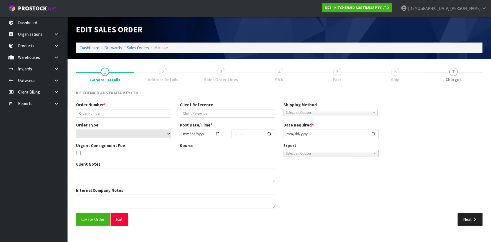
type input "[DATE]"
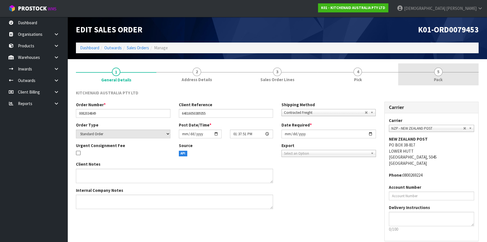
click at [445, 71] on link "5 Pack" at bounding box center [438, 74] width 80 height 22
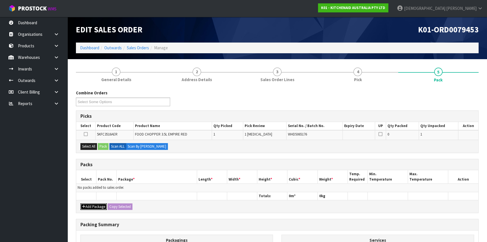
click at [94, 206] on button "Add Package" at bounding box center [93, 206] width 26 height 7
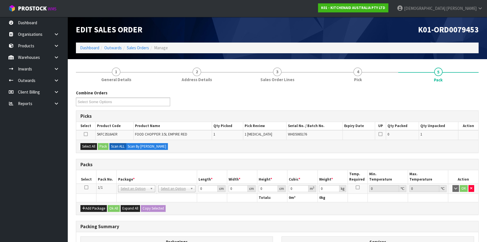
click at [85, 187] on icon at bounding box center [86, 187] width 4 height 0
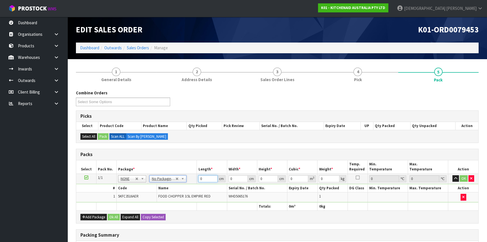
drag, startPoint x: 187, startPoint y: 180, endPoint x: 180, endPoint y: 180, distance: 7.3
click at [181, 180] on tr "1/1 NONE 007-001 007-002 007-004 007-009 007-013 007-014 007-015 007-017 007-01…" at bounding box center [277, 178] width 402 height 10
type input "22"
type input "26"
type input "2"
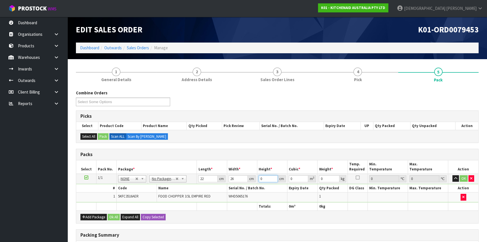
type input "0.001144"
type input "23"
type input "0.013156"
type input "23"
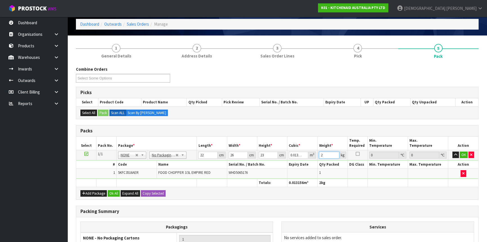
scroll to position [51, 0]
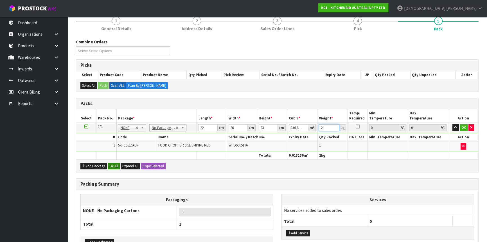
type input "2"
click at [115, 165] on button "Ok All" at bounding box center [114, 166] width 12 height 7
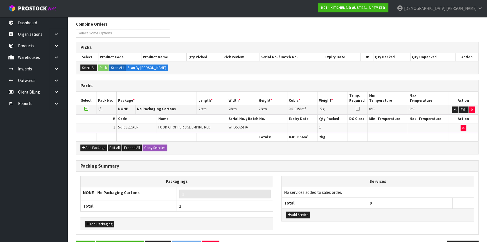
scroll to position [86, 0]
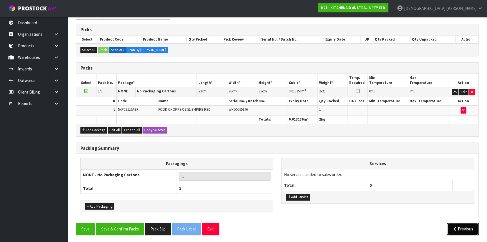
click at [462, 225] on button "Previous" at bounding box center [462, 228] width 31 height 12
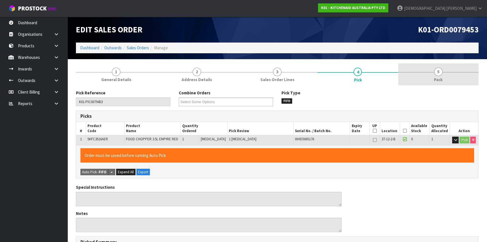
click at [437, 73] on span "5" at bounding box center [438, 71] width 8 height 8
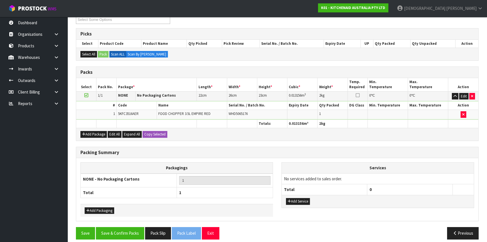
scroll to position [86, 0]
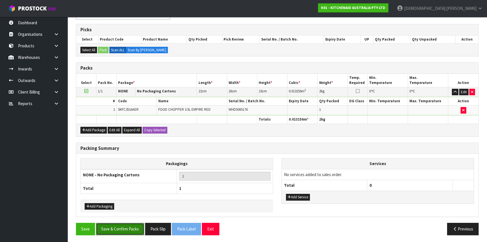
click at [131, 227] on button "Save & Confirm Packs" at bounding box center [120, 228] width 48 height 12
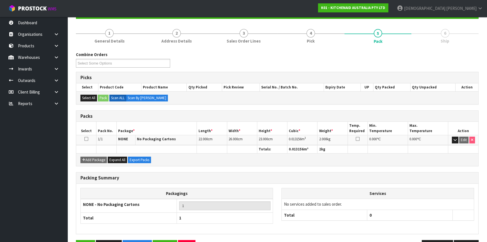
scroll to position [76, 0]
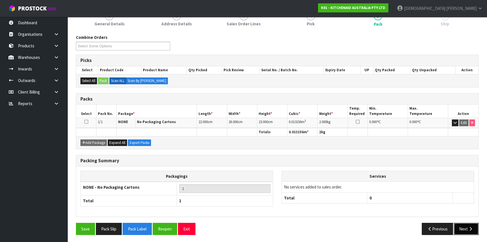
click at [477, 225] on button "Next" at bounding box center [466, 228] width 25 height 12
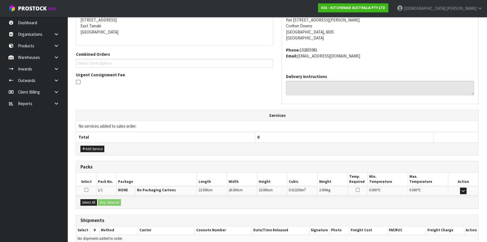
scroll to position [141, 0]
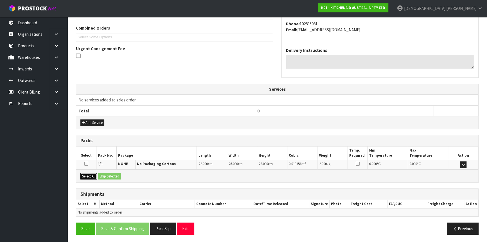
click at [90, 177] on button "Select All" at bounding box center [88, 176] width 17 height 7
click at [121, 177] on button "Ship Selected" at bounding box center [109, 176] width 23 height 7
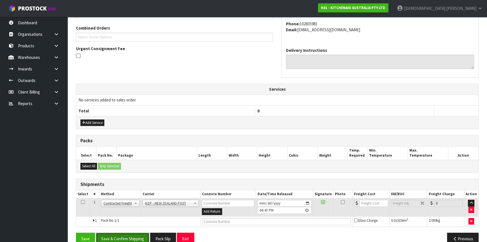
click at [133, 240] on button "Save & Confirm Shipping" at bounding box center [122, 238] width 53 height 12
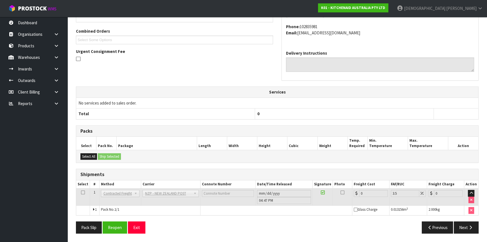
scroll to position [143, 0]
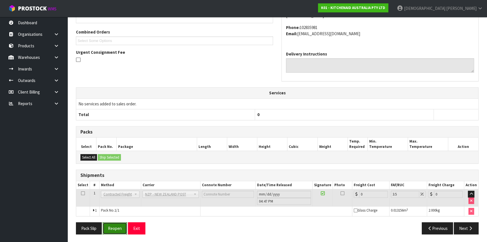
click at [121, 227] on button "Reopen" at bounding box center [115, 228] width 24 height 12
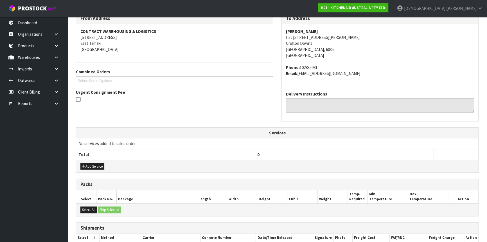
scroll to position [156, 0]
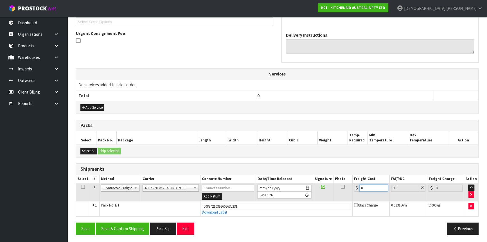
drag, startPoint x: 365, startPoint y: 186, endPoint x: 344, endPoint y: 189, distance: 21.6
click at [344, 189] on tr "1 Client Local Pickup Customer Local Pickup Company Freight Contracted Freight …" at bounding box center [277, 192] width 402 height 18
type input "8"
type input "8.28"
type input "8.4"
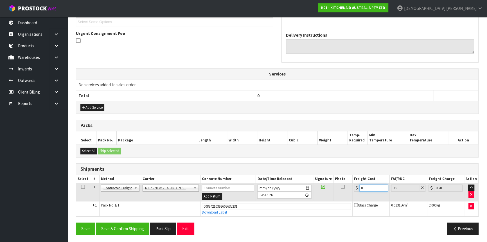
type input "8.69"
type input "8.45"
type input "8.75"
type input "8.45"
click at [123, 229] on button "Save & Confirm Shipping" at bounding box center [122, 228] width 53 height 12
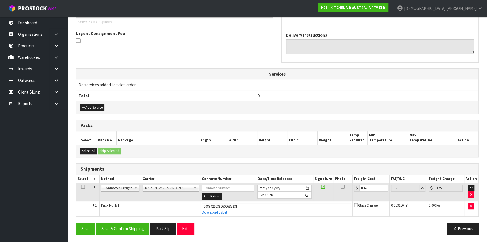
scroll to position [0, 0]
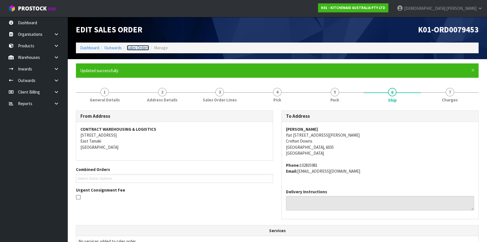
click at [143, 47] on link "Sales Orders" at bounding box center [138, 47] width 22 height 5
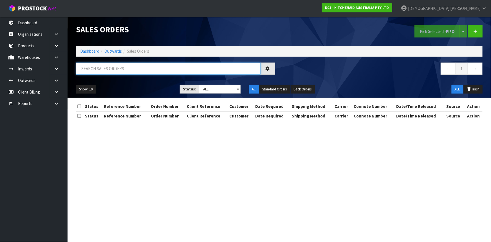
click at [162, 69] on input "text" at bounding box center [168, 68] width 184 height 12
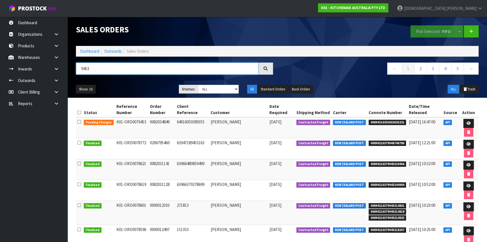
click at [99, 68] on input "9453" at bounding box center [167, 68] width 183 height 12
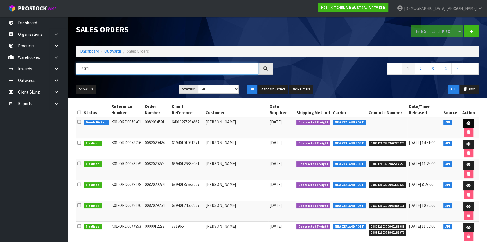
type input "9401"
click at [468, 122] on icon at bounding box center [469, 123] width 4 height 4
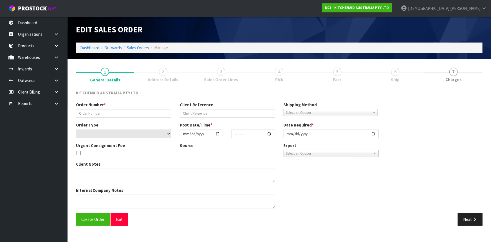
type input "0082034591"
type input "64013275234667"
select select "number:0"
type input "[DATE]"
type input "13:39:31.000"
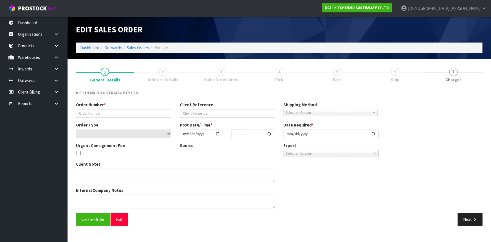
type input "[DATE]"
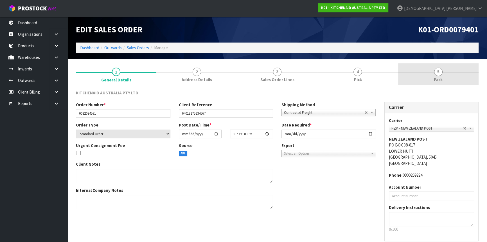
click at [456, 68] on link "5 Pack" at bounding box center [438, 74] width 80 height 22
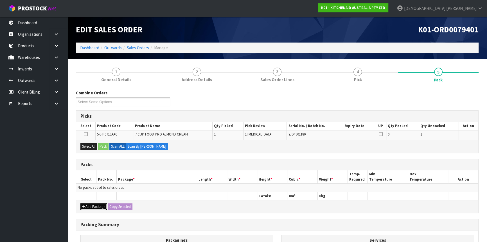
click at [96, 204] on button "Add Package" at bounding box center [93, 206] width 26 height 7
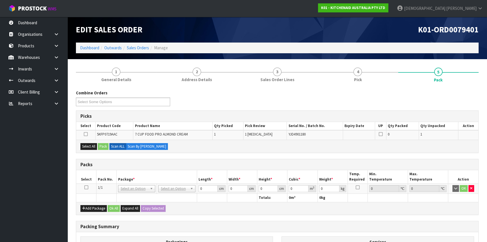
click at [87, 187] on icon at bounding box center [86, 187] width 4 height 0
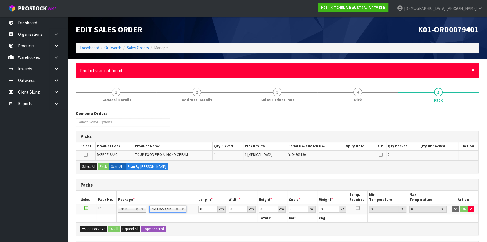
click at [472, 68] on span "×" at bounding box center [472, 70] width 3 height 8
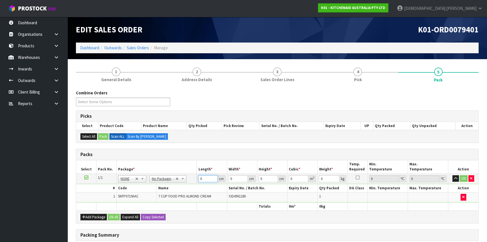
click at [189, 179] on tr "1/1 NONE 007-001 007-002 007-004 007-009 007-013 007-014 007-015 007-017 007-01…" at bounding box center [277, 178] width 402 height 10
type input "52"
type input "34"
type input "2"
type input "0.003536"
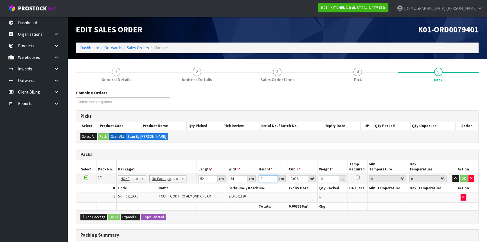
type input "28"
type input "0.049504"
type input "28"
type input "5"
click at [115, 217] on button "Ok All" at bounding box center [114, 216] width 12 height 7
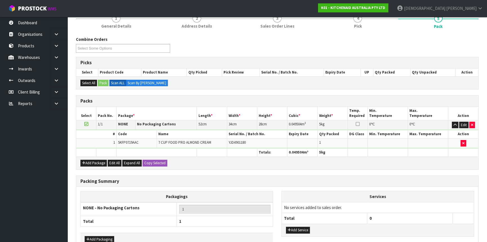
scroll to position [86, 0]
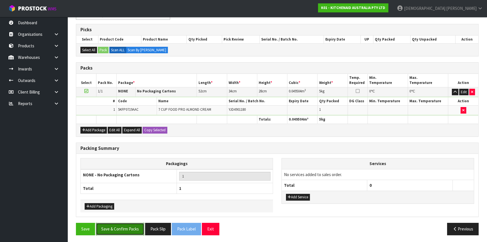
click at [117, 225] on button "Save & Confirm Packs" at bounding box center [120, 228] width 48 height 12
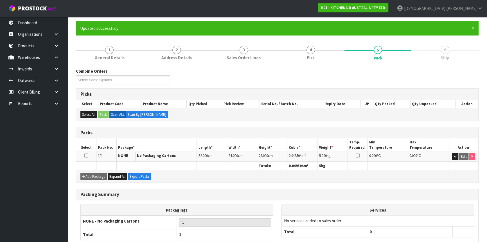
scroll to position [76, 0]
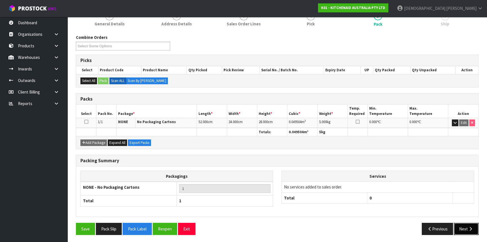
click at [465, 223] on button "Next" at bounding box center [466, 228] width 25 height 12
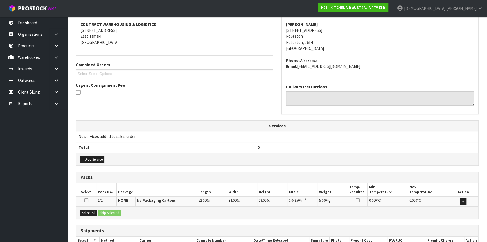
scroll to position [141, 0]
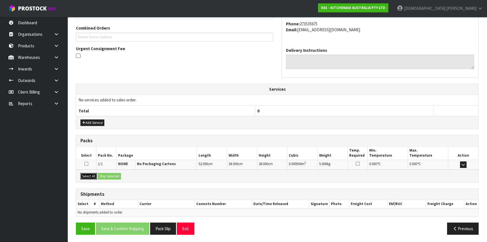
click at [84, 175] on button "Select All" at bounding box center [88, 176] width 17 height 7
click at [105, 175] on button "Ship Selected" at bounding box center [109, 176] width 23 height 7
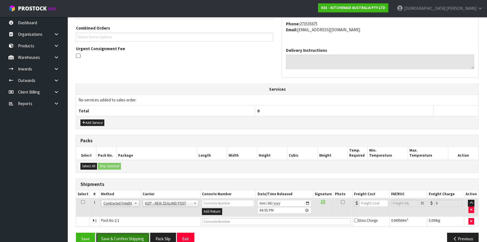
click at [134, 235] on button "Save & Confirm Shipping" at bounding box center [122, 238] width 53 height 12
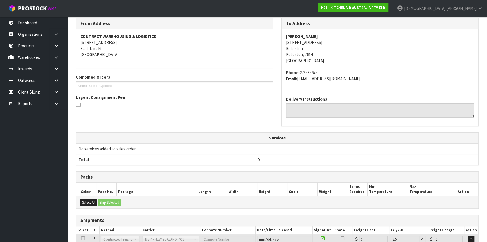
scroll to position [143, 0]
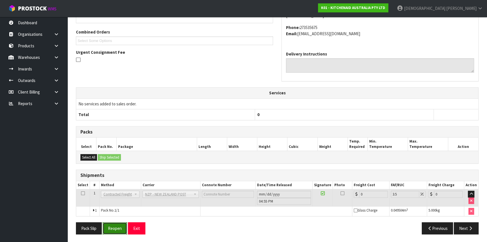
drag, startPoint x: 109, startPoint y: 227, endPoint x: 114, endPoint y: 225, distance: 5.4
click at [109, 227] on button "Reopen" at bounding box center [115, 228] width 24 height 12
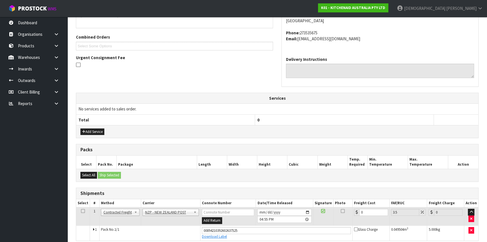
scroll to position [138, 0]
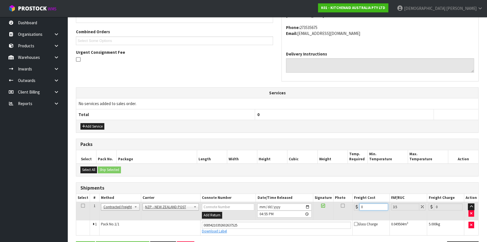
drag, startPoint x: 363, startPoint y: 208, endPoint x: 344, endPoint y: 210, distance: 19.6
click at [344, 210] on tr "1 Client Local Pickup Customer Local Pickup Company Freight Contracted Freight …" at bounding box center [277, 211] width 402 height 18
type input "1"
type input "1.03"
type input "11"
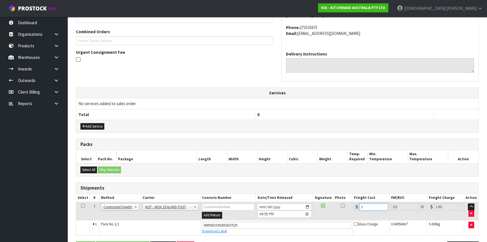
type input "11.38"
type input "11.6"
type input "12.01"
type input "11.61"
type input "12.02"
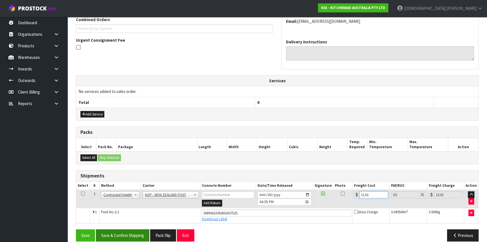
scroll to position [156, 0]
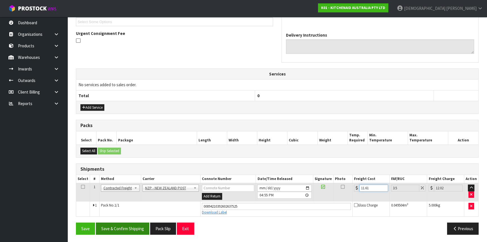
type input "11.61"
click at [130, 224] on button "Save & Confirm Shipping" at bounding box center [122, 228] width 53 height 12
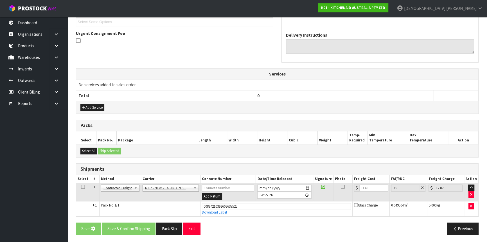
scroll to position [0, 0]
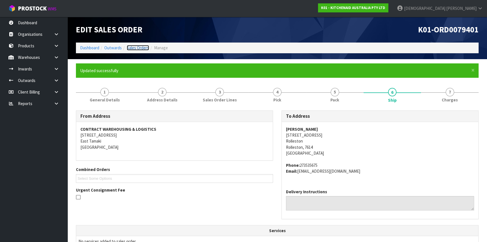
click at [140, 46] on link "Sales Orders" at bounding box center [138, 47] width 22 height 5
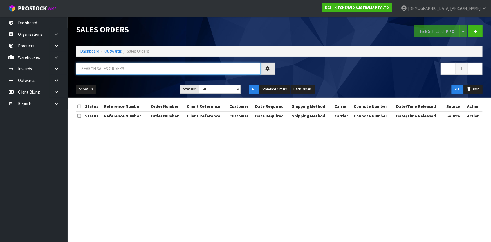
click at [152, 67] on input "text" at bounding box center [168, 68] width 184 height 12
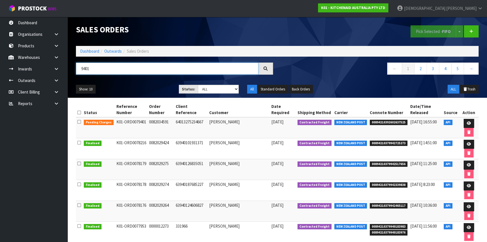
type input "9401"
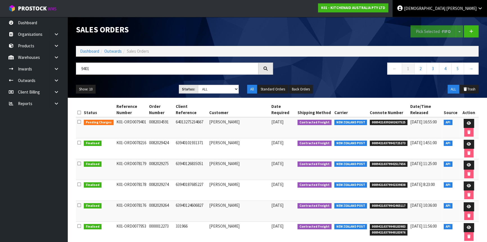
click at [481, 11] on link "Krishna Shah" at bounding box center [440, 8] width 94 height 17
click at [458, 25] on link "Logout" at bounding box center [464, 23] width 44 height 8
